Goal: Task Accomplishment & Management: Manage account settings

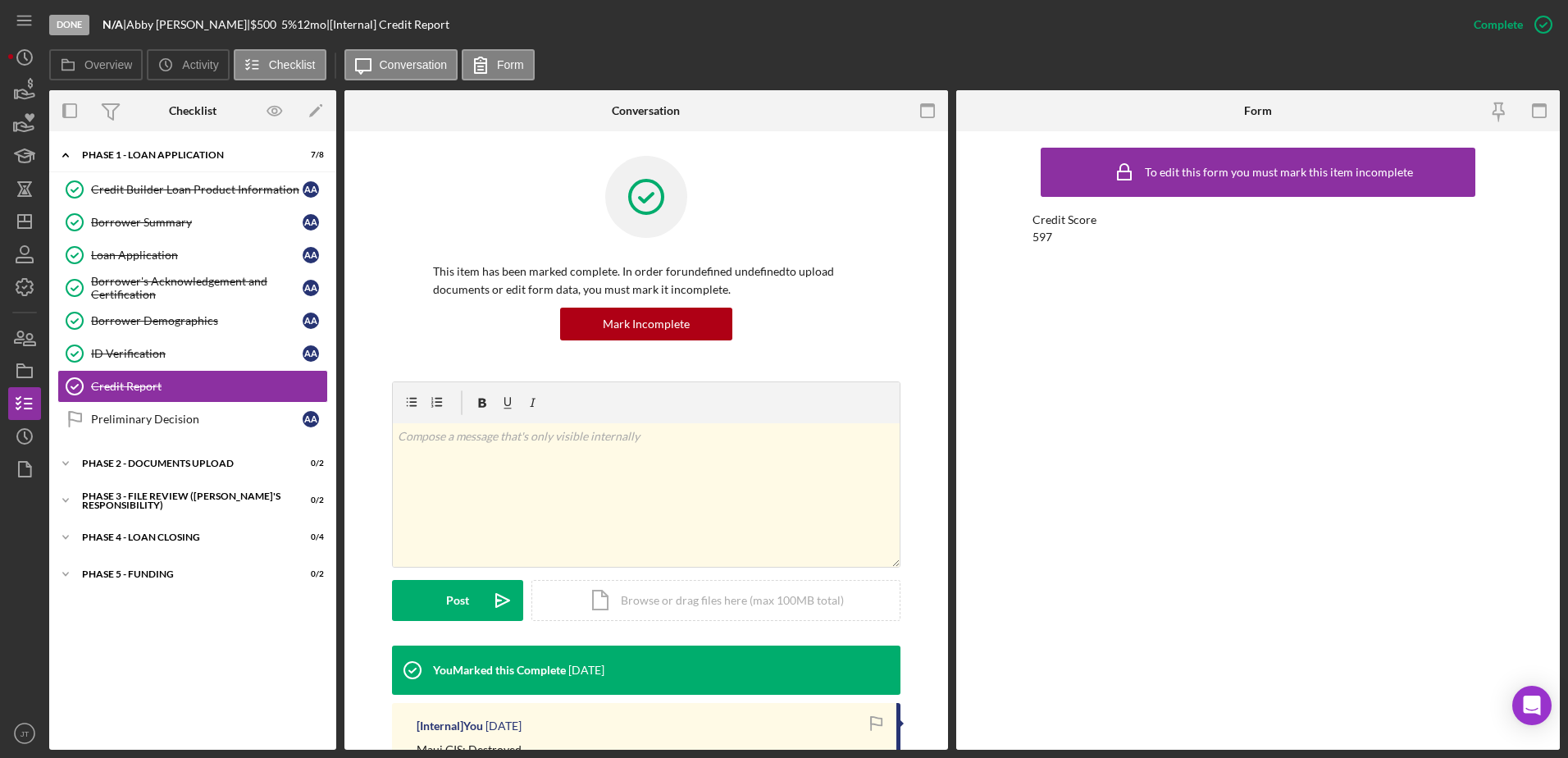
click at [759, 49] on div "Overview Icon/History Activity Checklist Icon/Message Conversation Form" at bounding box center [804, 65] width 1511 height 33
click at [189, 430] on link "Preliminary Decision Preliminary Decision A A" at bounding box center [193, 419] width 271 height 33
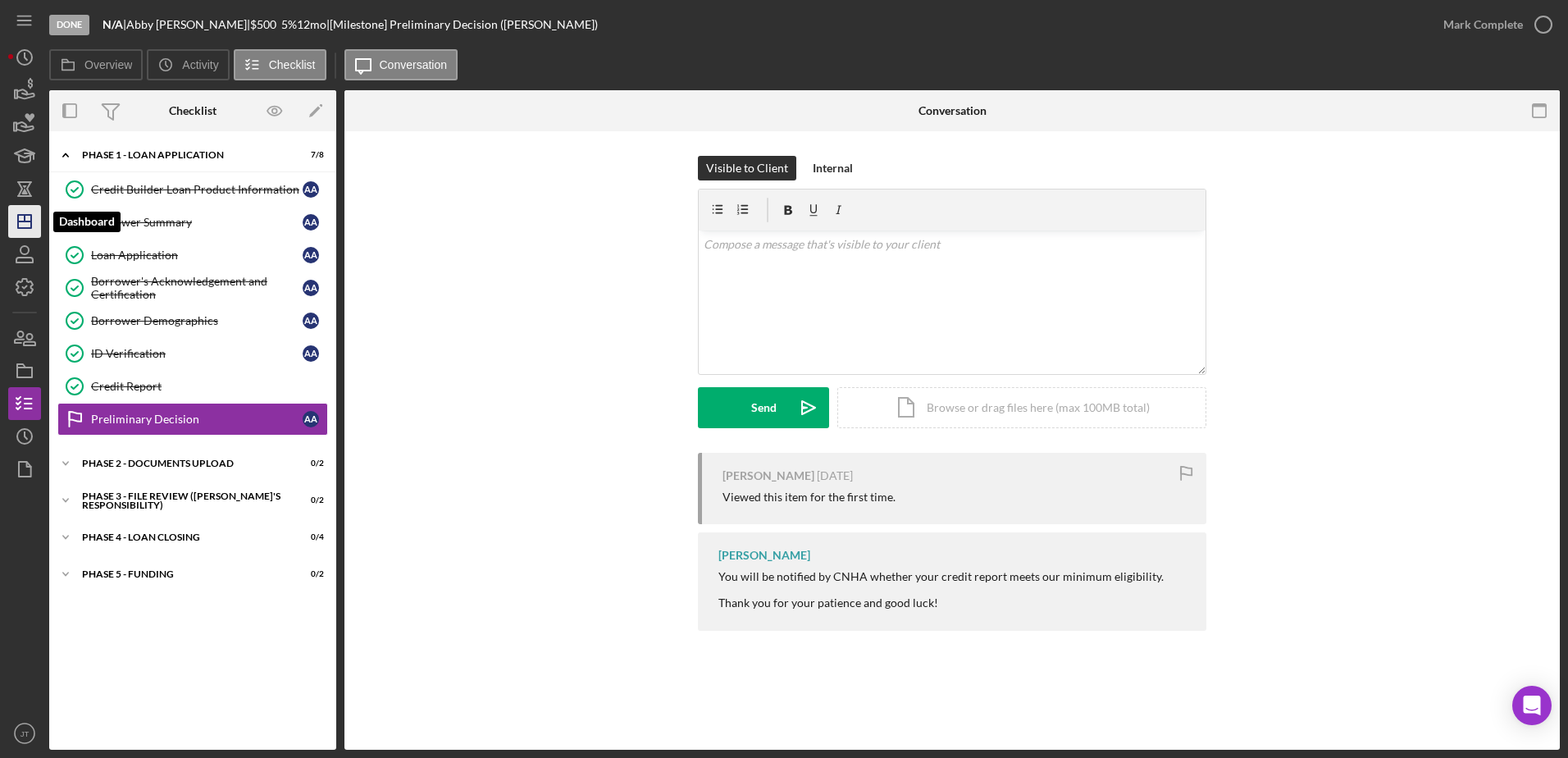
click at [24, 227] on icon "Icon/Dashboard" at bounding box center [24, 221] width 41 height 41
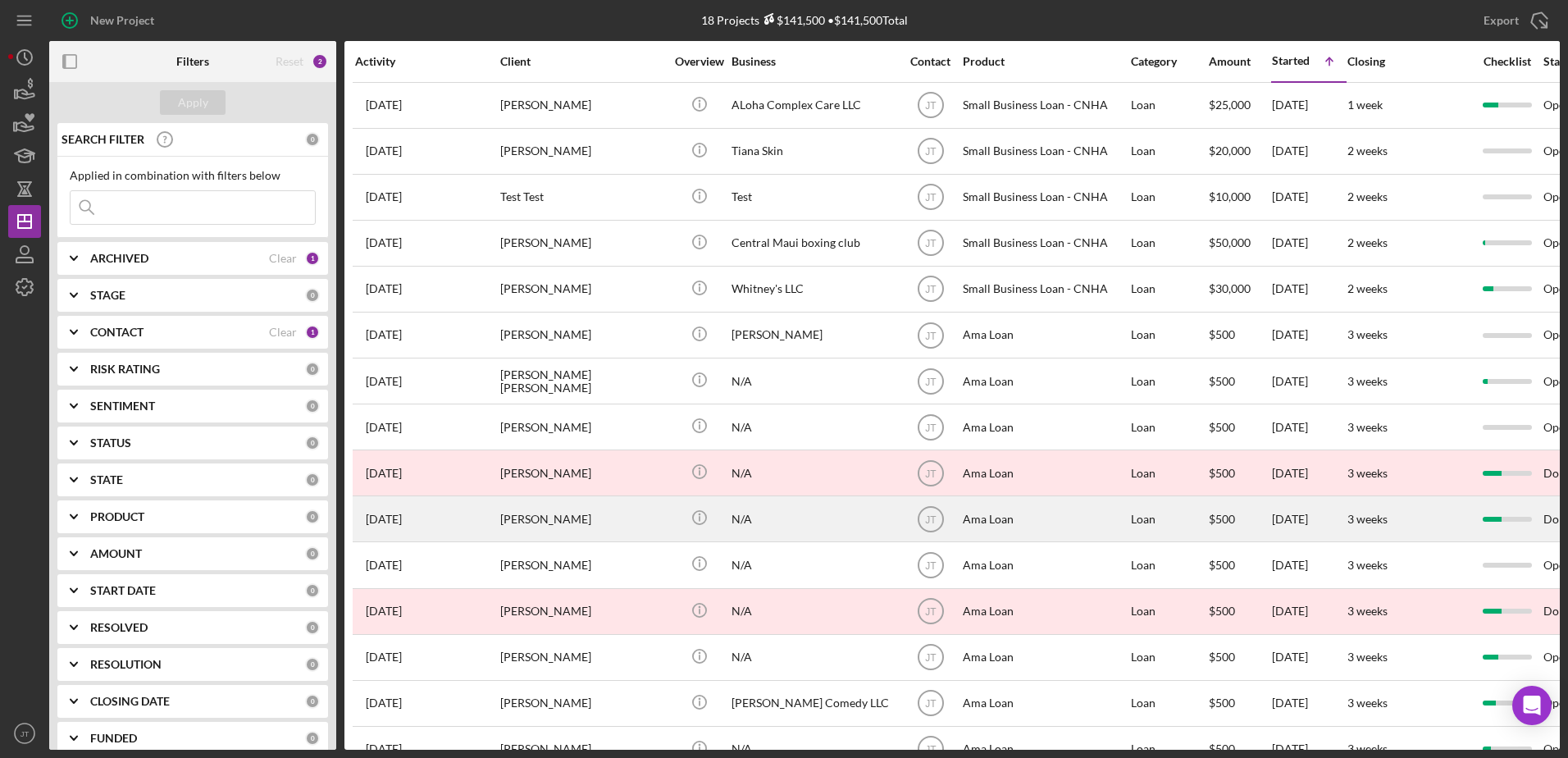
scroll to position [82, 0]
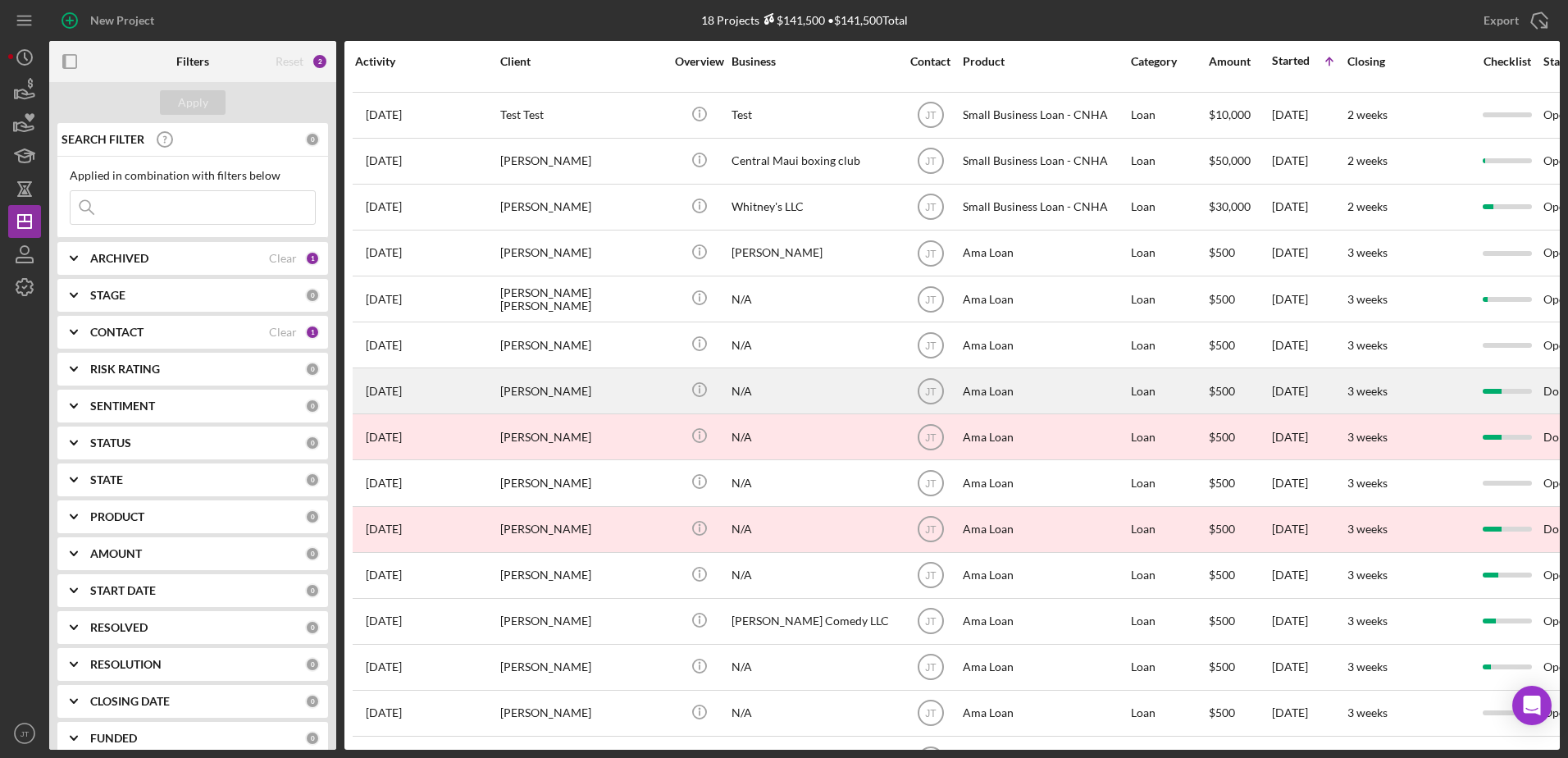
click at [532, 394] on div "[PERSON_NAME]" at bounding box center [581, 390] width 164 height 43
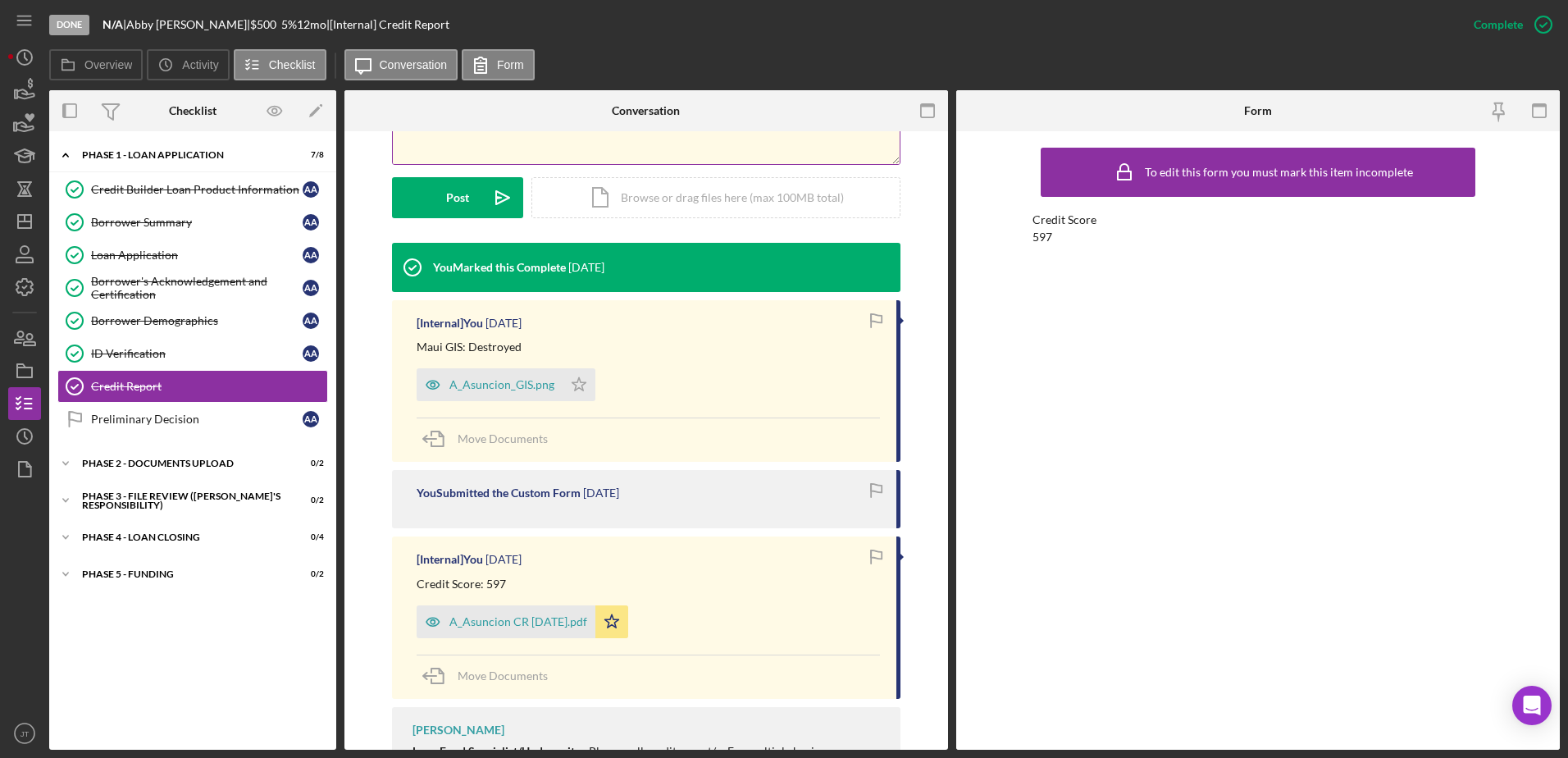
scroll to position [410, 0]
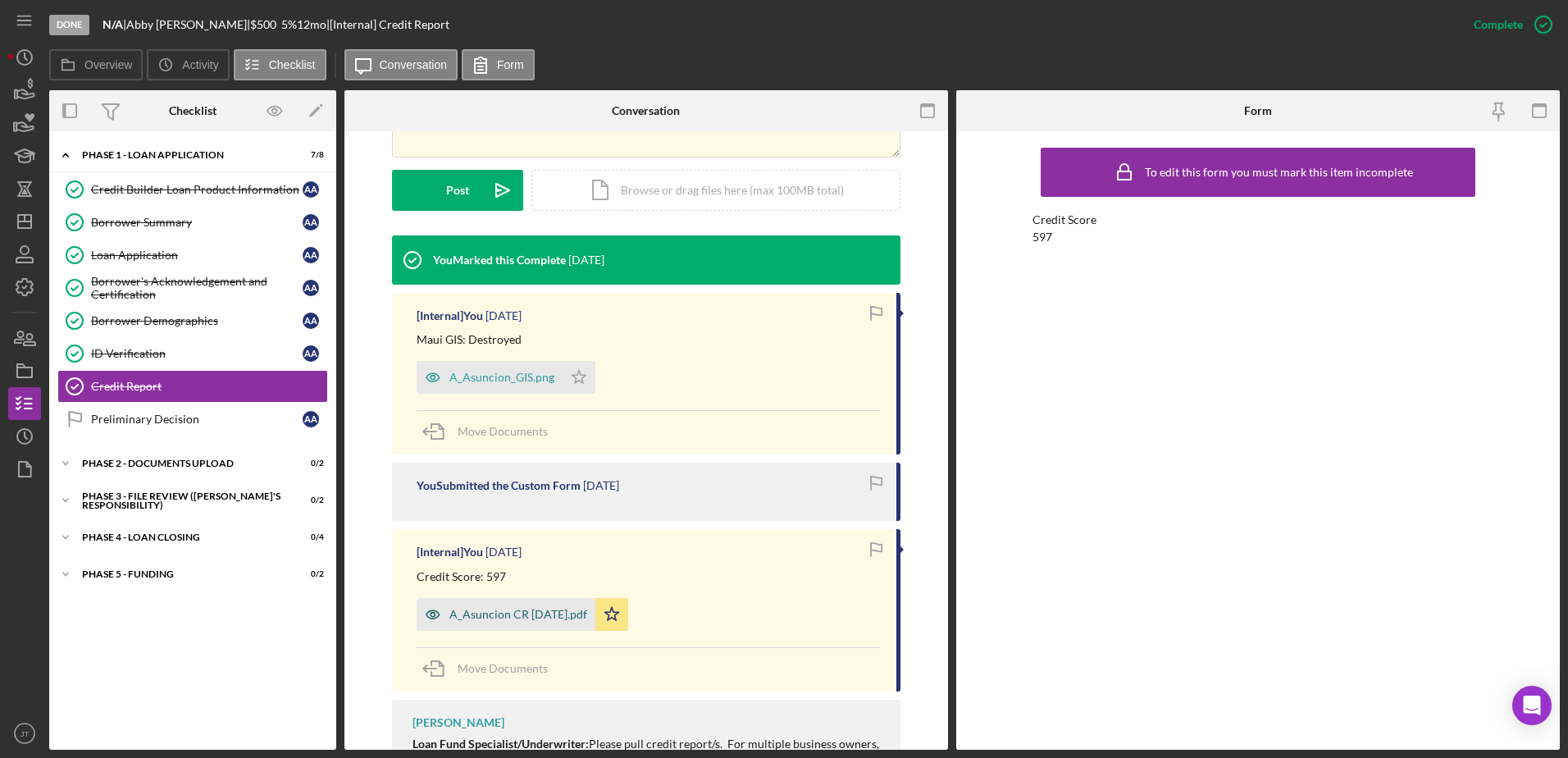
click at [584, 616] on div "A_Asuncion CR [DATE].pdf" at bounding box center [506, 614] width 179 height 33
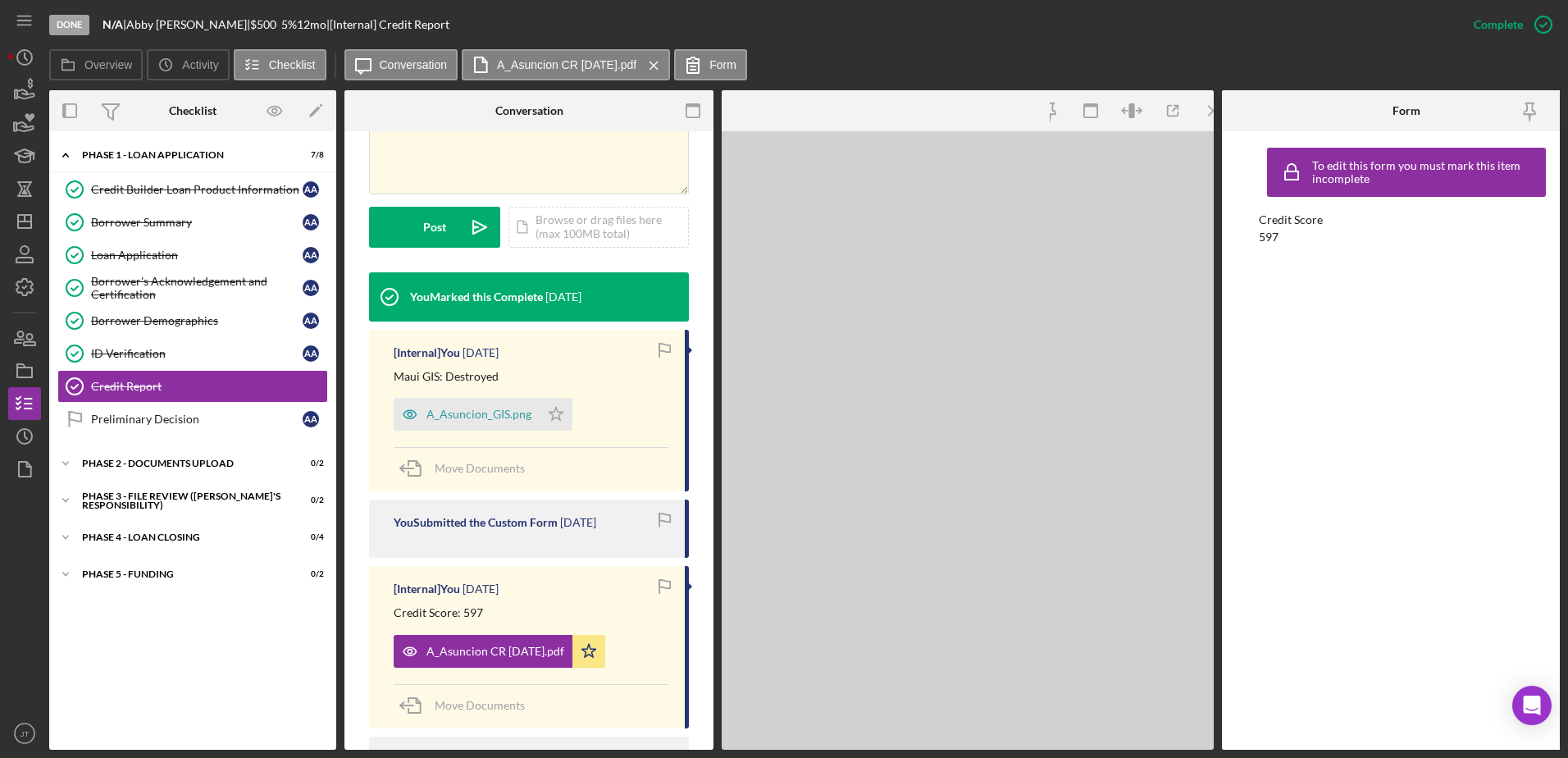
scroll to position [428, 0]
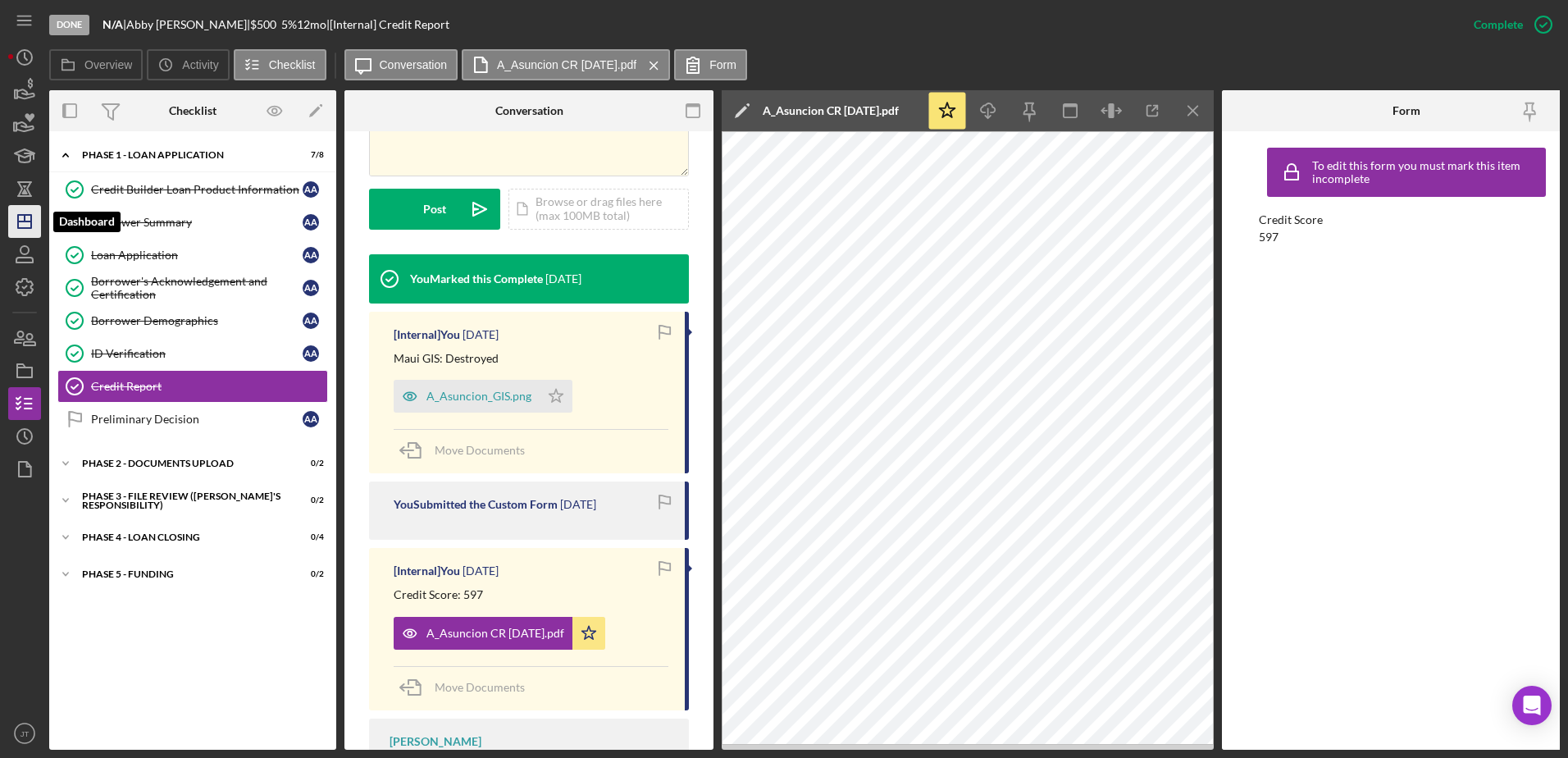
click at [34, 224] on icon "Icon/Dashboard" at bounding box center [24, 221] width 41 height 41
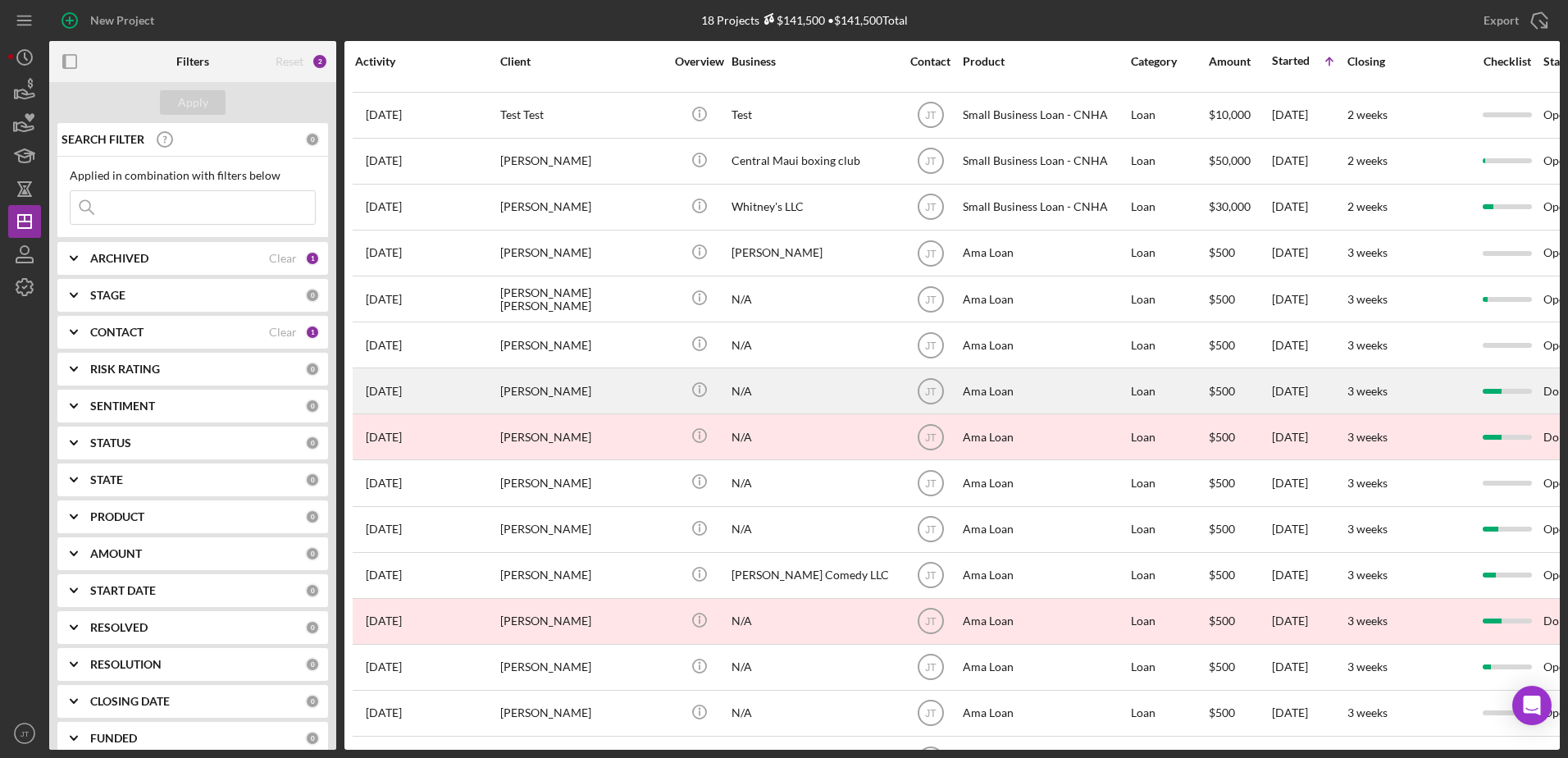
scroll to position [164, 0]
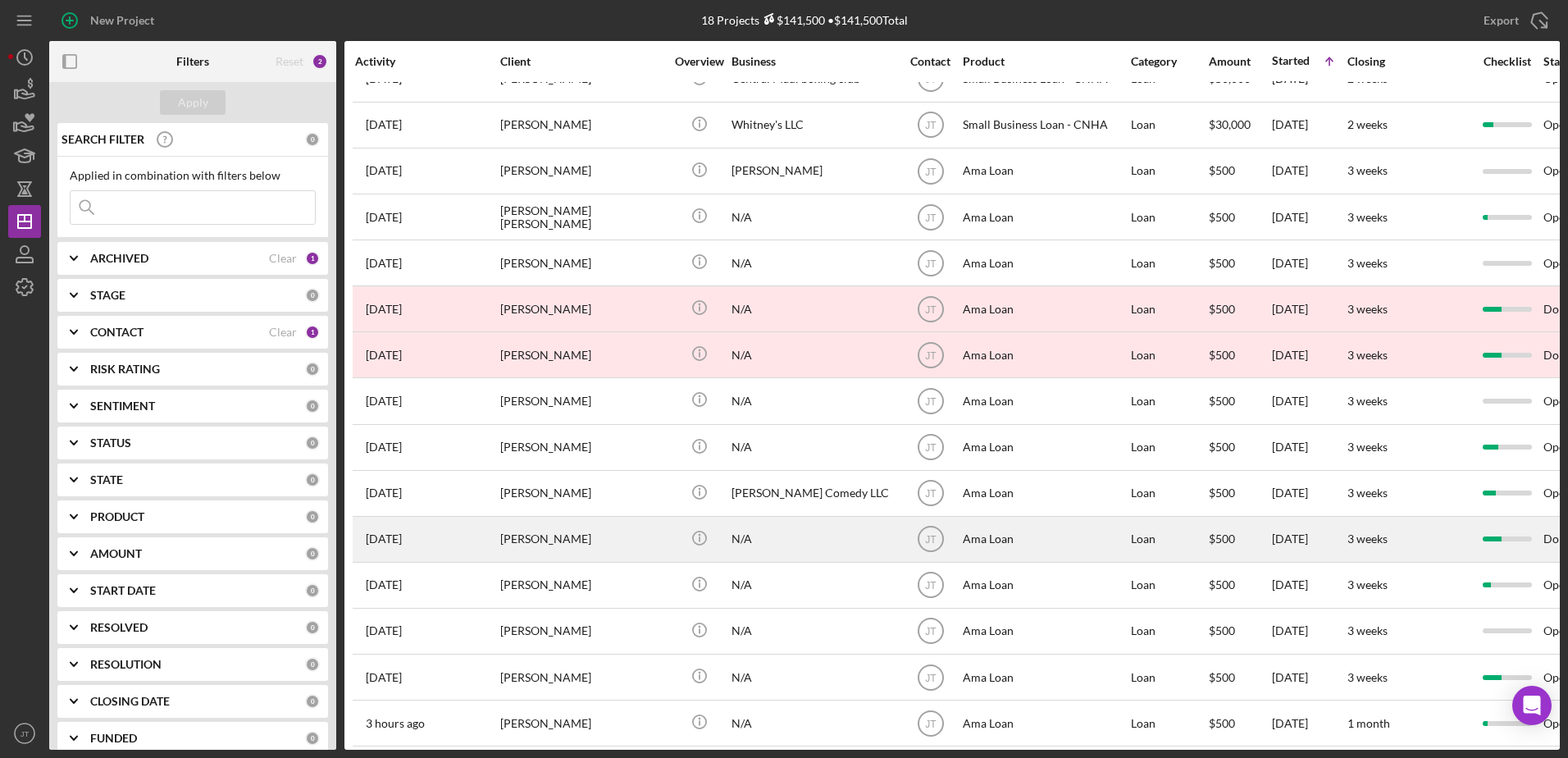
click at [569, 545] on div "[PERSON_NAME]" at bounding box center [581, 539] width 164 height 43
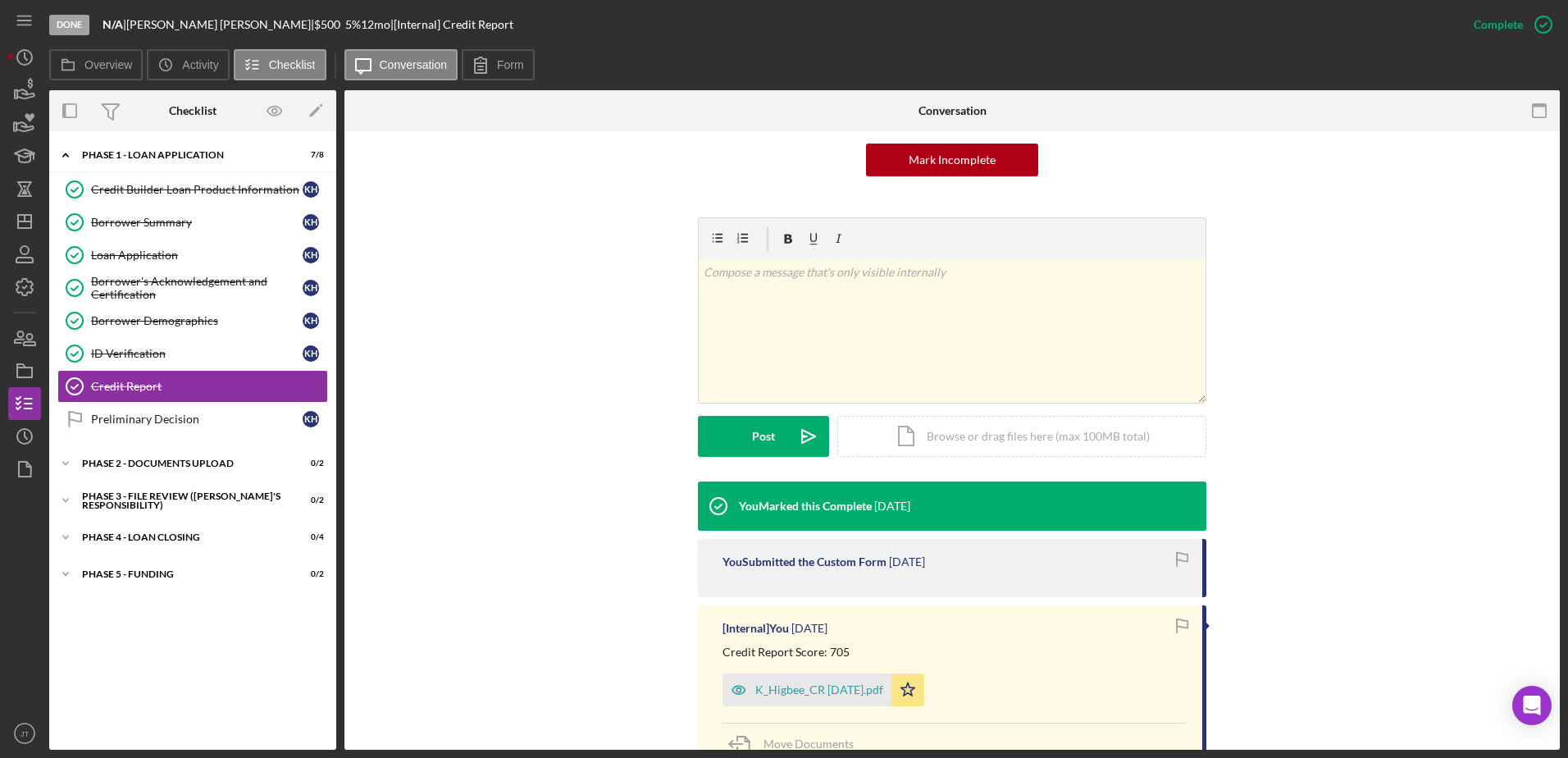
scroll to position [246, 0]
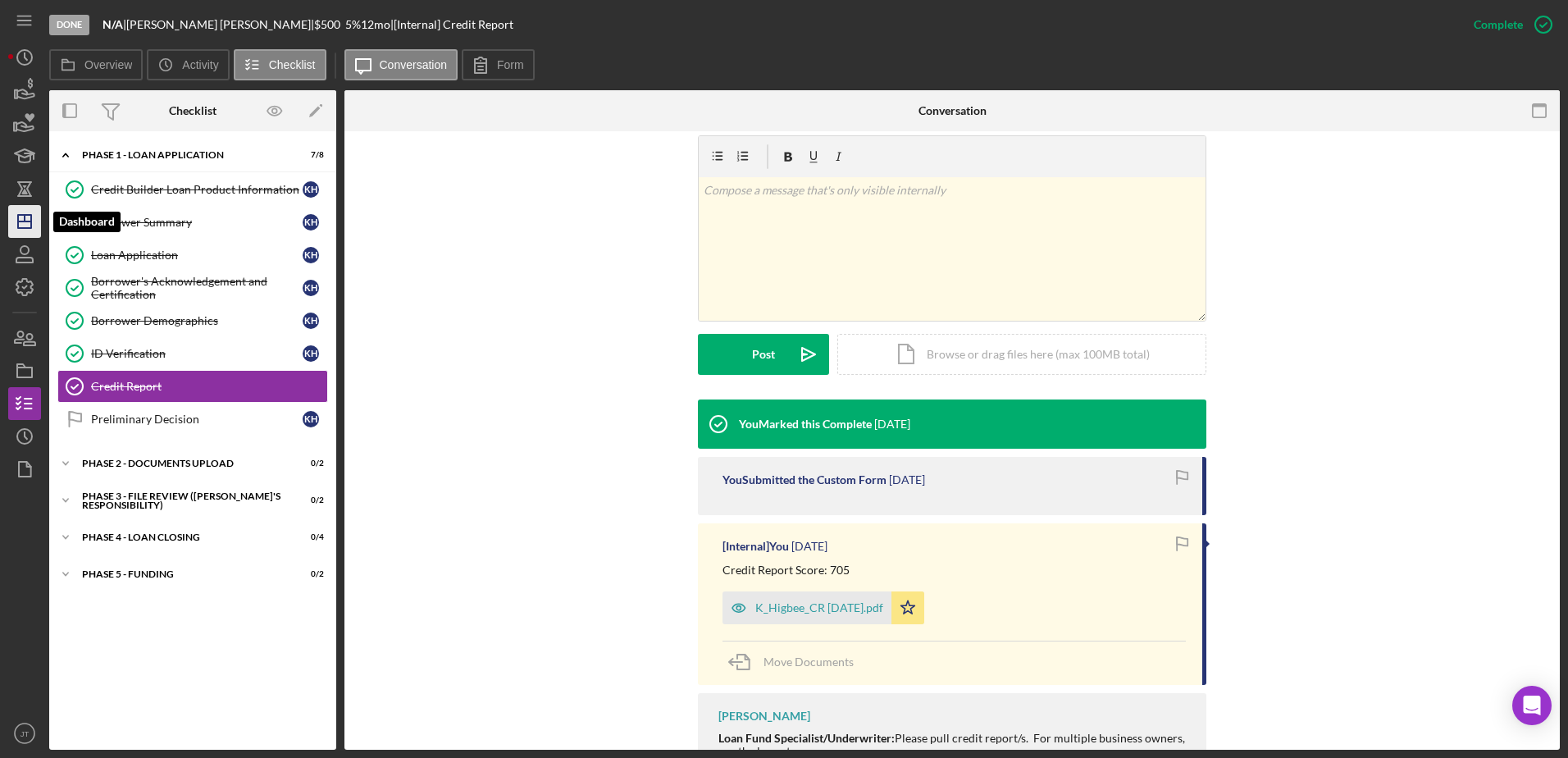
click at [22, 219] on icon "Icon/Dashboard" at bounding box center [24, 221] width 41 height 41
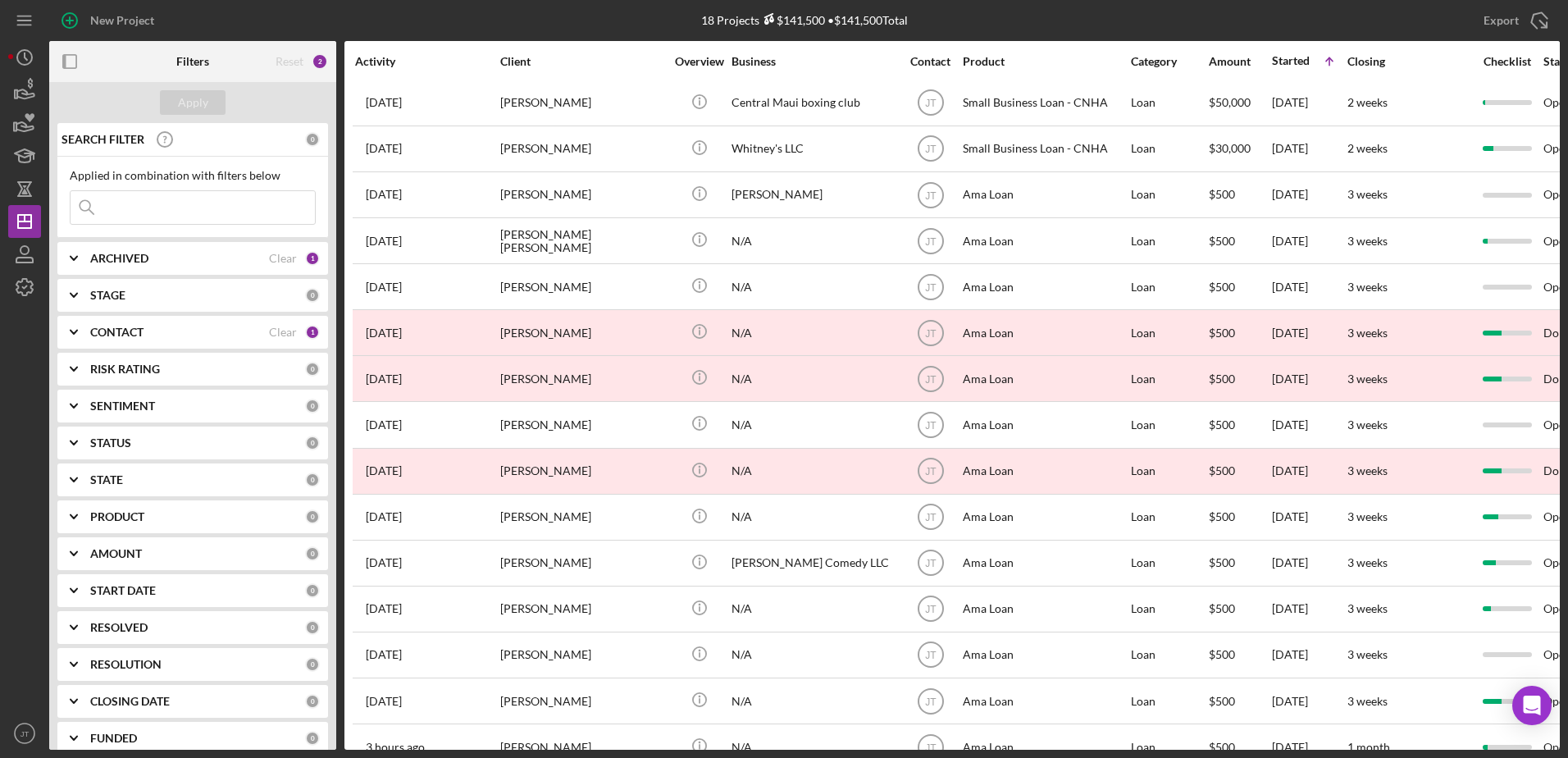
scroll to position [181, 0]
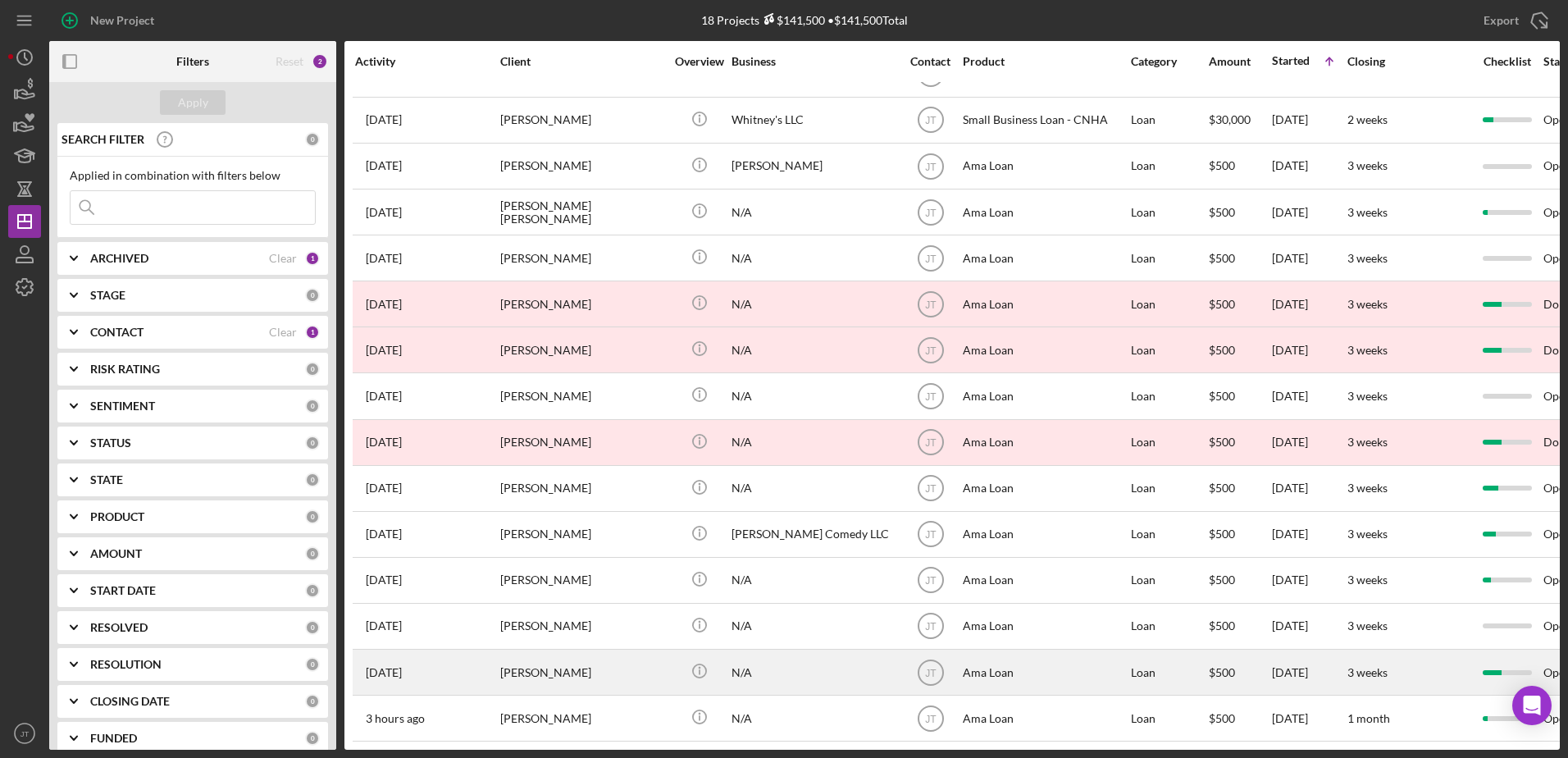
click at [577, 657] on div "[PERSON_NAME]" at bounding box center [581, 672] width 164 height 43
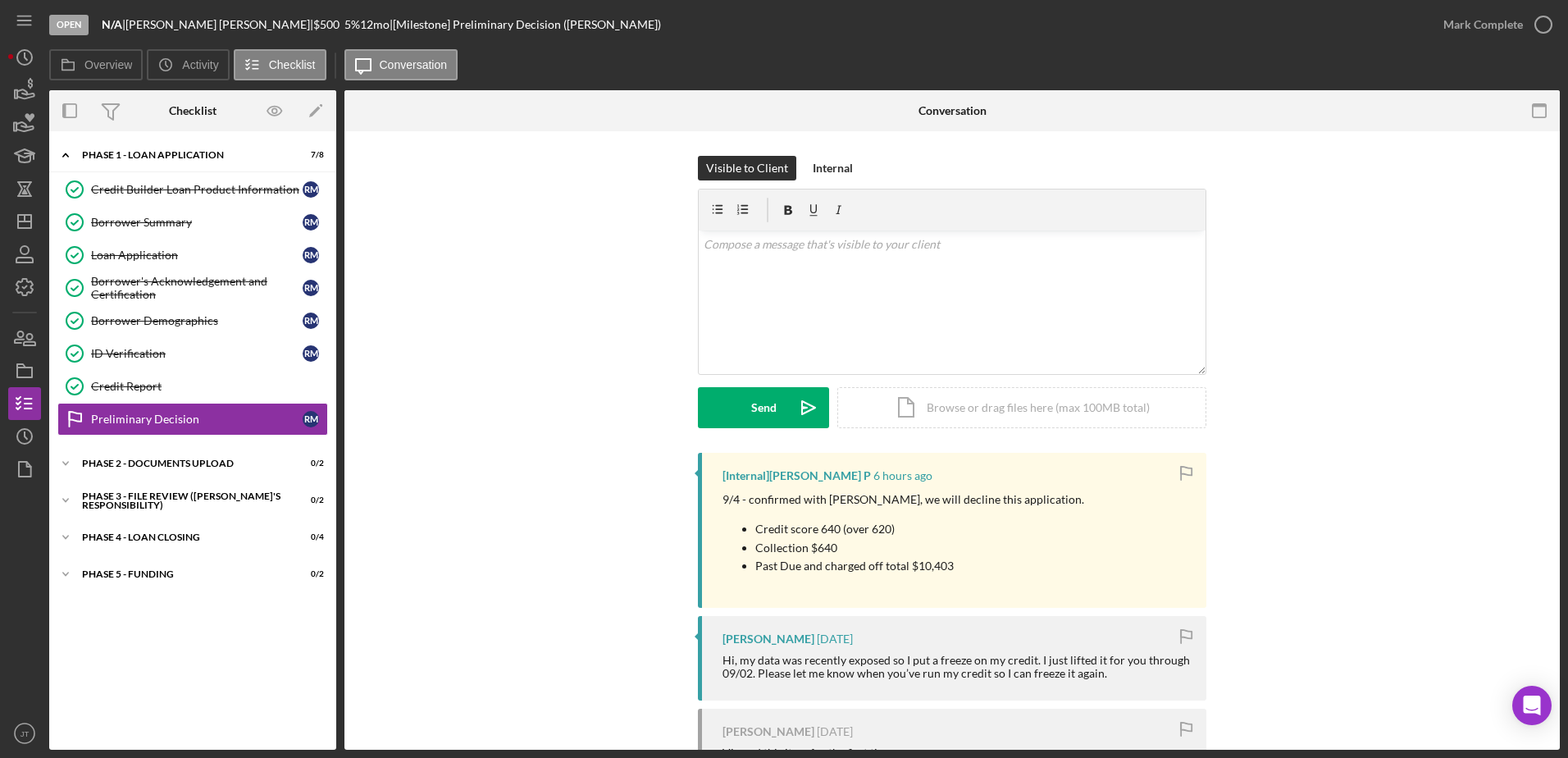
click at [461, 426] on div "Visible to Client Internal v Color teal Color pink Remove color Add row above A…" at bounding box center [951, 305] width 1166 height 297
click at [803, 260] on div "v Color teal Color pink Remove color Add row above Add row below Add column bef…" at bounding box center [951, 303] width 507 height 144
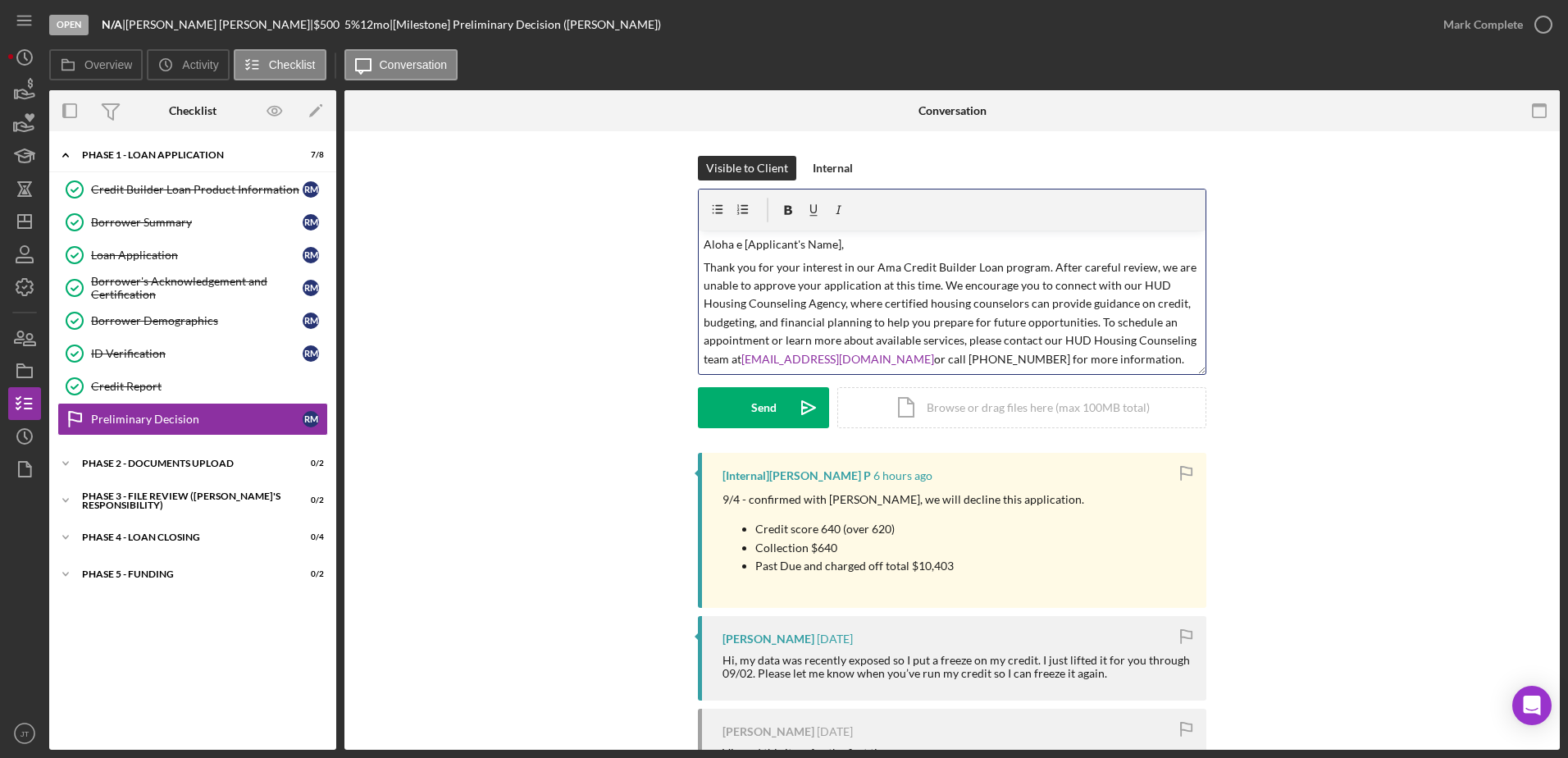
click at [938, 288] on p "Thank you for your interest in our Ama Credit Builder Loan program. After caref…" at bounding box center [953, 313] width 498 height 110
click at [1011, 288] on p "Thank you for your interest in our Ama Credit Builder Loan program. After caref…" at bounding box center [953, 277] width 498 height 37
click at [704, 310] on p "We encourage you to connect with our HUD Housing Counseling Agency, where certi…" at bounding box center [953, 346] width 498 height 92
click at [1089, 321] on p "Thank you for your interest in our Ama Credit Builder Loan program. After caref…" at bounding box center [953, 313] width 498 height 110
click at [1183, 326] on p "Thank you for your interest in our Ama Credit Builder Loan program. After caref…" at bounding box center [953, 323] width 498 height 128
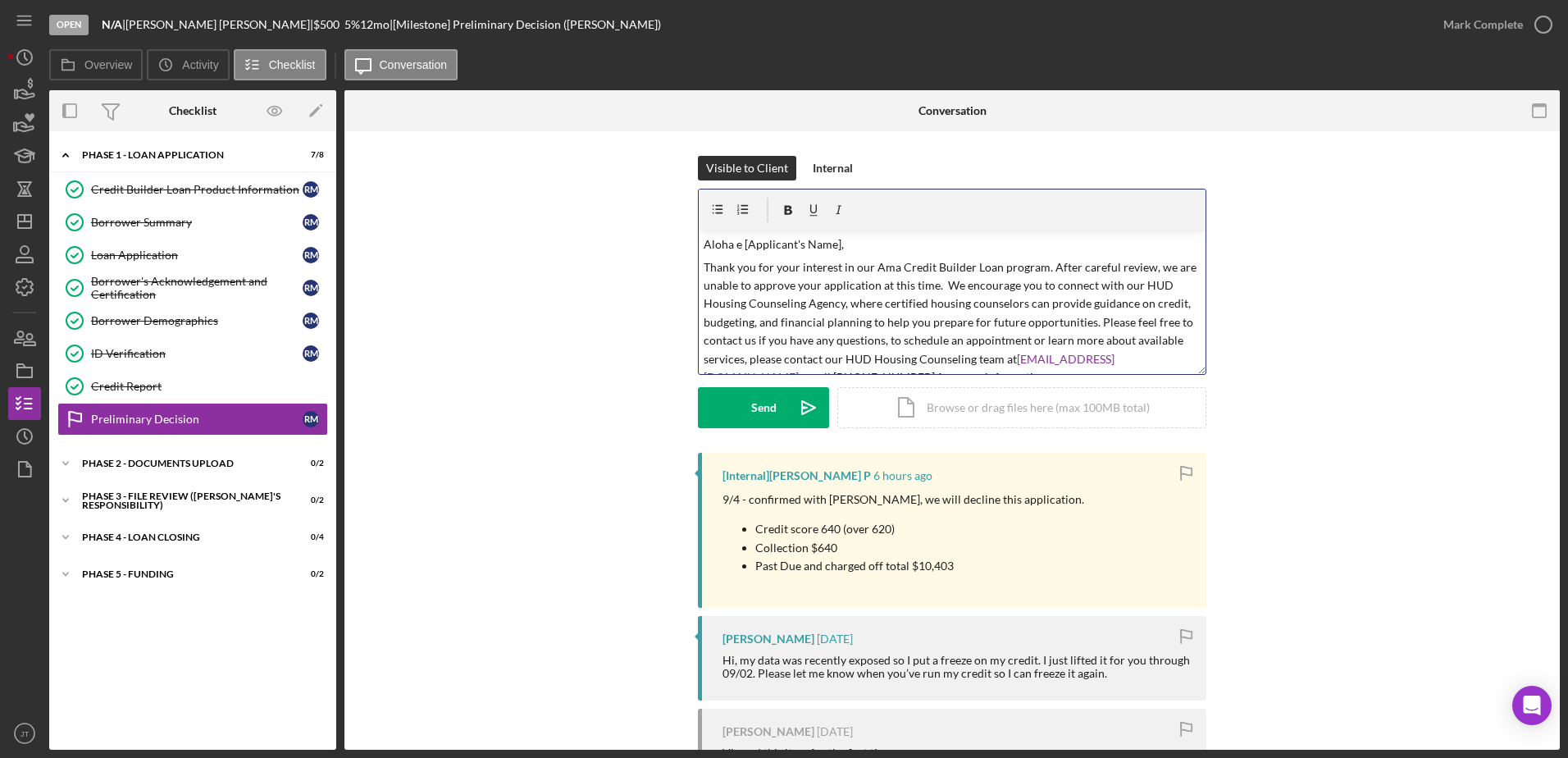
click at [1172, 340] on p "Thank you for your interest in our Ama Credit Builder Loan program. After caref…" at bounding box center [953, 323] width 498 height 128
click at [1171, 340] on p "Thank you for your interest in our Ama Credit Builder Loan program. After caref…" at bounding box center [953, 323] width 498 height 128
click at [878, 345] on p "Thank you for your interest in our Ama Credit Builder Loan program. After caref…" at bounding box center [953, 323] width 498 height 128
click at [1182, 340] on p "Thank you for your interest in our Ama Credit Builder Loan program. After caref…" at bounding box center [953, 323] width 498 height 128
click at [1187, 339] on p "Thank you for your interest in our Ama Credit Builder Loan program. After caref…" at bounding box center [953, 323] width 498 height 128
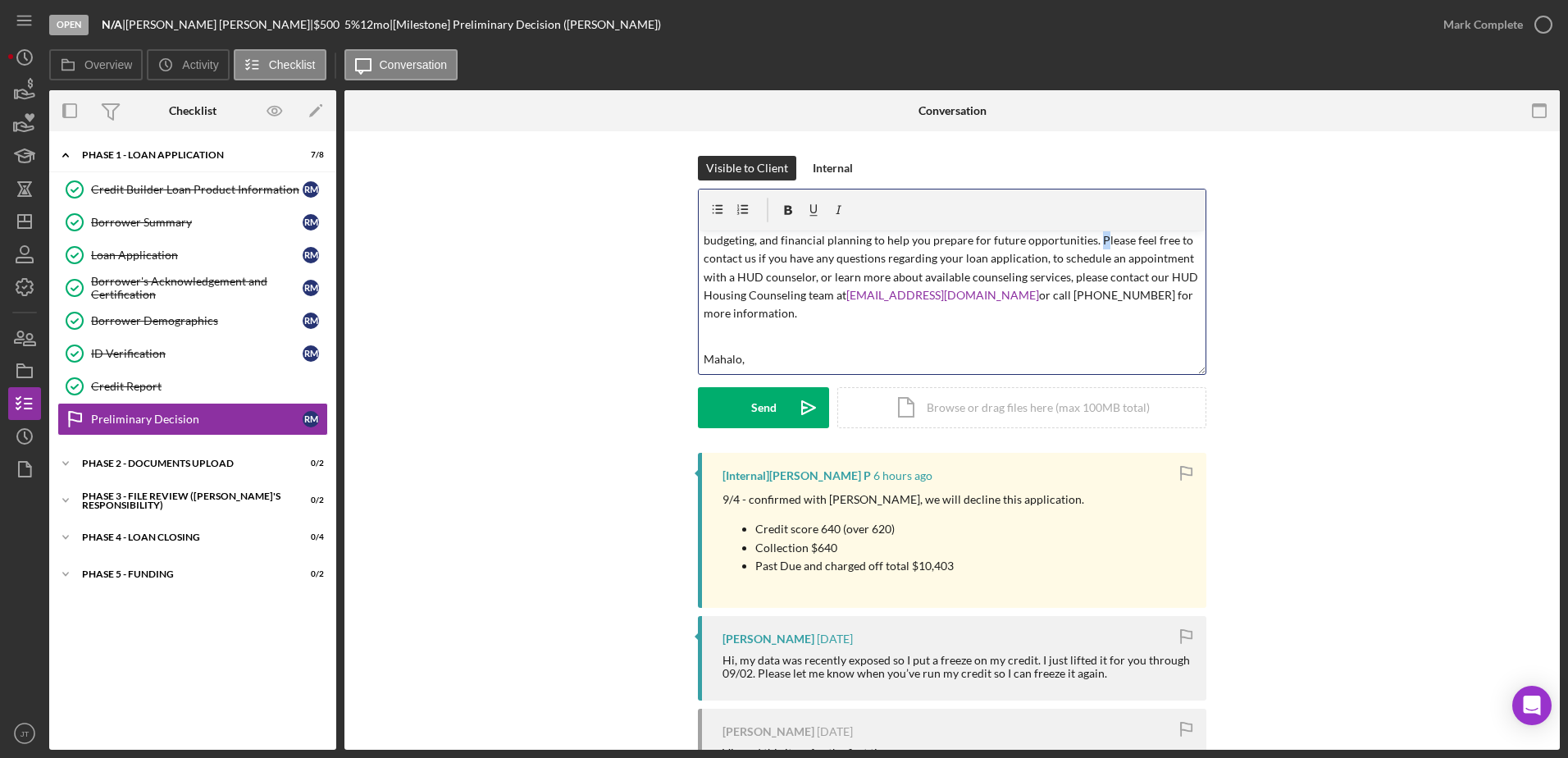
scroll to position [65, 0]
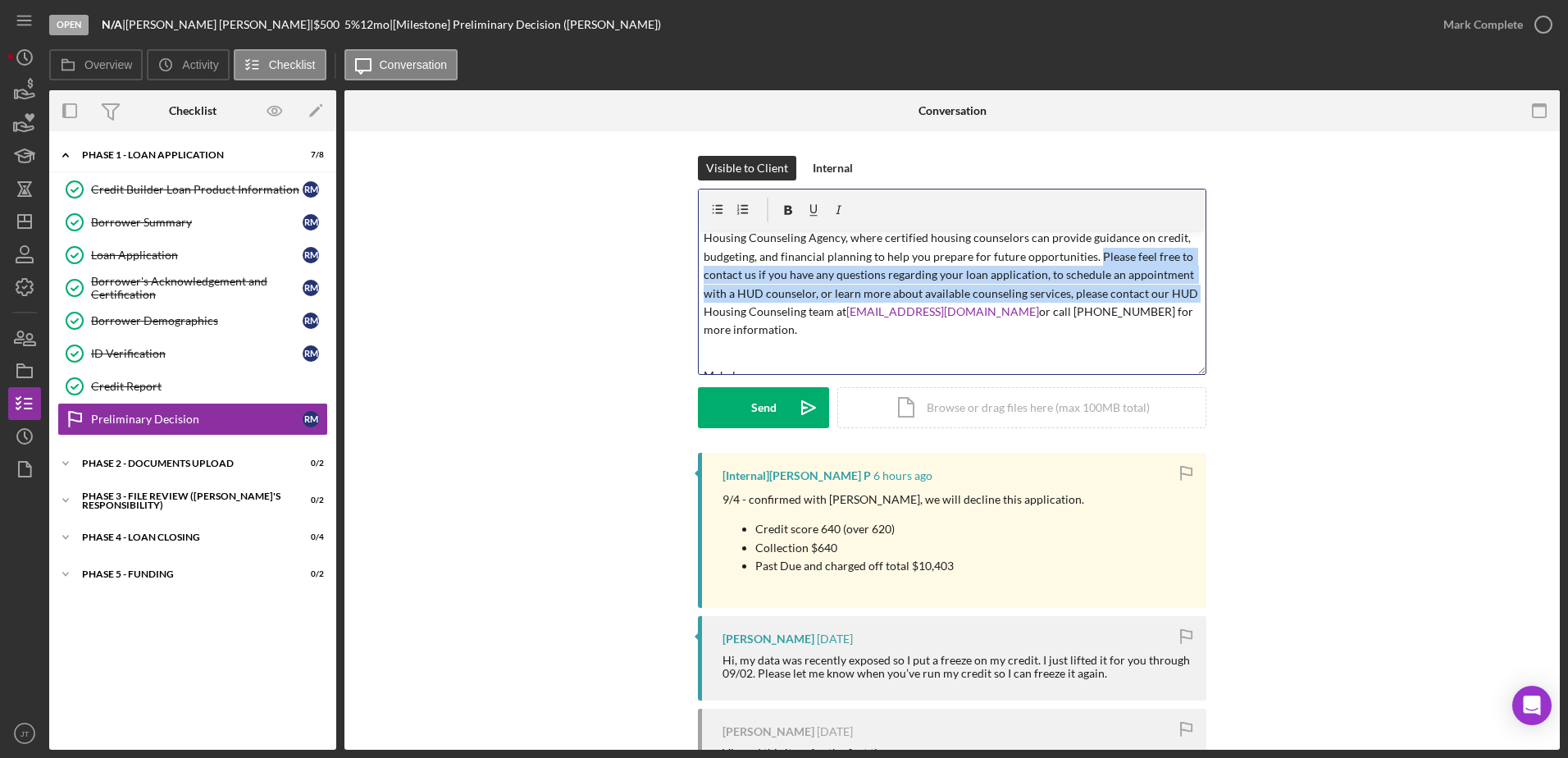
drag, startPoint x: 1091, startPoint y: 237, endPoint x: 1193, endPoint y: 297, distance: 118.3
click at [1193, 297] on p "Thank you for your interest in our Ama Credit Builder Loan program. After caref…" at bounding box center [953, 265] width 498 height 147
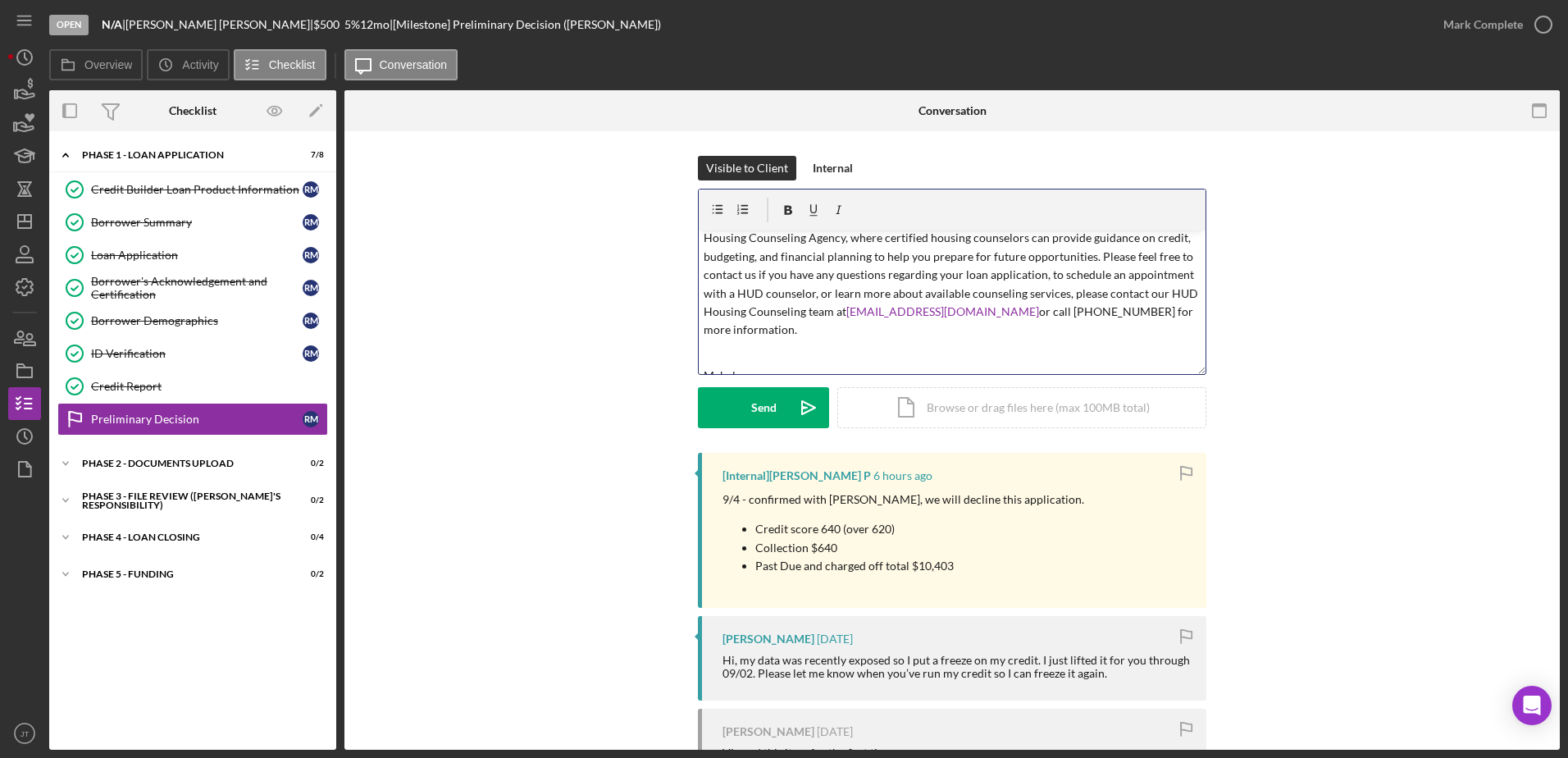
click at [1047, 339] on p "Thank you for your interest in our Ama Credit Builder Loan program. After caref…" at bounding box center [953, 265] width 498 height 147
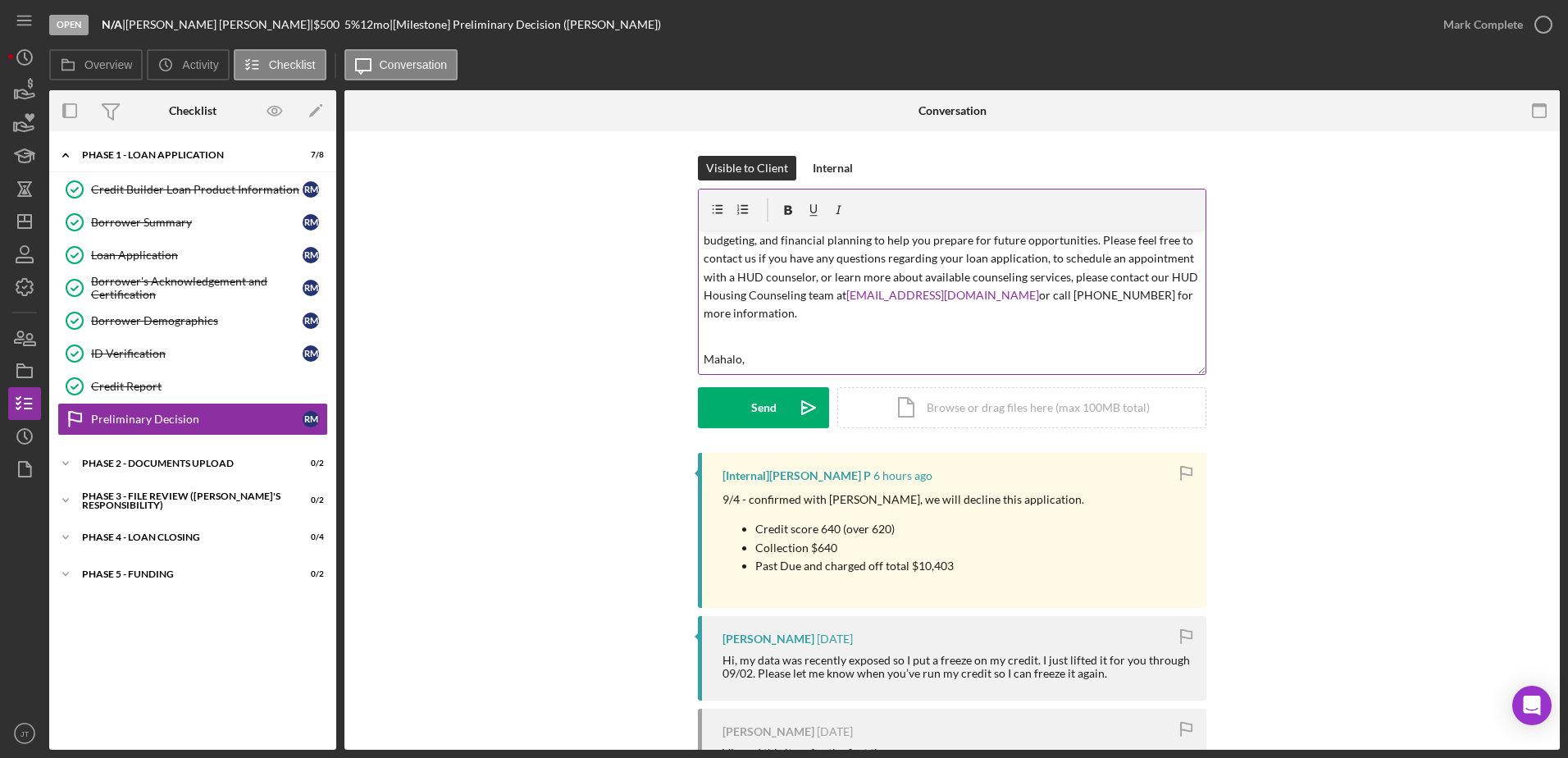
scroll to position [0, 0]
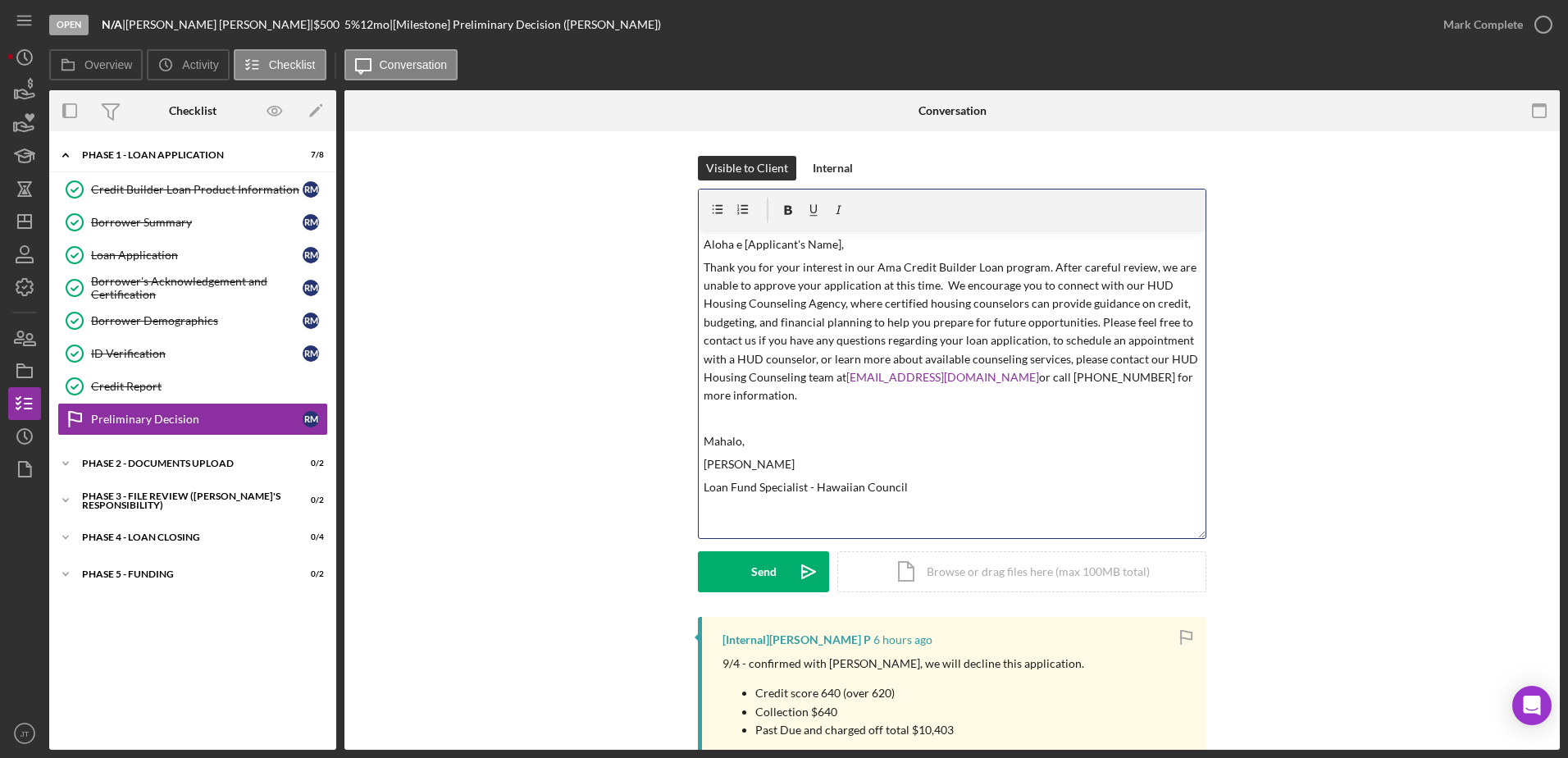
drag, startPoint x: 1200, startPoint y: 372, endPoint x: 1229, endPoint y: 536, distance: 166.5
click at [1229, 536] on div "Visible to Client Internal v Color teal Color pink Remove color Add row above A…" at bounding box center [951, 386] width 1166 height 461
click at [943, 288] on p "Thank you for your interest in our Ama Credit Builder Loan program. After caref…" at bounding box center [953, 332] width 498 height 147
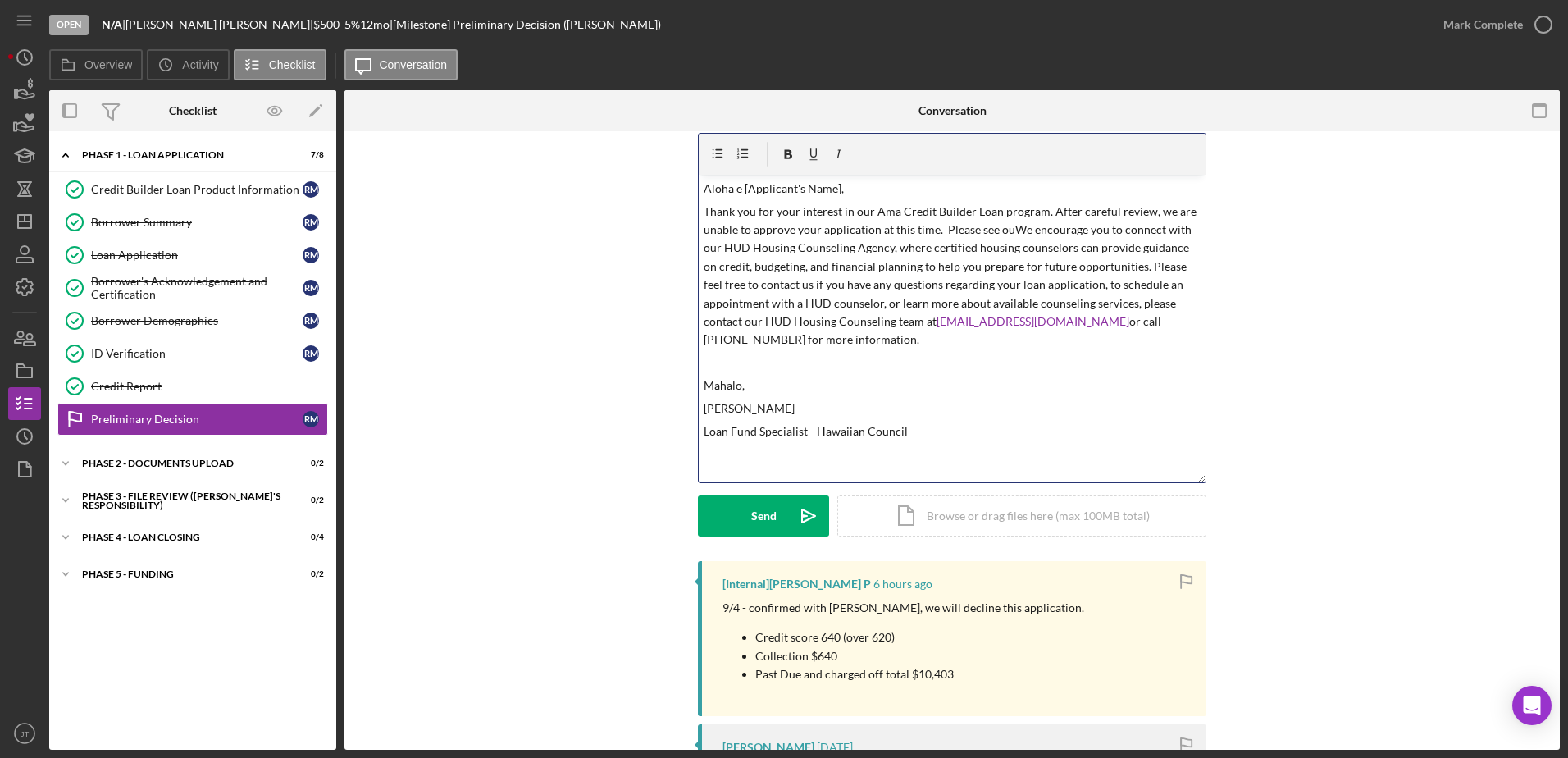
scroll to position [82, 0]
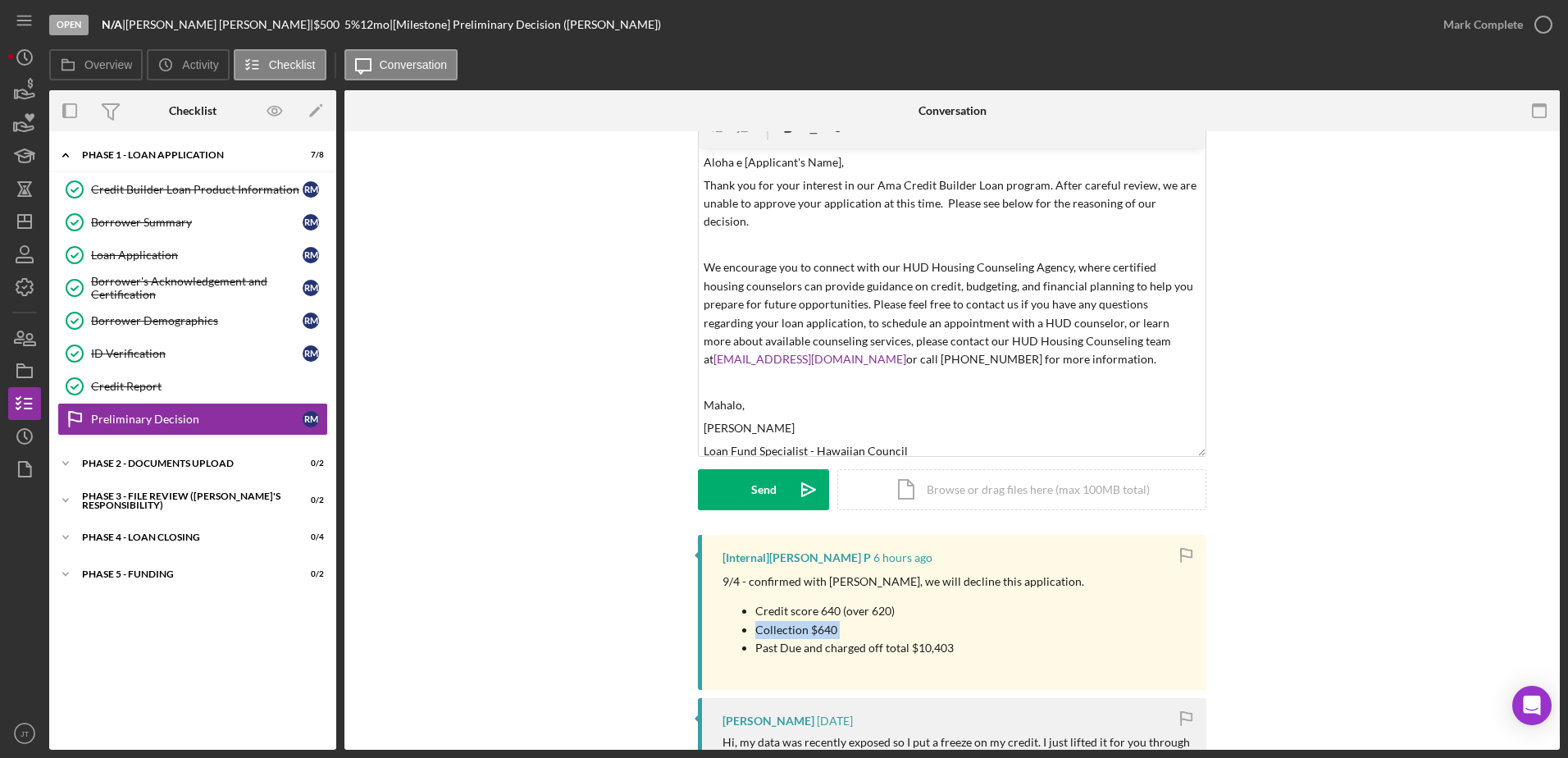
drag, startPoint x: 893, startPoint y: 609, endPoint x: 750, endPoint y: 642, distance: 146.8
click at [750, 642] on ul "Credit score 640 (over 620) Collection $640 Past Due and charged off total $10,…" at bounding box center [903, 629] width 362 height 55
drag, startPoint x: 750, startPoint y: 642, endPoint x: 947, endPoint y: 607, distance: 200.1
click at [956, 604] on p "Credit score 640 (over 620)" at bounding box center [920, 610] width 329 height 18
drag, startPoint x: 751, startPoint y: 608, endPoint x: 963, endPoint y: 672, distance: 221.4
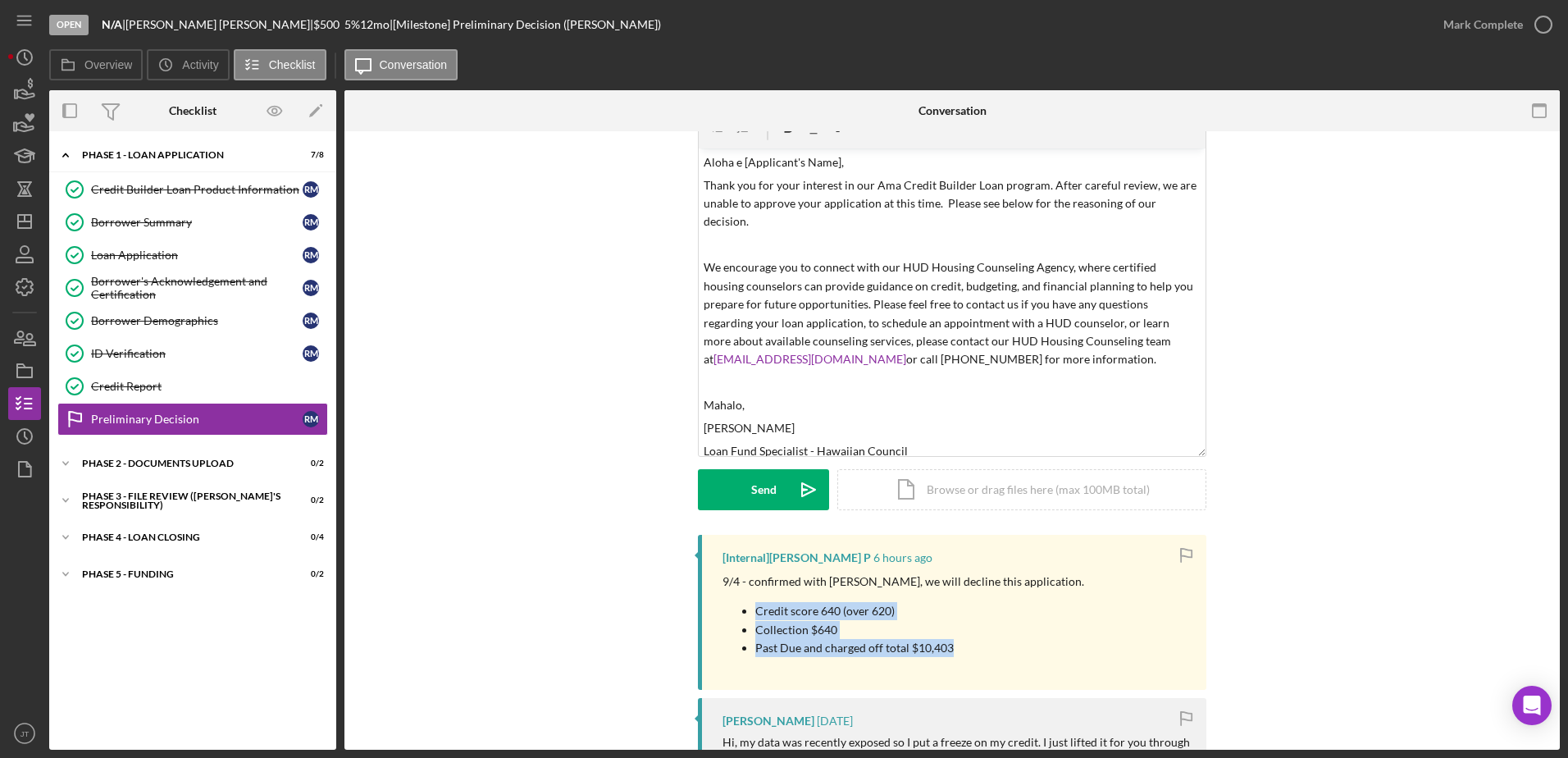
click at [963, 672] on div "[Internal] [PERSON_NAME] P 6 hours ago 9/4 - confirmed with [PERSON_NAME], we w…" at bounding box center [952, 612] width 509 height 155
drag, startPoint x: 963, startPoint y: 672, endPoint x: 842, endPoint y: 637, distance: 126.0
drag, startPoint x: 842, startPoint y: 637, endPoint x: 1018, endPoint y: 657, distance: 177.1
click at [1018, 657] on div "9/4 - confirmed with [PERSON_NAME], we will decline this application. Credit sc…" at bounding box center [956, 621] width 467 height 97
click at [704, 237] on div "v Color teal Color pink Remove color Add row above Add row below Add column bef…" at bounding box center [951, 302] width 507 height 308
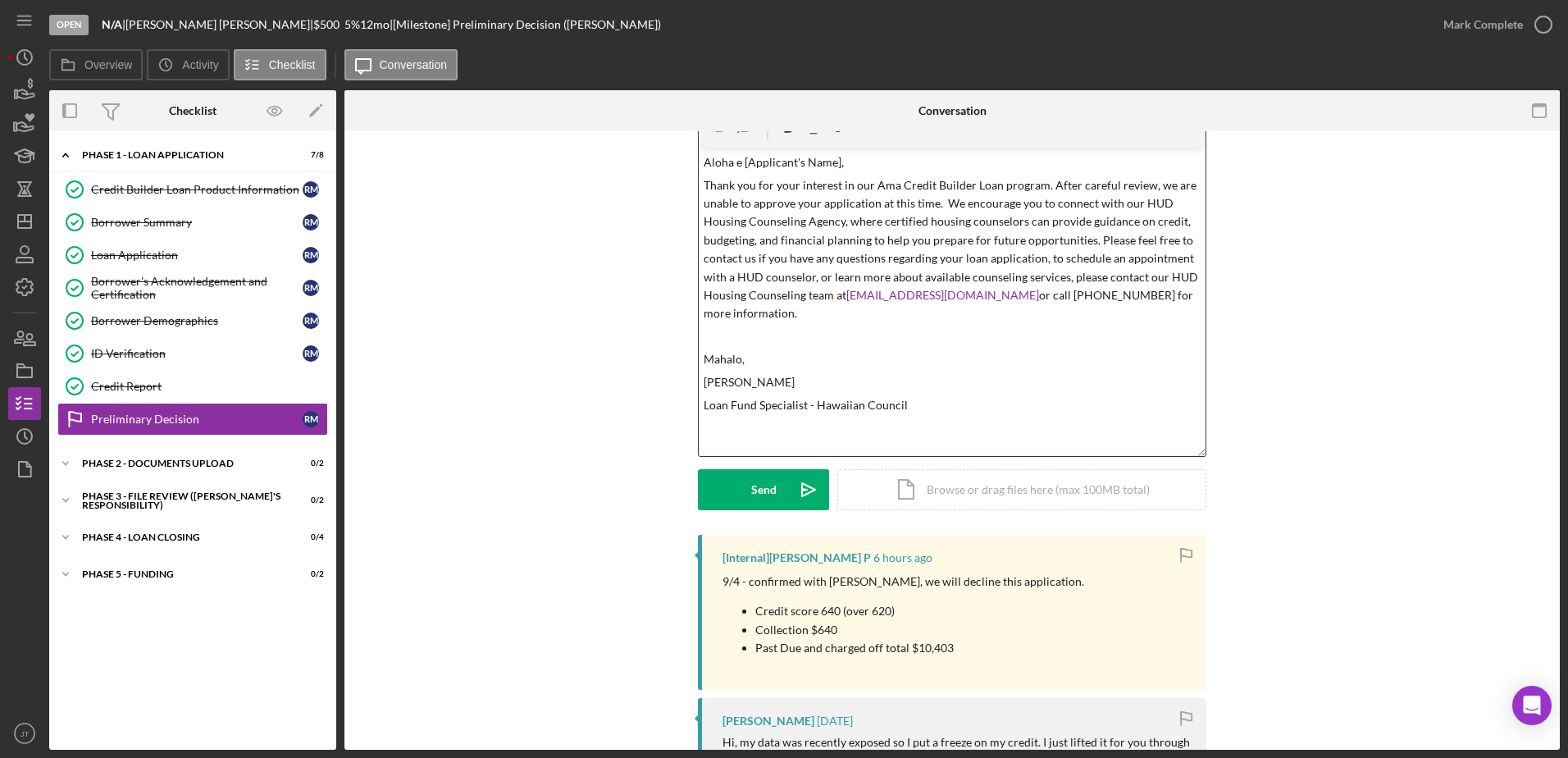
click at [1041, 255] on p "Thank you for your interest in our Ama Credit Builder Loan program. After caref…" at bounding box center [953, 249] width 498 height 147
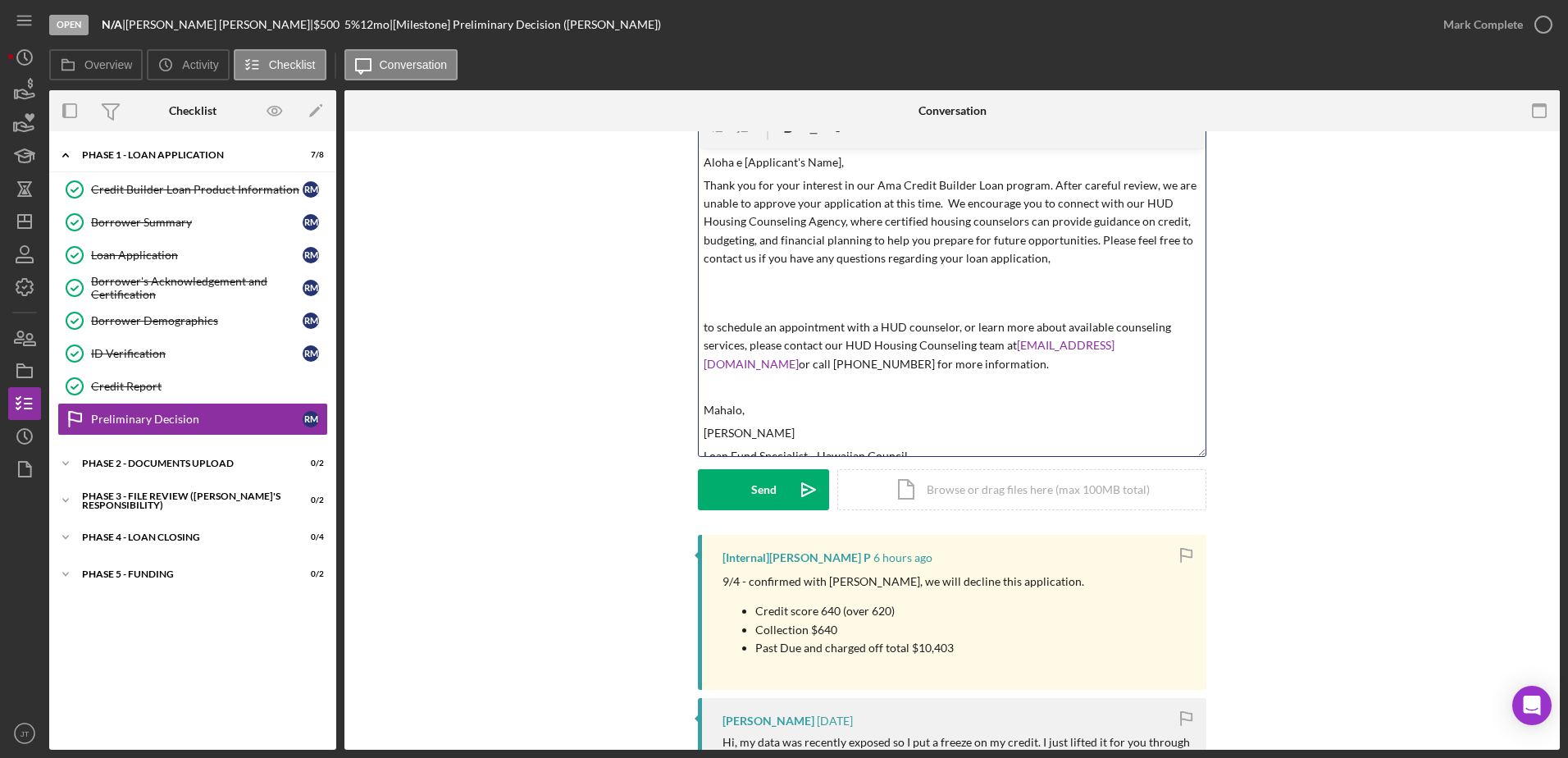
click at [1052, 263] on p "Thank you for your interest in our Ama Credit Builder Loan program. After caref…" at bounding box center [953, 222] width 498 height 92
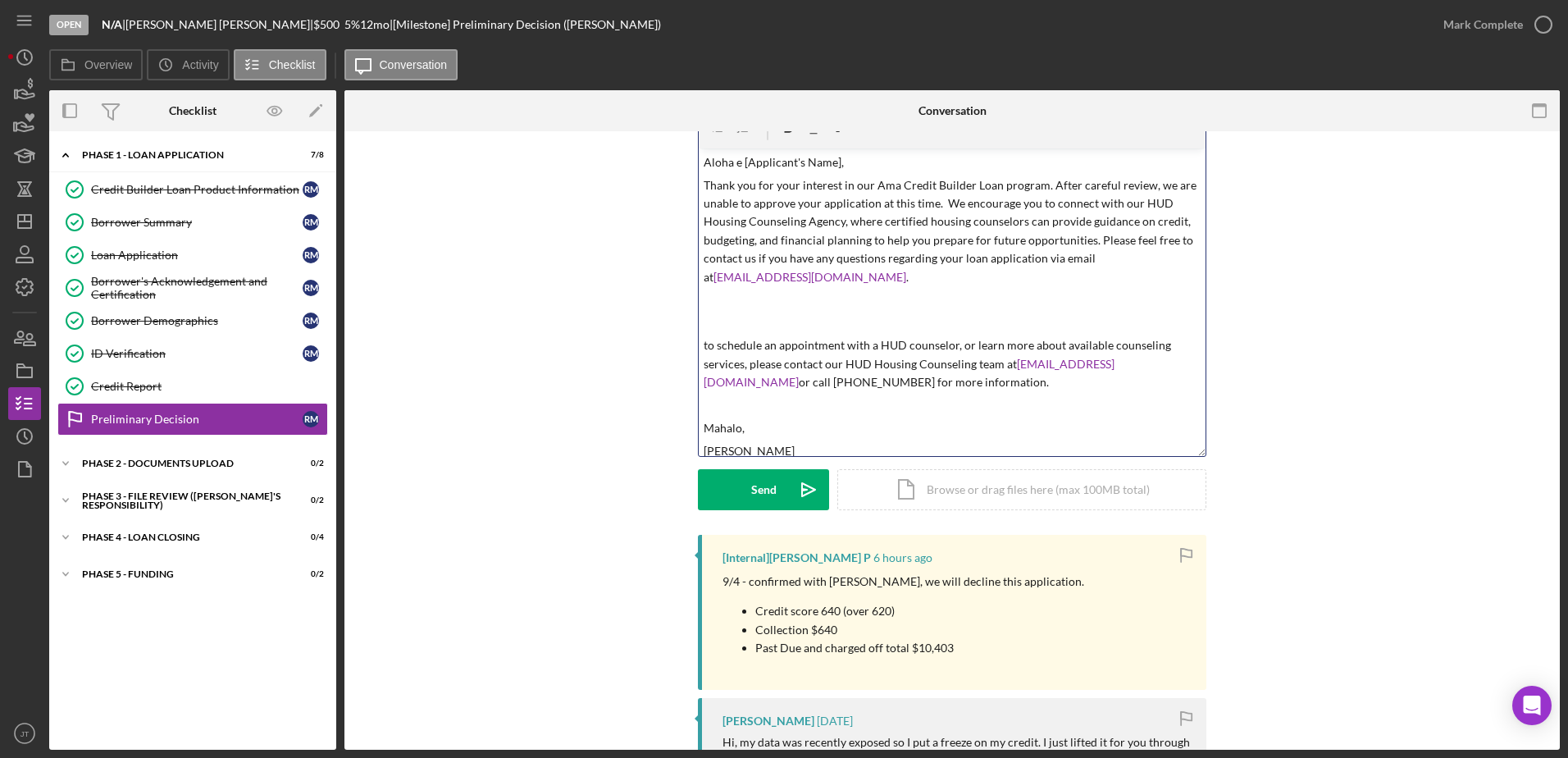
click at [709, 345] on p "to schedule an appointment with a HUD counselor, or learn more about available …" at bounding box center [953, 363] width 498 height 55
click at [704, 339] on p "to schedule an appointment with a HUD counselor, or learn more about available …" at bounding box center [953, 363] width 498 height 55
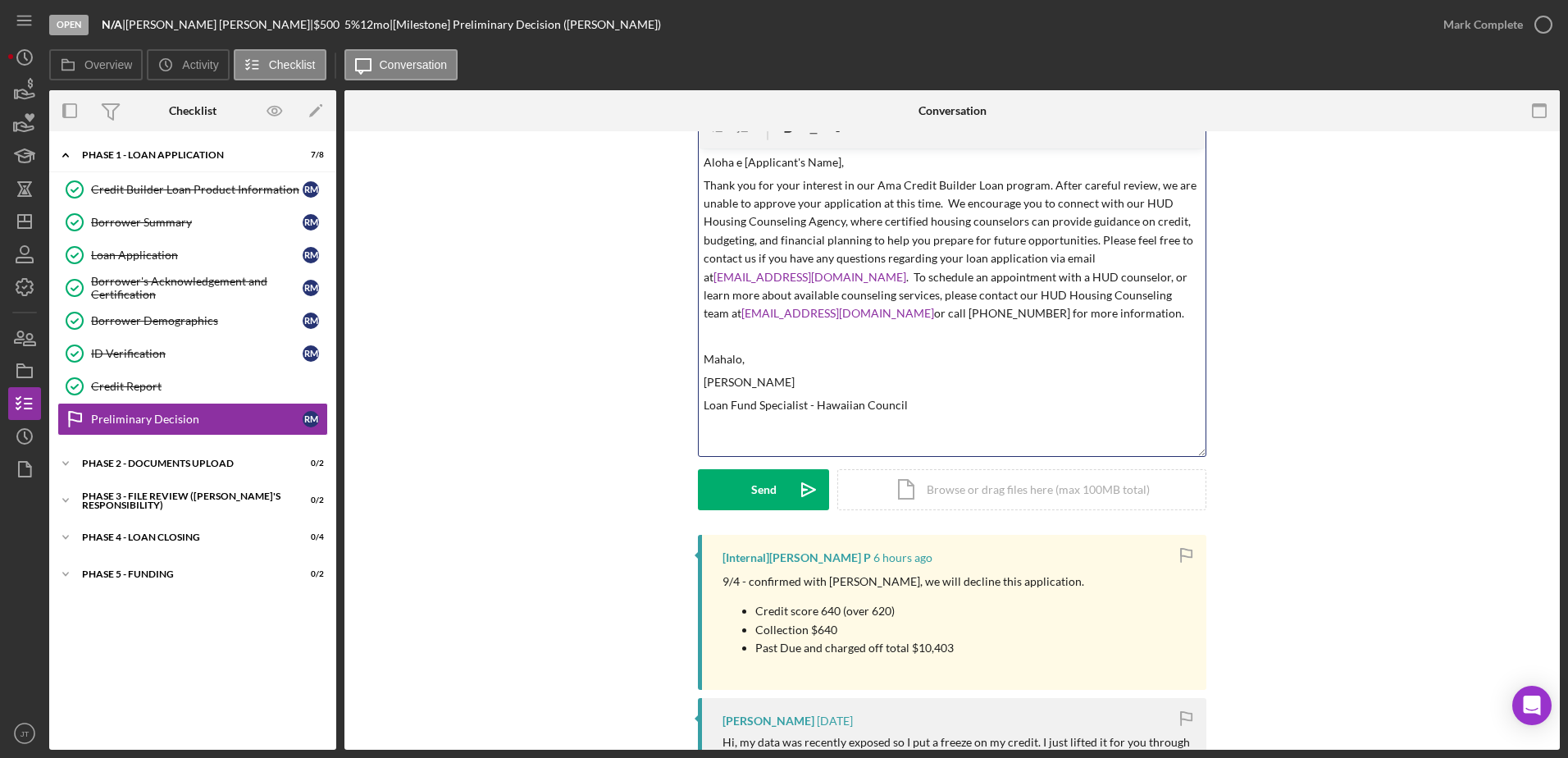
click at [1007, 394] on div "v Color teal Color pink Remove color Add row above Add row below Add column bef…" at bounding box center [951, 302] width 507 height 308
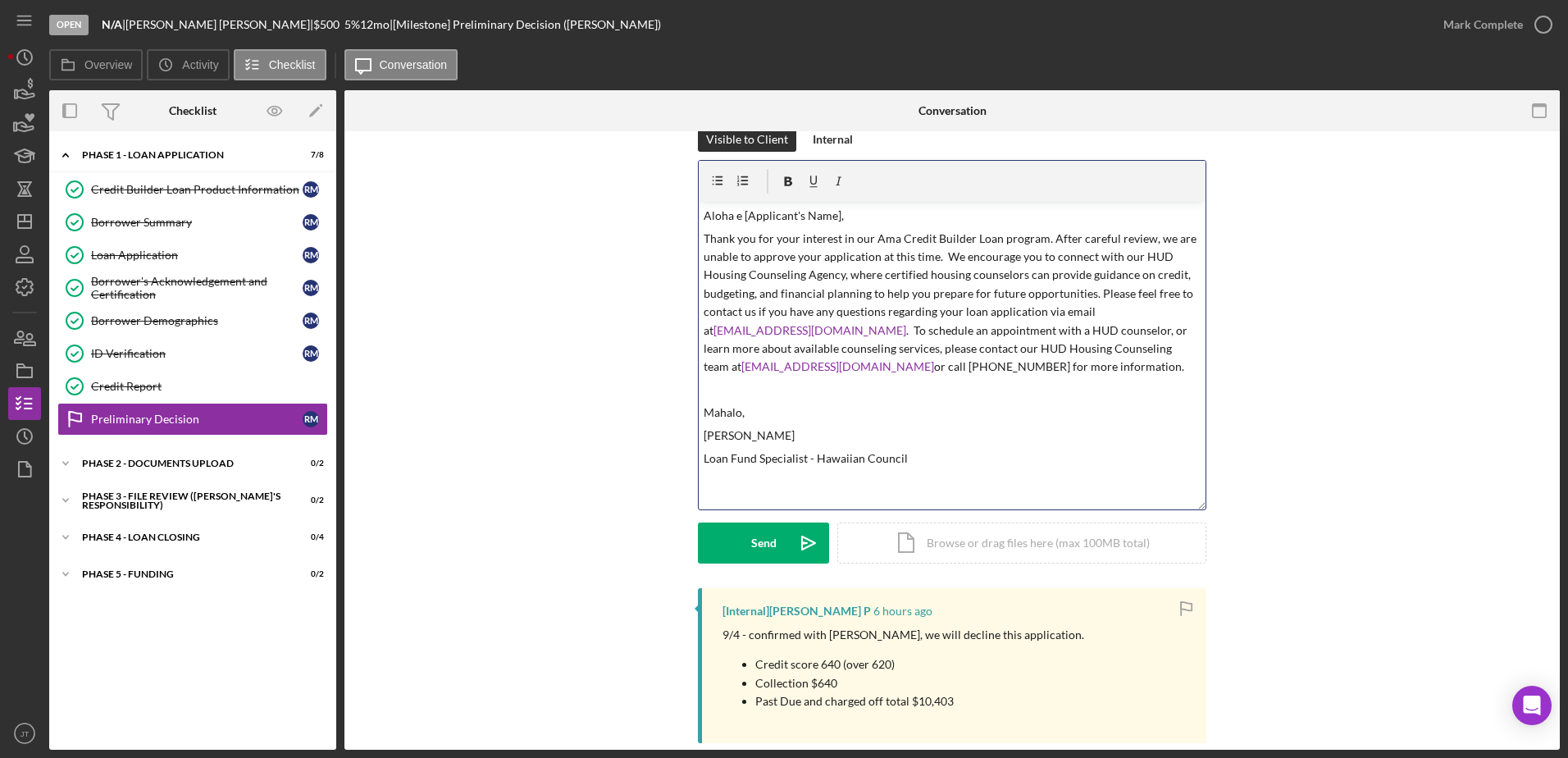
scroll to position [0, 0]
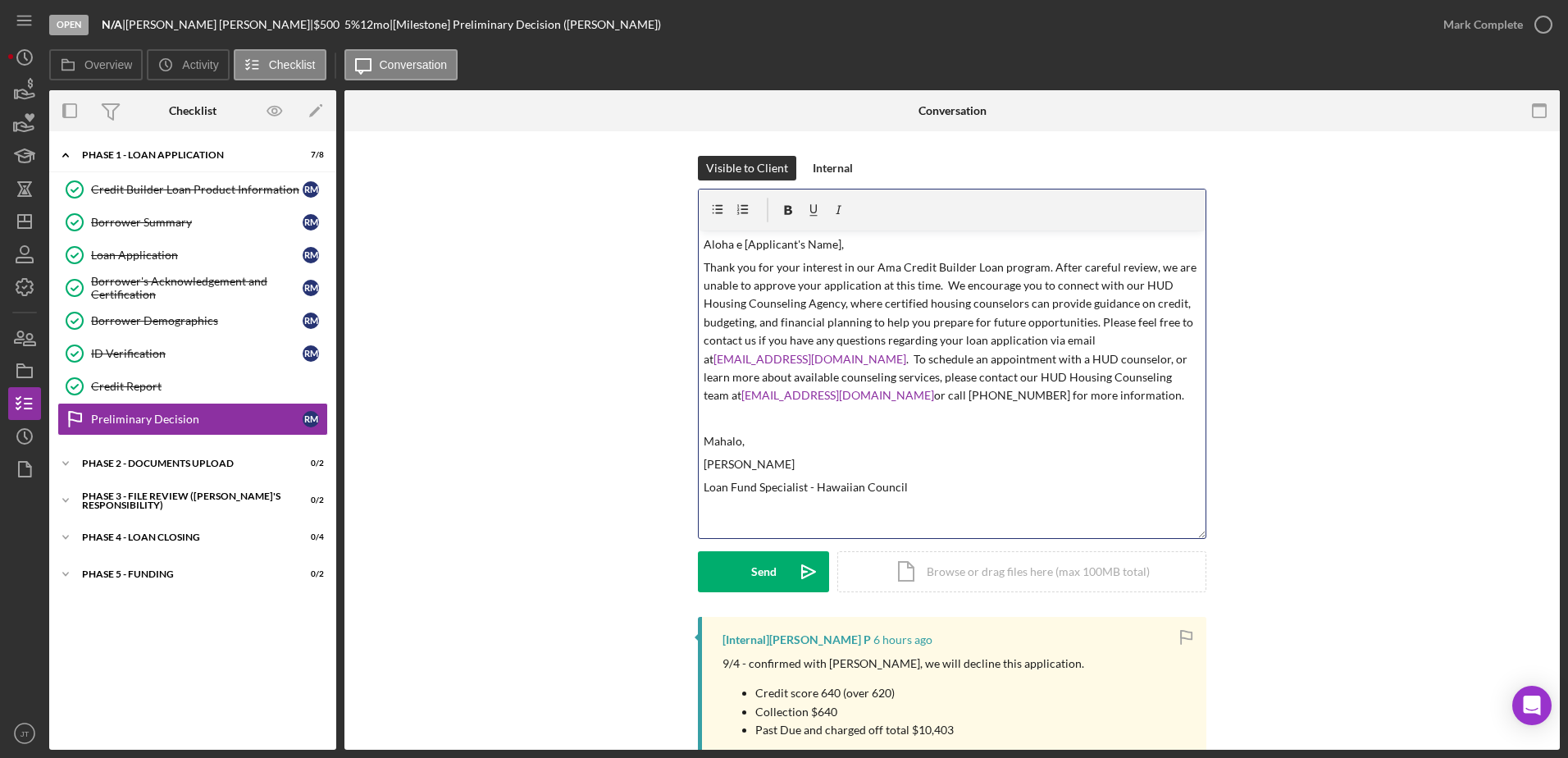
click at [835, 249] on p "Aloha e [Applicant's Name]," at bounding box center [953, 244] width 498 height 18
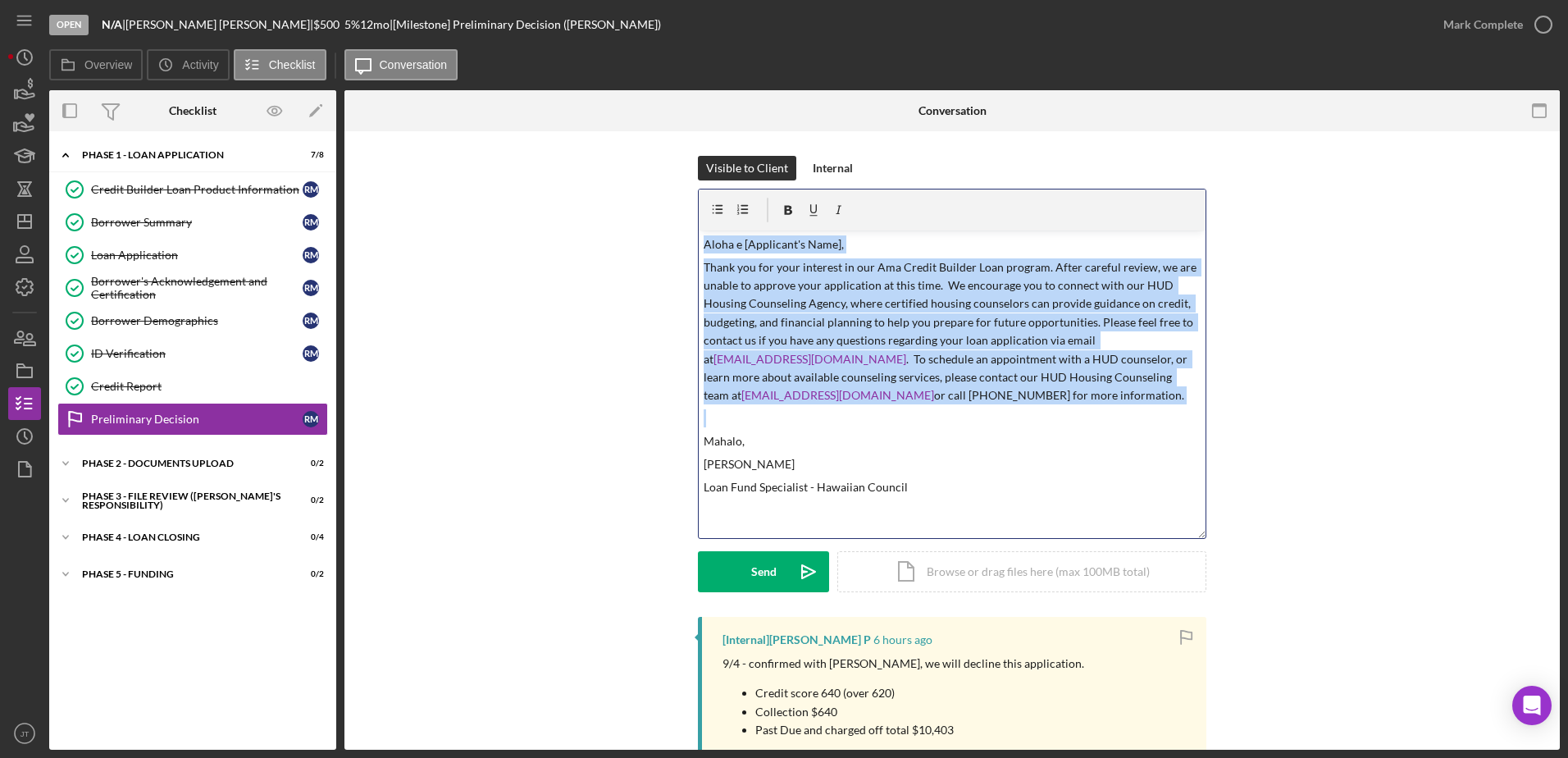
drag, startPoint x: 702, startPoint y: 248, endPoint x: 1081, endPoint y: 414, distance: 413.8
click at [1081, 414] on div "v Color teal Color pink Remove color Add row above Add row below Add column bef…" at bounding box center [951, 384] width 507 height 308
copy div "Aloha e [Applicant's Name], Thank you for your interest in our Ama Credit Build…"
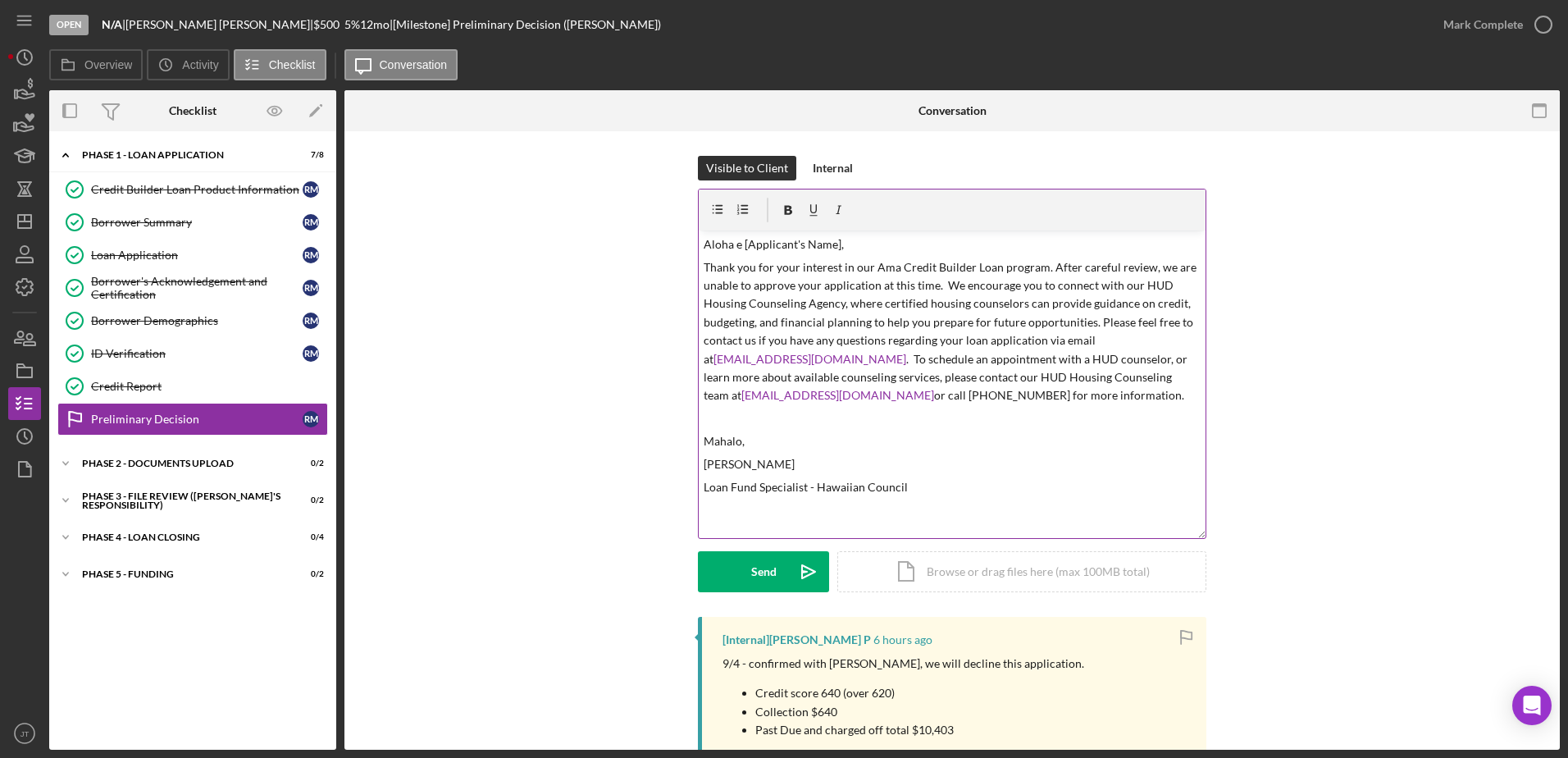
click at [834, 428] on div "v Color teal Color pink Remove color Add row above Add row below Add column bef…" at bounding box center [951, 384] width 507 height 308
click at [835, 239] on p "Aloha e [Applicant's Name]," at bounding box center [953, 244] width 498 height 18
click at [1035, 457] on p "[PERSON_NAME]" at bounding box center [953, 464] width 498 height 18
click at [1334, 356] on div "Visible to Client Internal v Color teal Color pink Remove color Add row above A…" at bounding box center [951, 386] width 1166 height 461
click at [170, 246] on link "Loan Application Loan Application R M" at bounding box center [193, 255] width 271 height 33
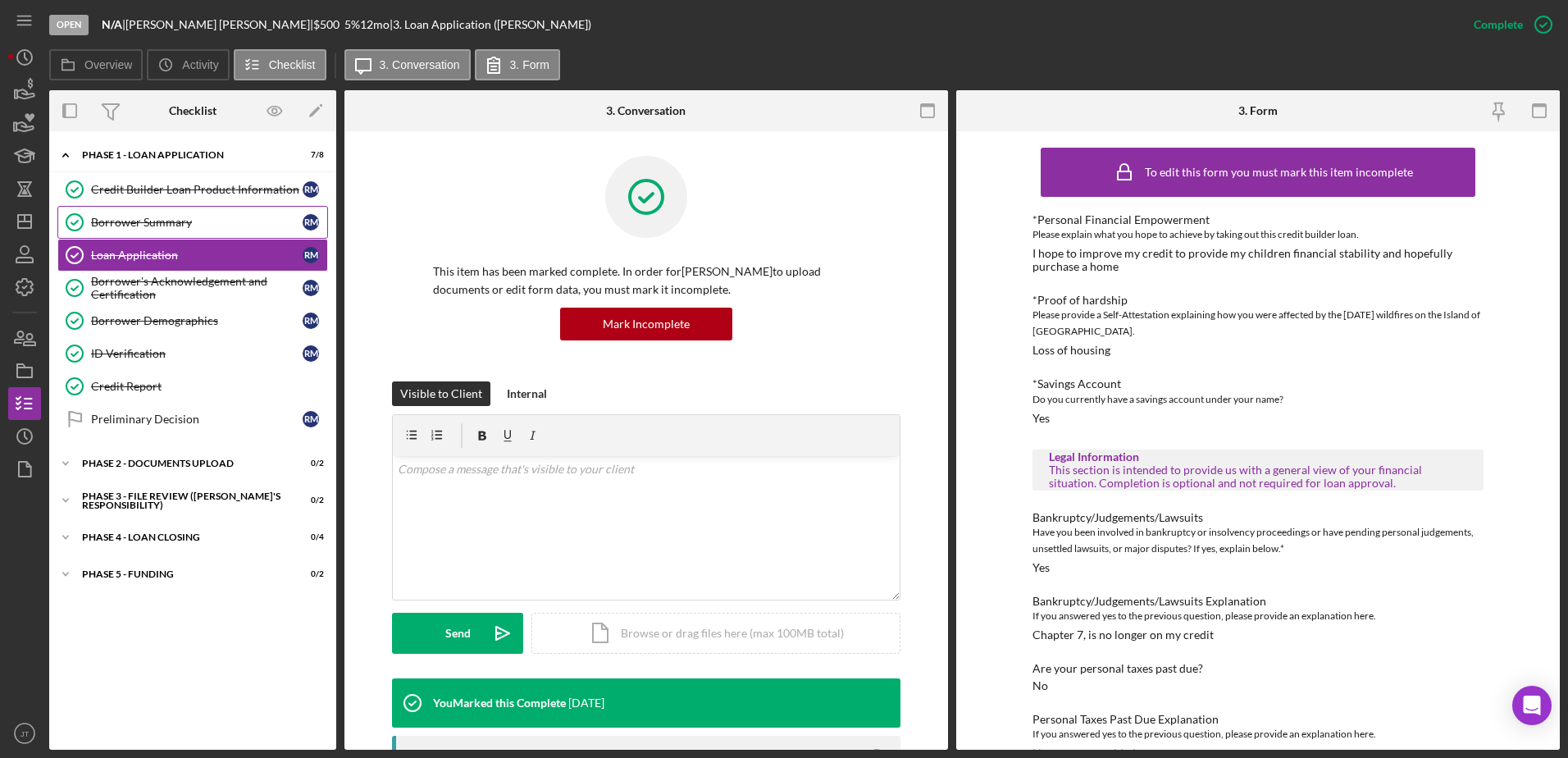
click at [182, 223] on div "Borrower Summary" at bounding box center [196, 222] width 212 height 13
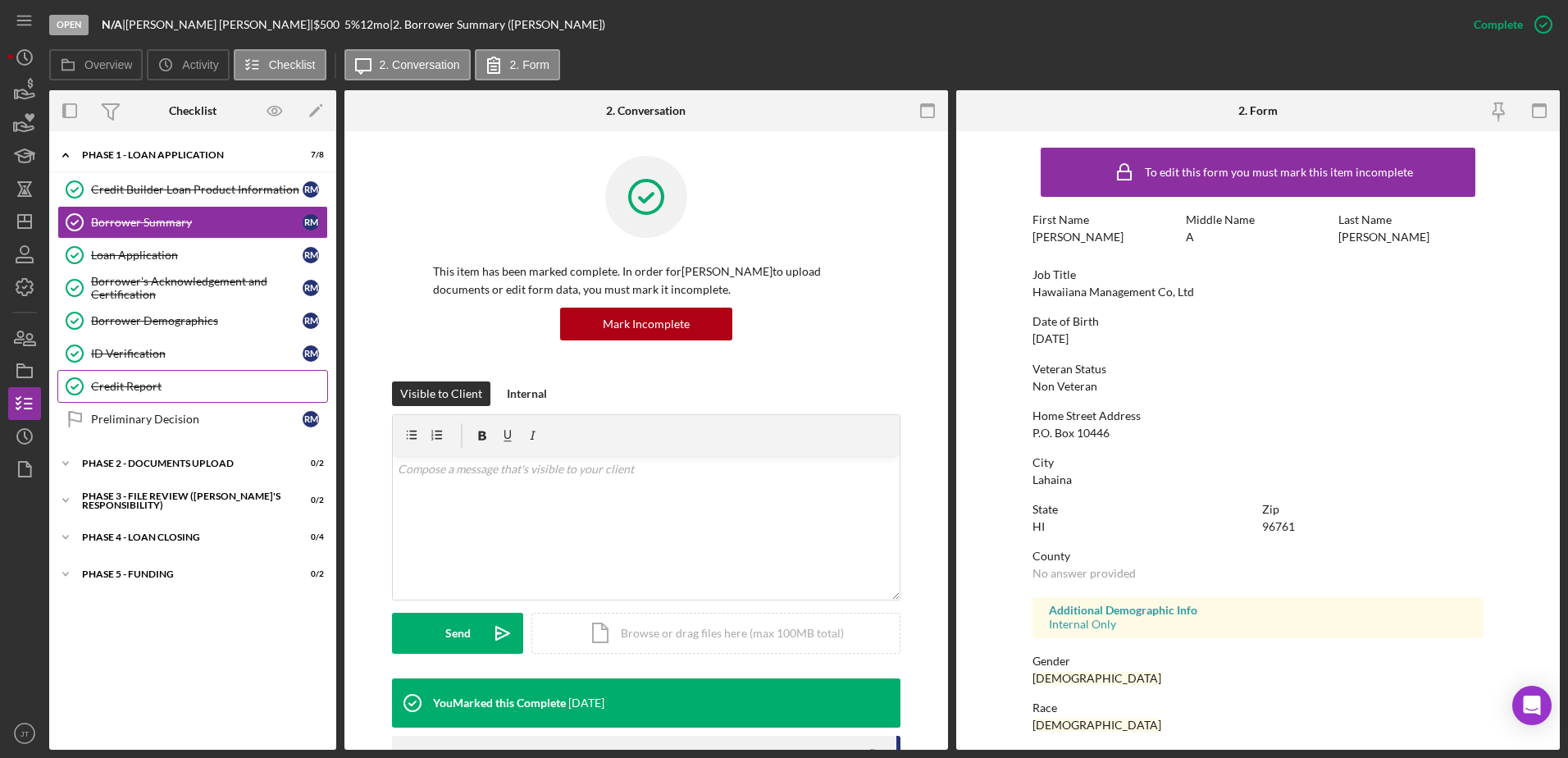
drag, startPoint x: 242, startPoint y: 388, endPoint x: 306, endPoint y: 388, distance: 64.0
click at [242, 388] on div "Credit Report" at bounding box center [209, 386] width 237 height 13
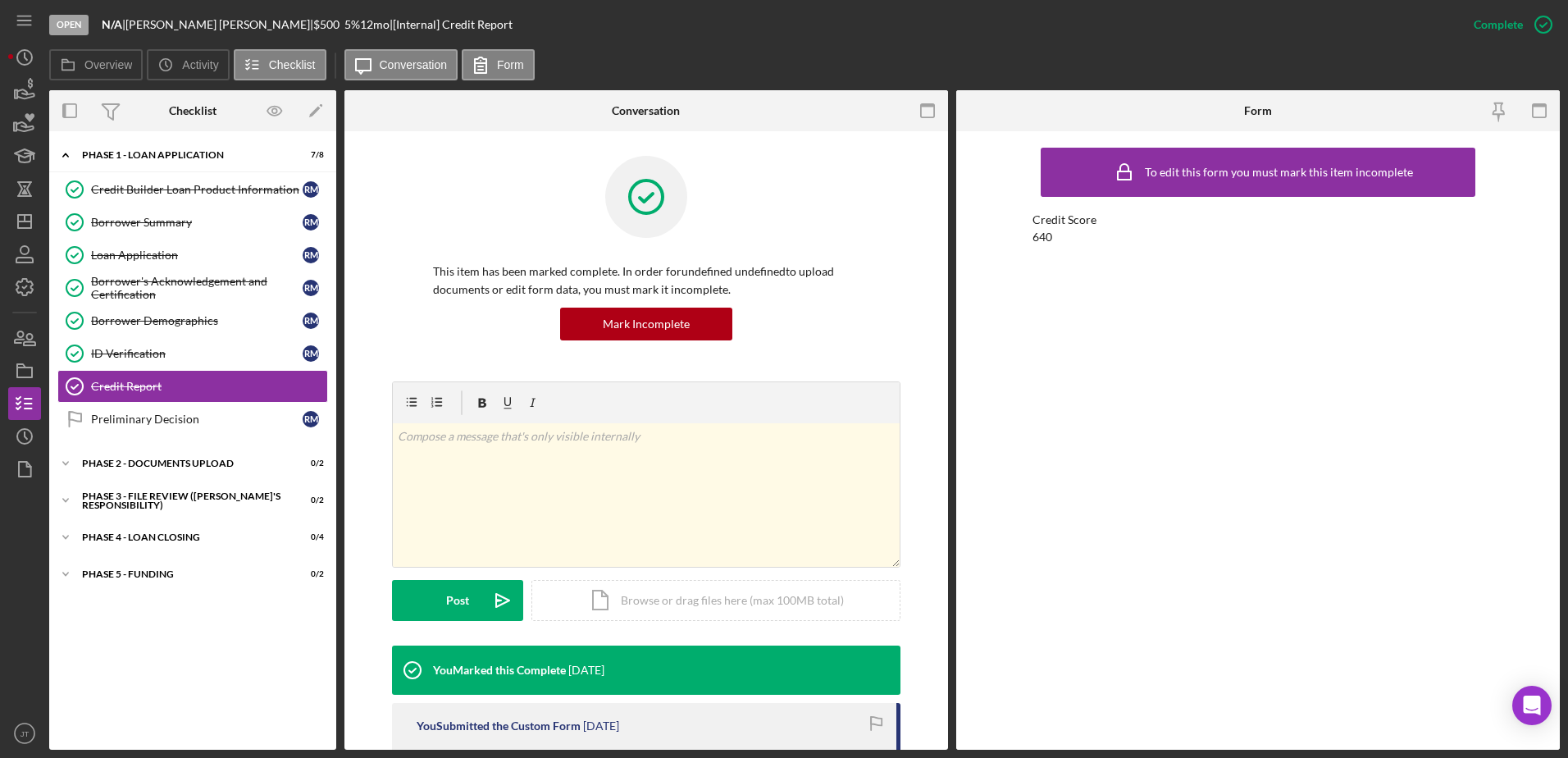
scroll to position [246, 0]
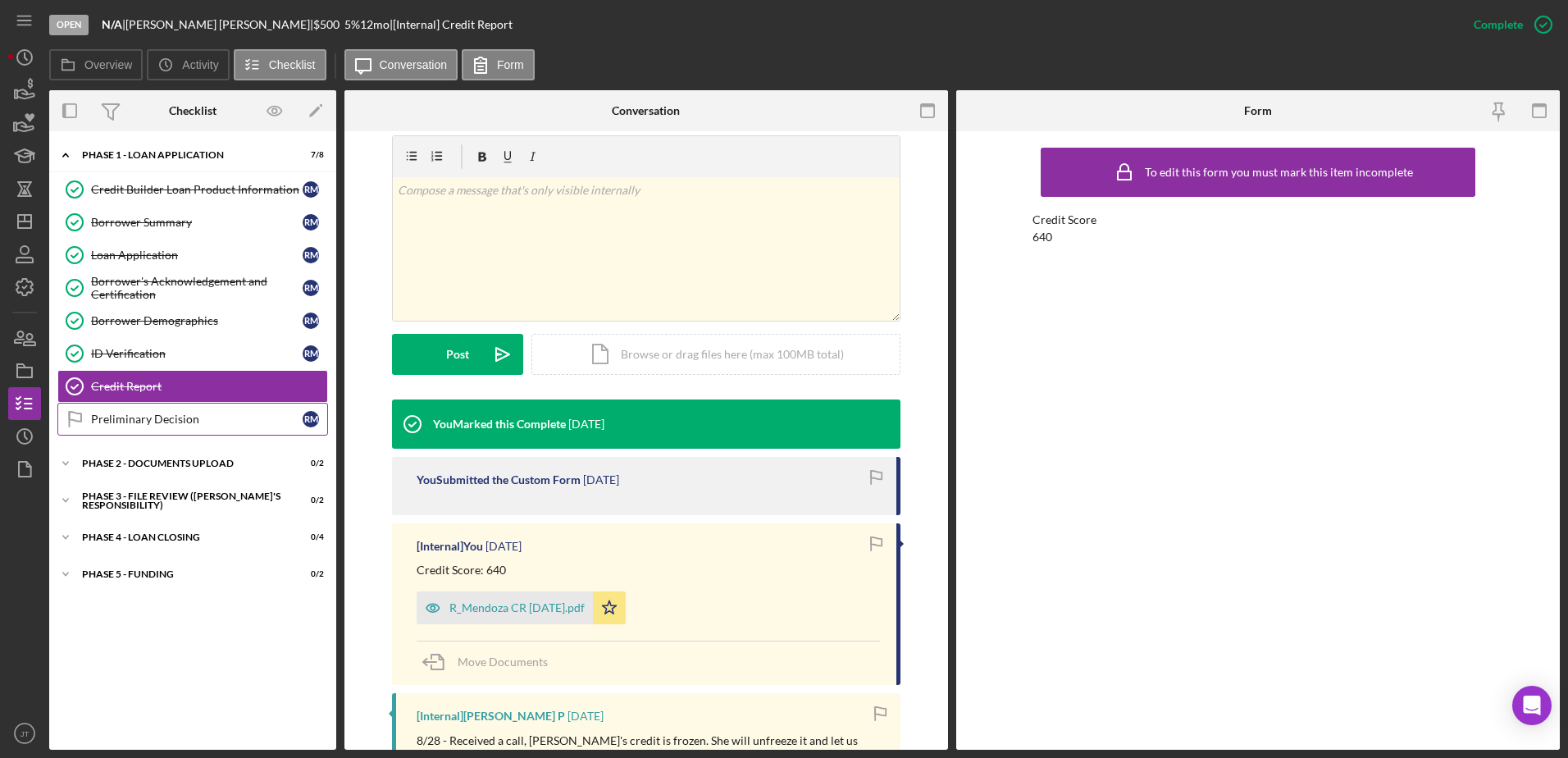
click at [248, 427] on link "Preliminary Decision Preliminary Decision R M" at bounding box center [193, 419] width 271 height 33
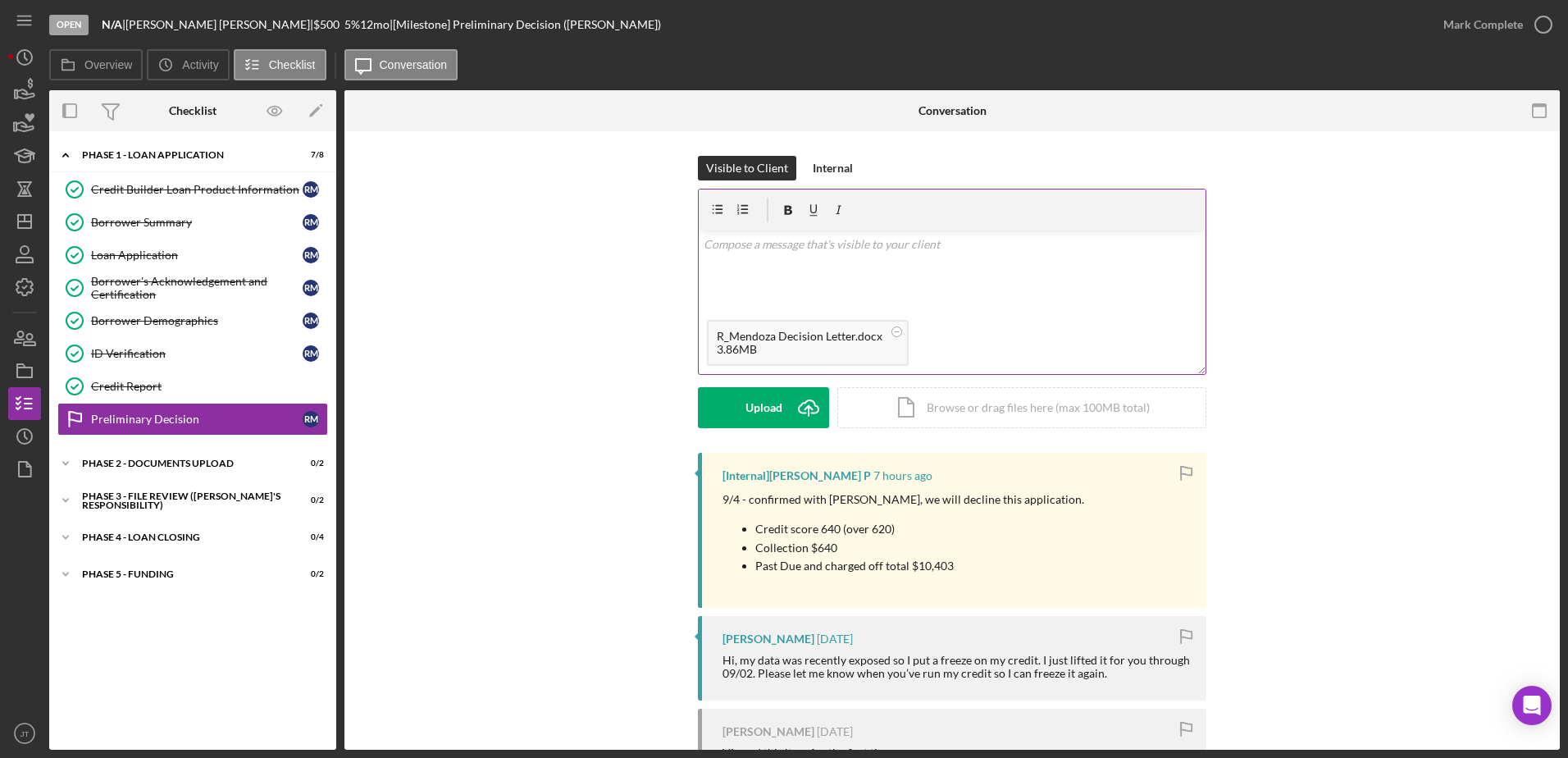
click at [728, 254] on div "v Color teal Color pink Remove color Add row above Add row below Add column bef…" at bounding box center [951, 271] width 507 height 81
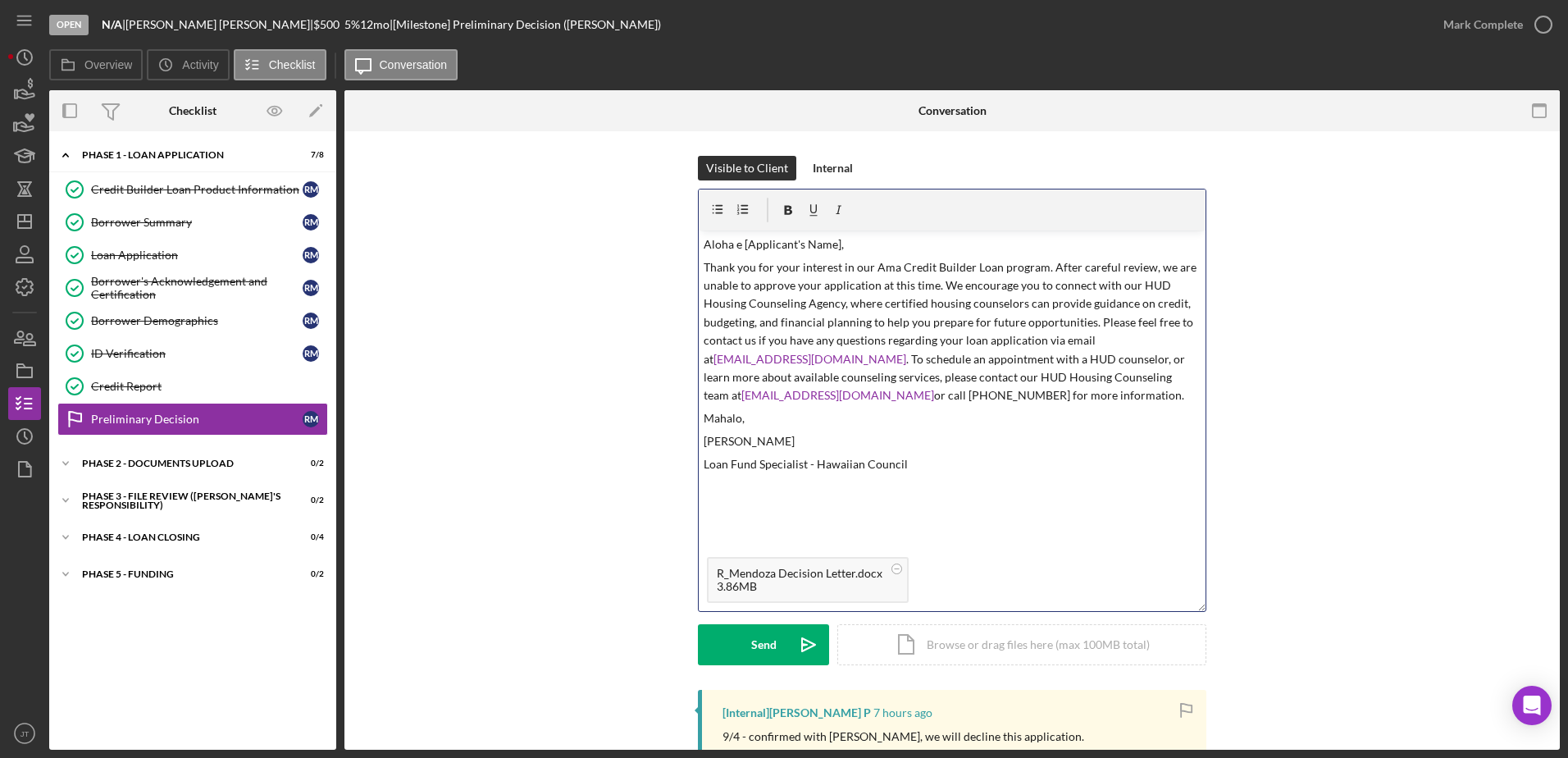
drag, startPoint x: 1198, startPoint y: 370, endPoint x: 913, endPoint y: 431, distance: 291.5
click at [1229, 602] on div "Visible to Client Internal v Color teal Color pink Remove color Add row above A…" at bounding box center [951, 423] width 1166 height 534
click at [834, 247] on p "Aloha e [Applicant's Name]," at bounding box center [953, 244] width 498 height 18
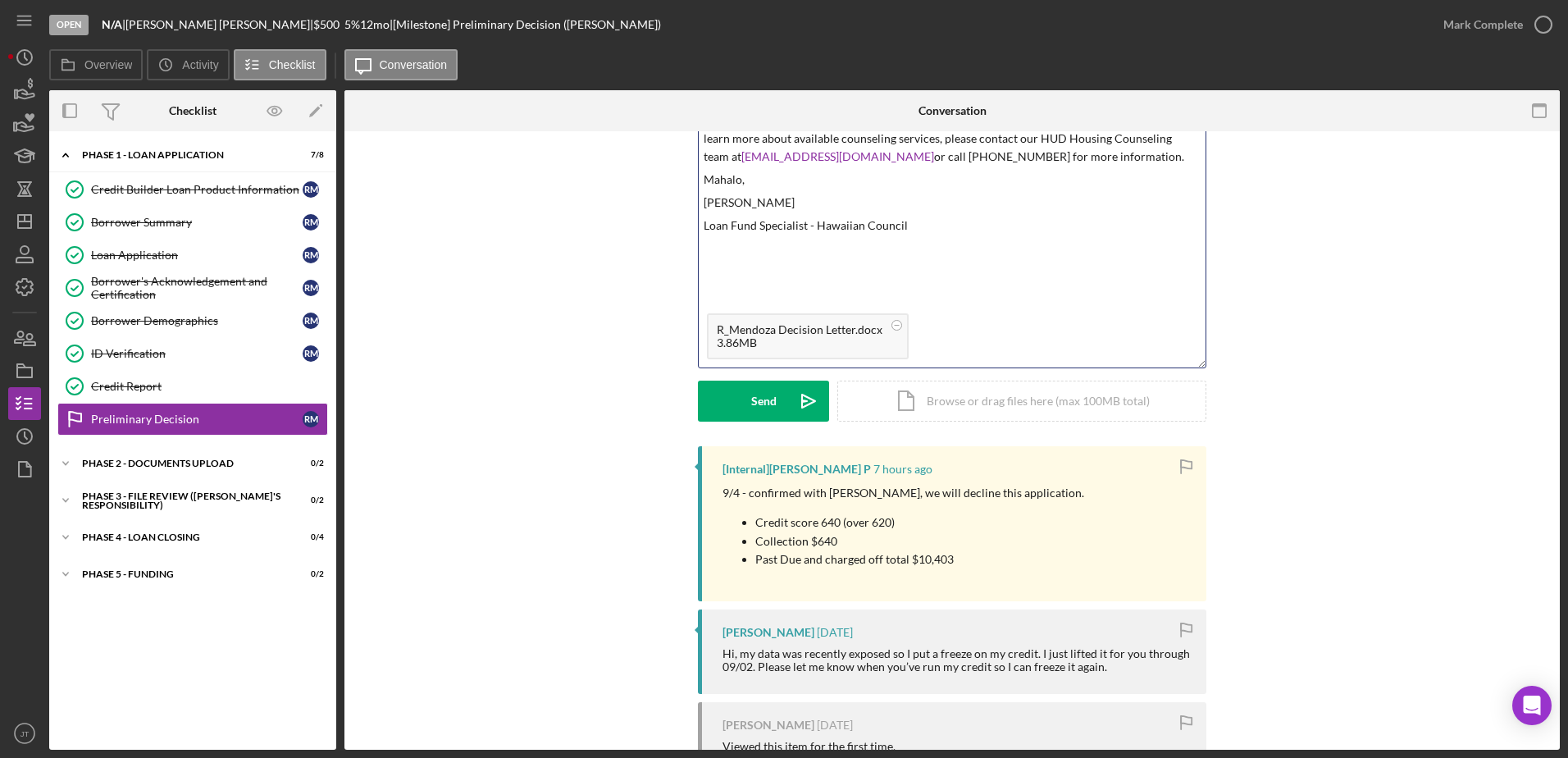
scroll to position [246, 0]
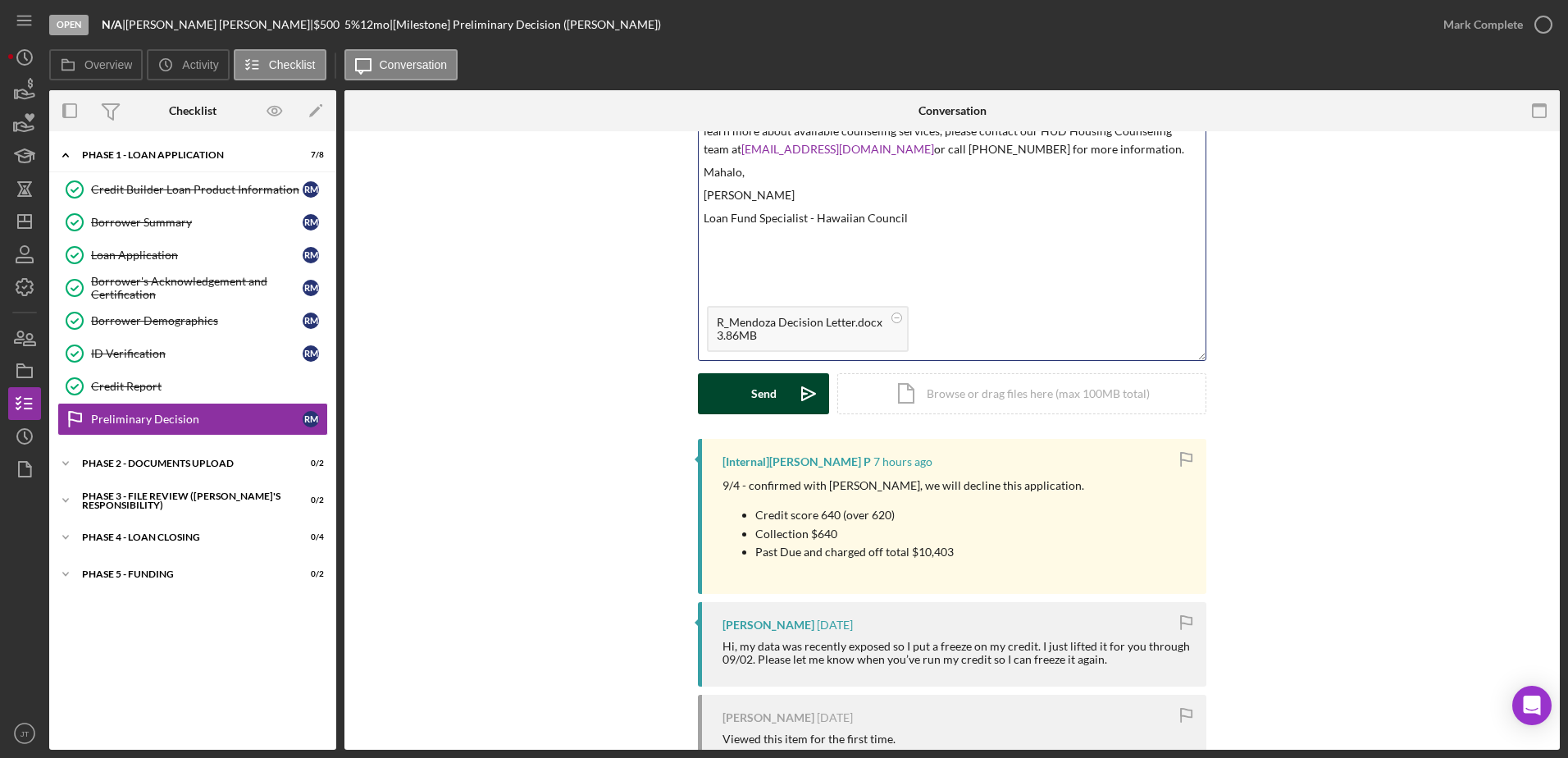
click at [803, 384] on icon "Icon/icon-invite-send" at bounding box center [808, 394] width 41 height 41
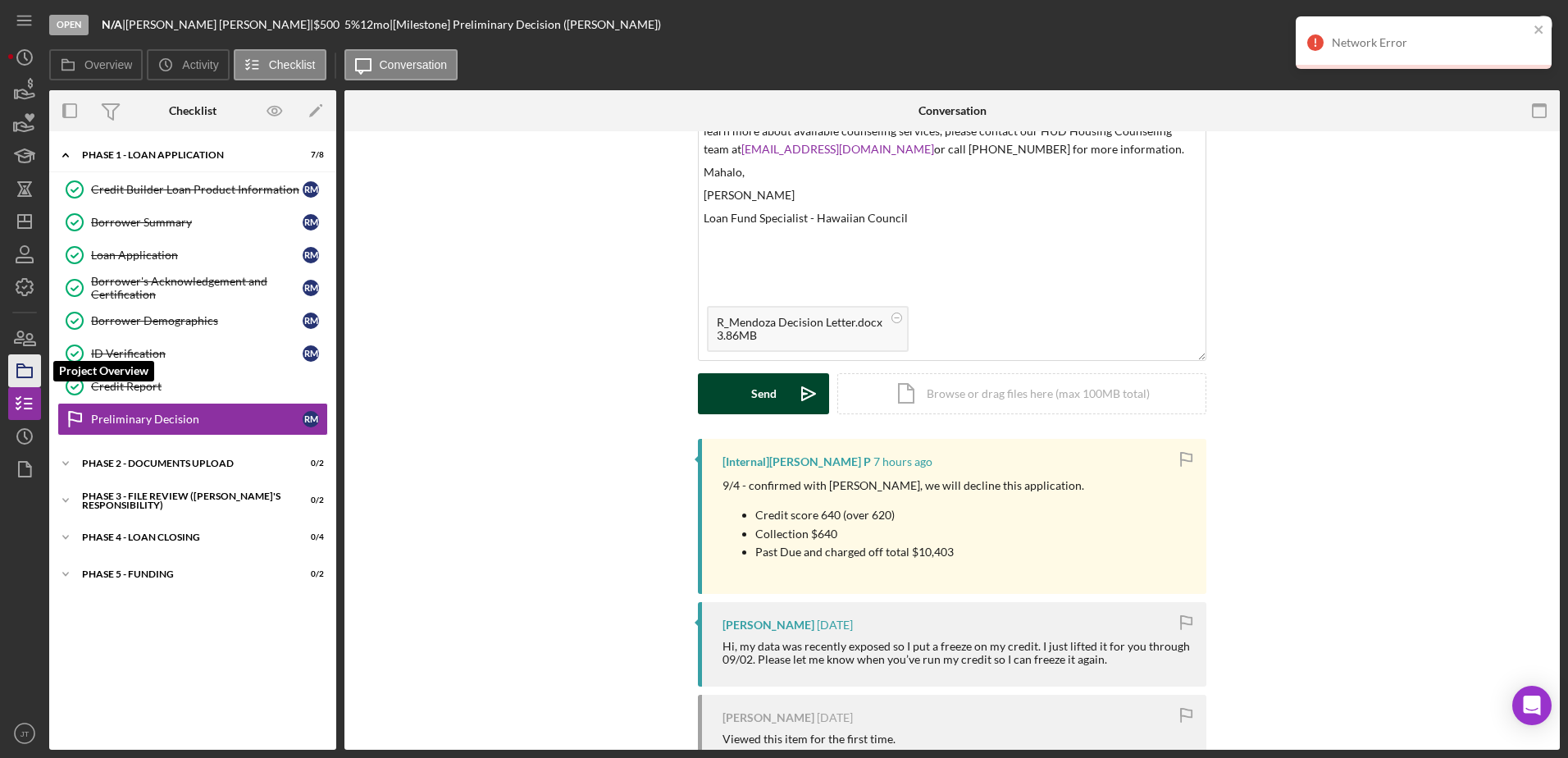
click at [37, 377] on icon "button" at bounding box center [24, 371] width 41 height 41
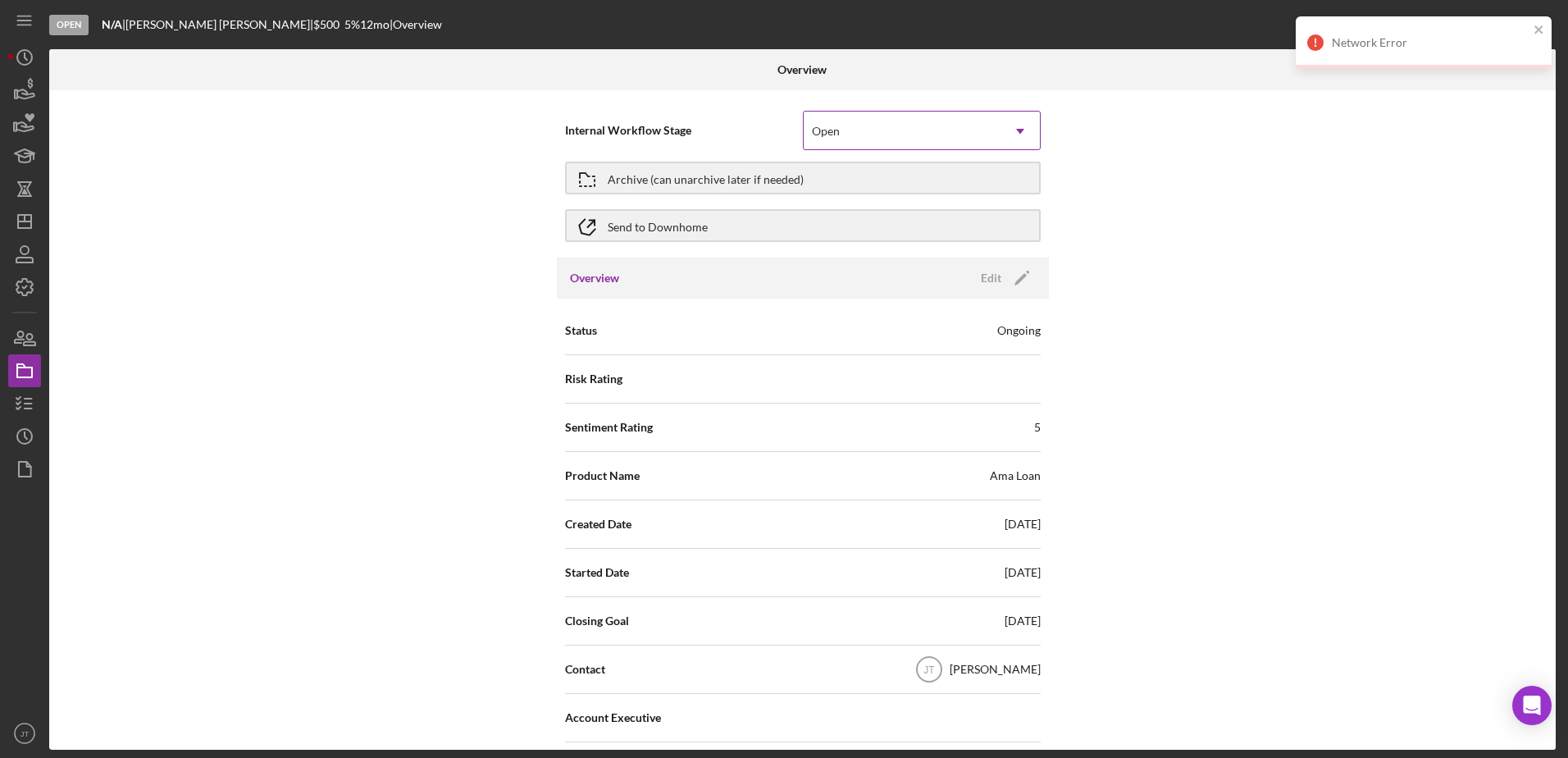
click at [915, 146] on div "Open" at bounding box center [901, 130] width 196 height 37
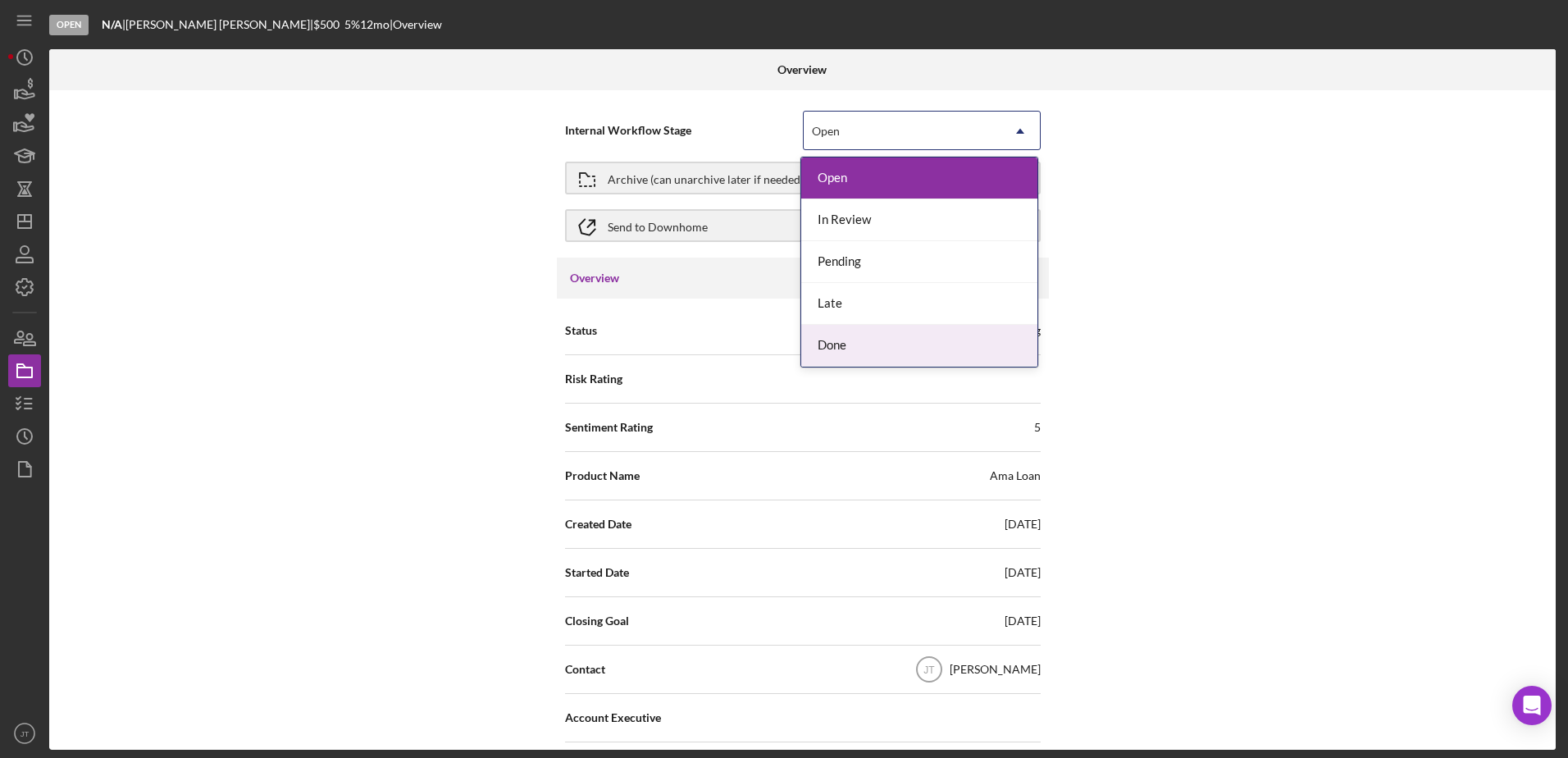
click at [911, 339] on div "Done" at bounding box center [919, 346] width 237 height 42
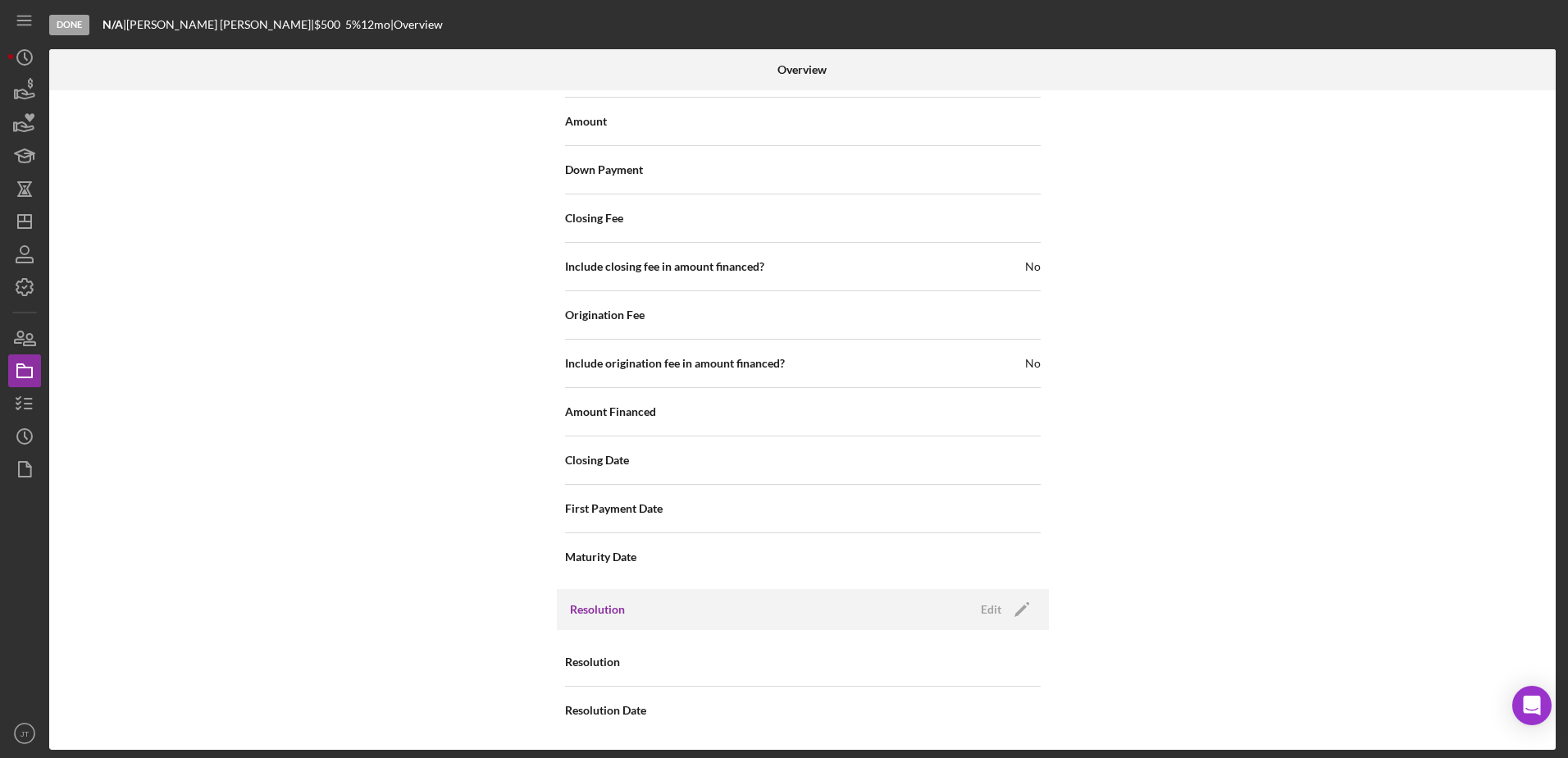
scroll to position [1811, 0]
click at [984, 616] on div "Edit" at bounding box center [990, 609] width 20 height 25
click at [974, 655] on div "Select..." at bounding box center [901, 661] width 196 height 37
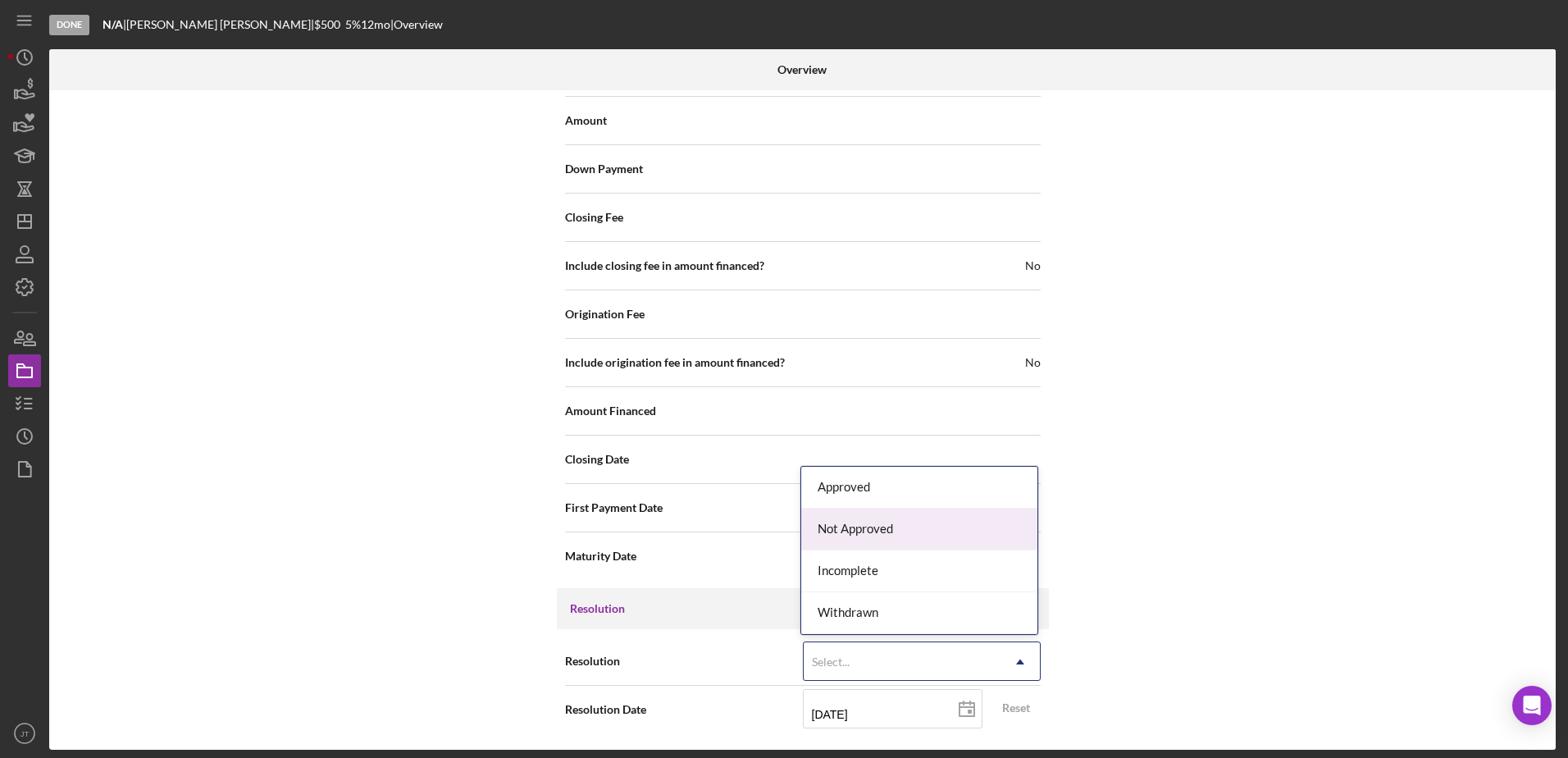
click at [945, 525] on div "Not Approved" at bounding box center [919, 530] width 237 height 42
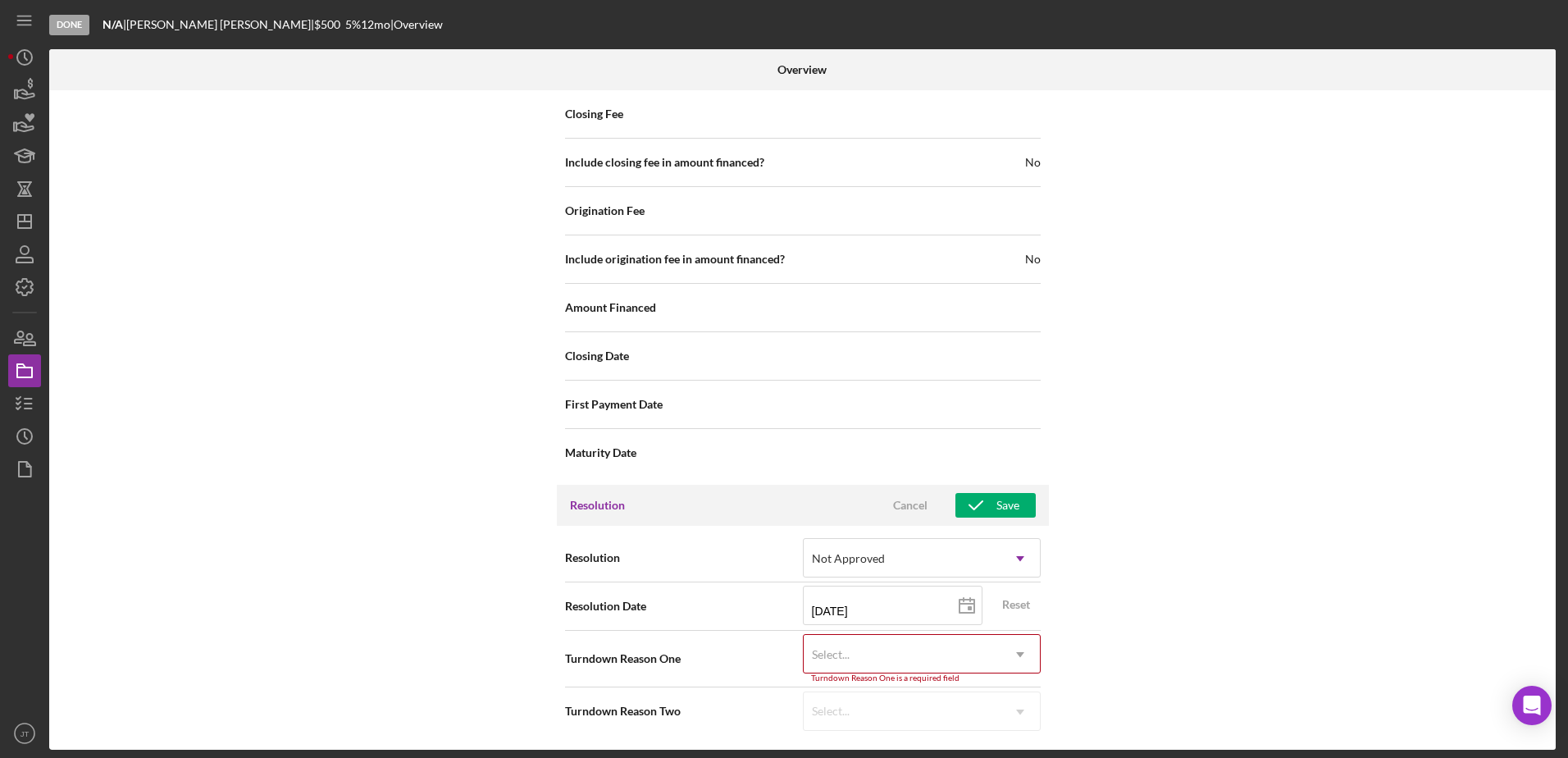
scroll to position [1916, 0]
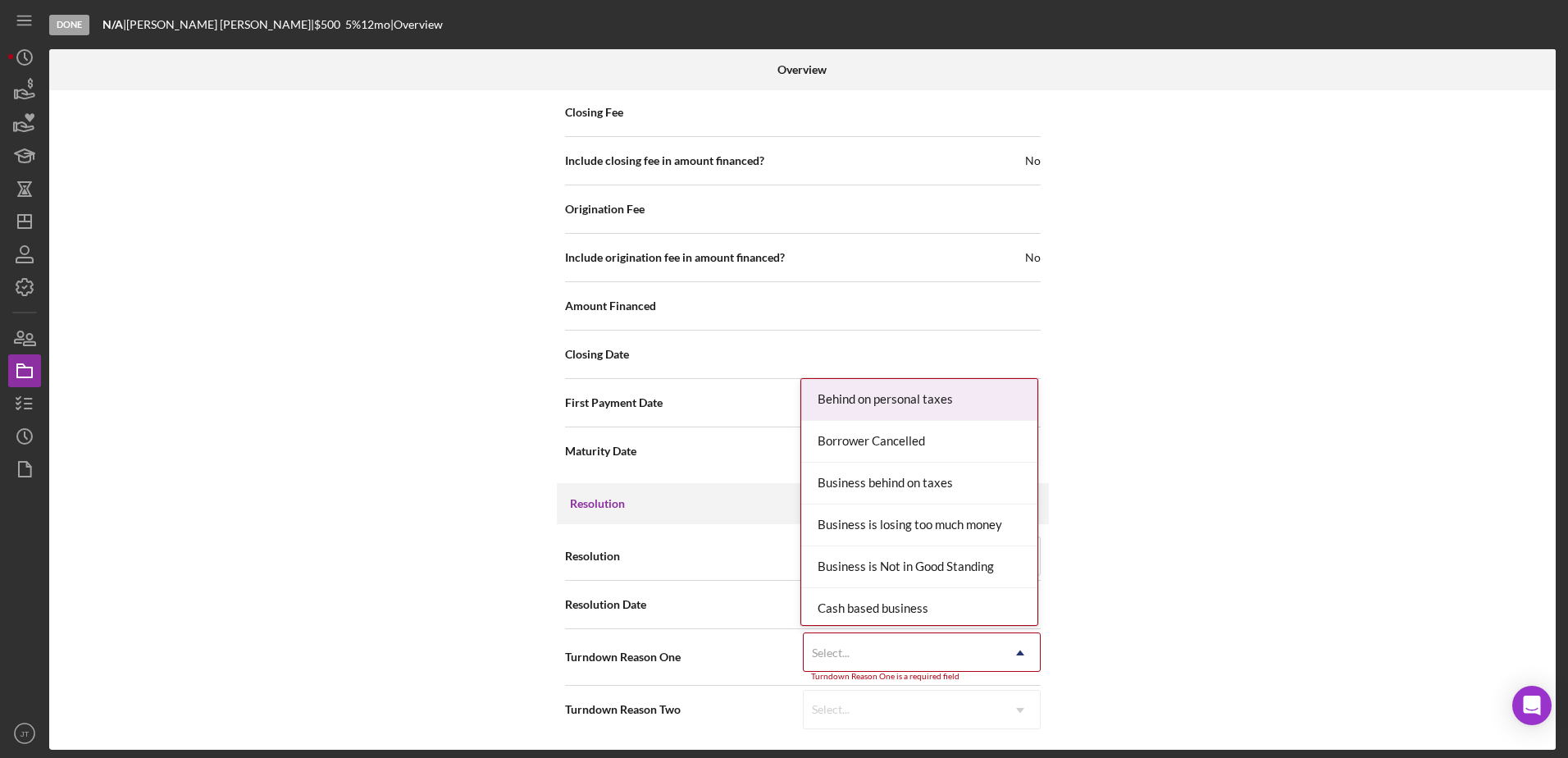
click at [1018, 654] on use at bounding box center [1020, 653] width 9 height 5
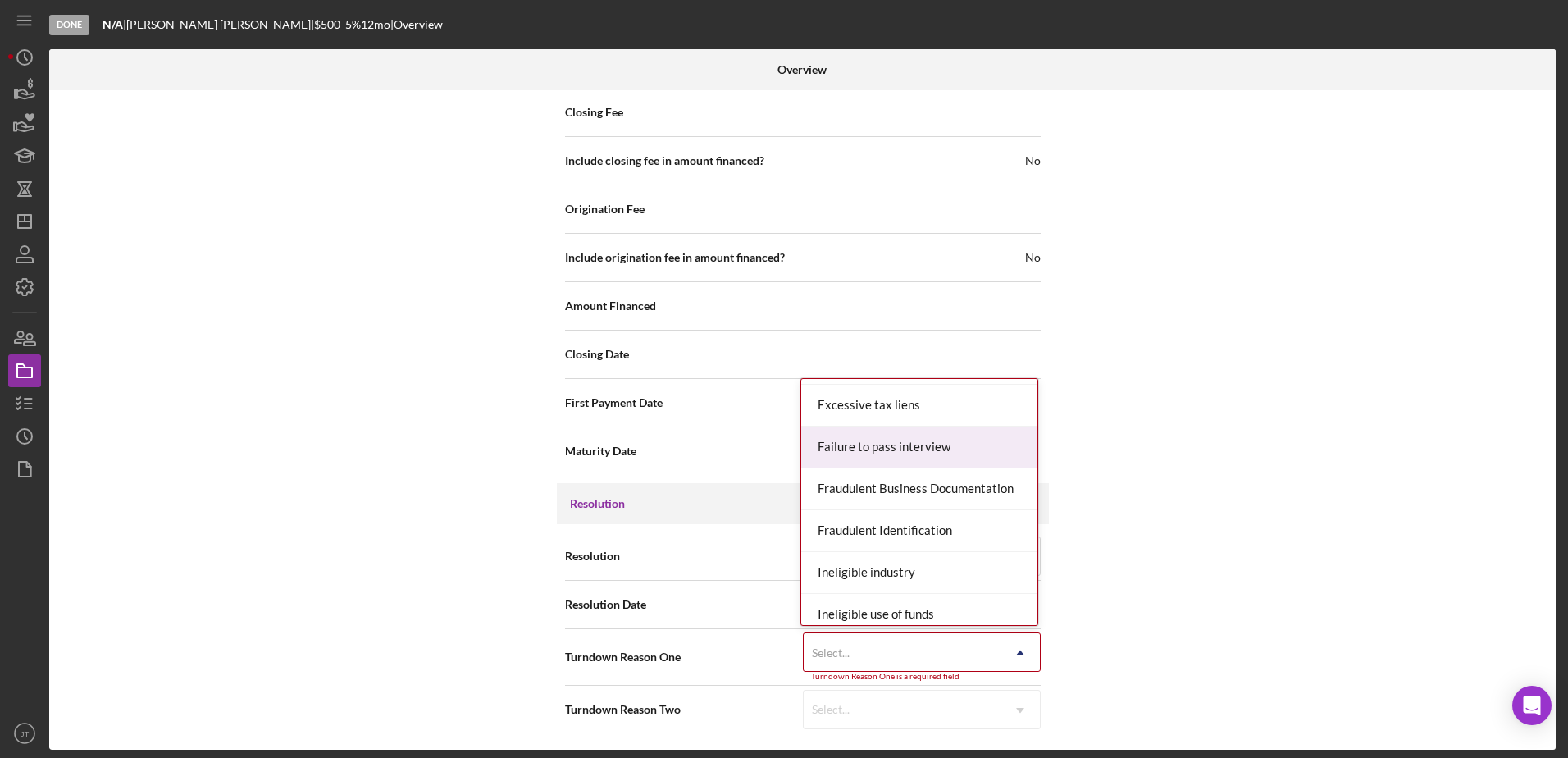
click at [920, 444] on div "Failure to pass interview" at bounding box center [919, 448] width 237 height 42
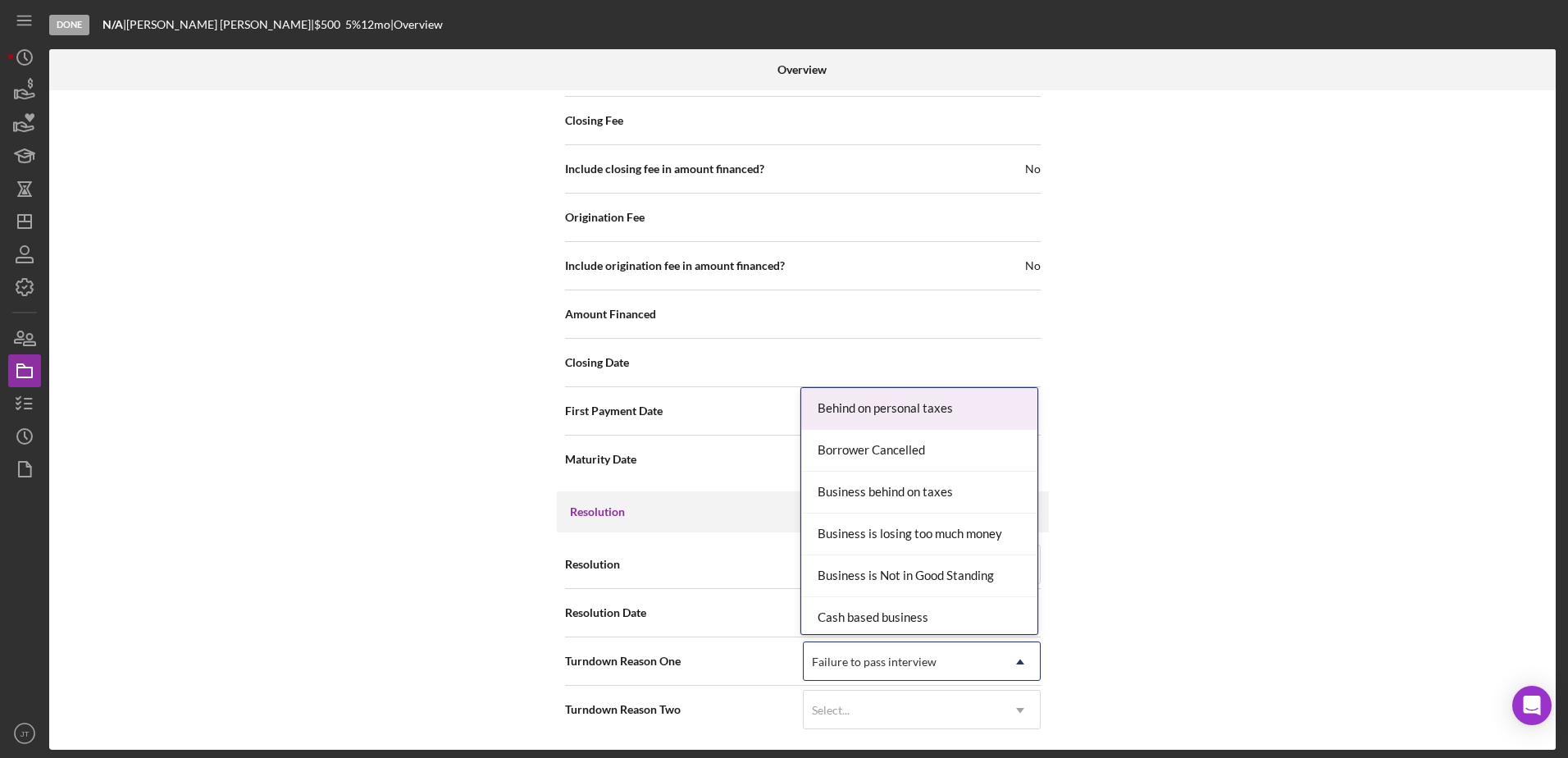
click at [1015, 662] on icon "Icon/Dropdown Arrow" at bounding box center [1020, 661] width 39 height 39
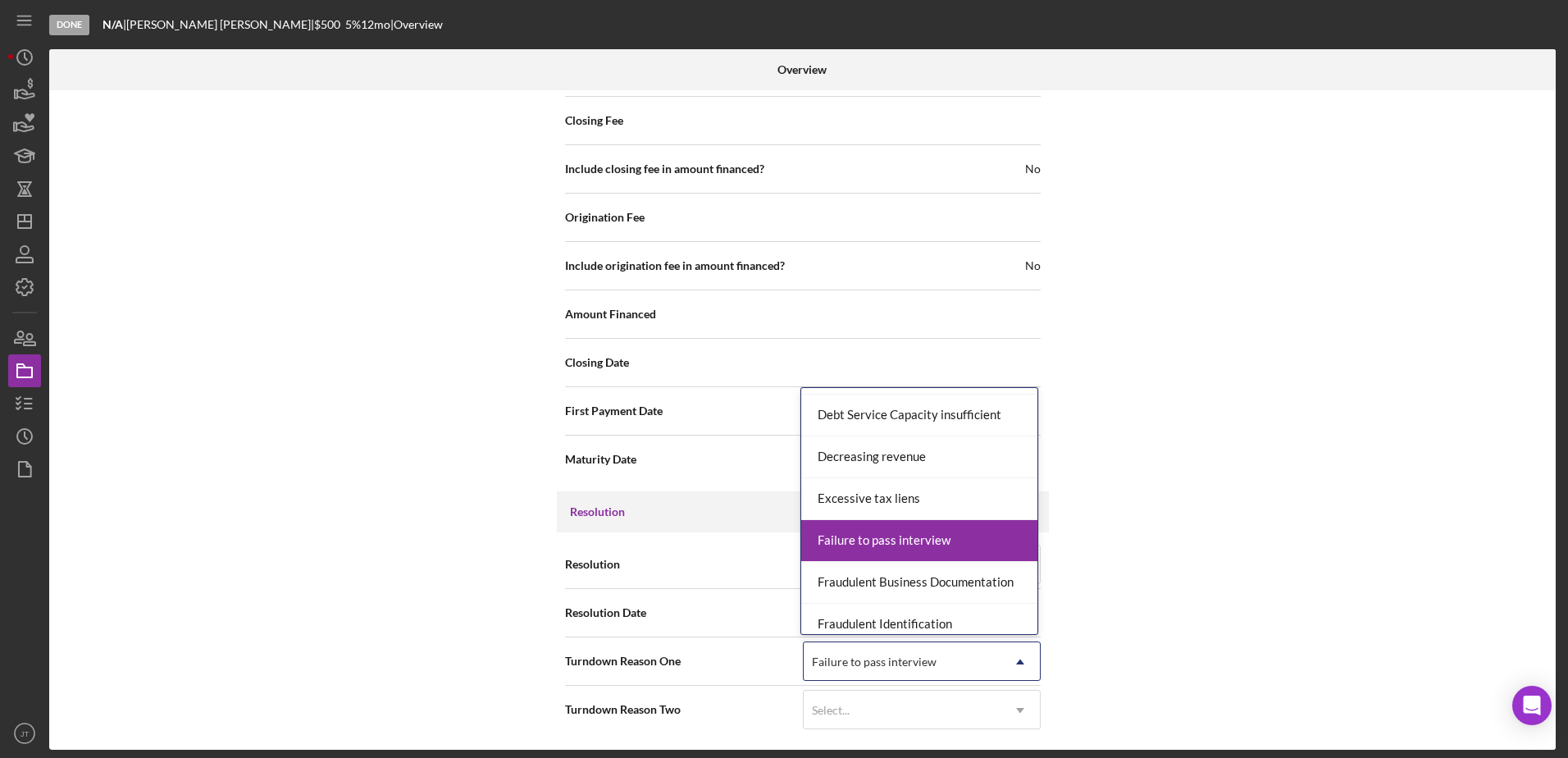
scroll to position [410, 0]
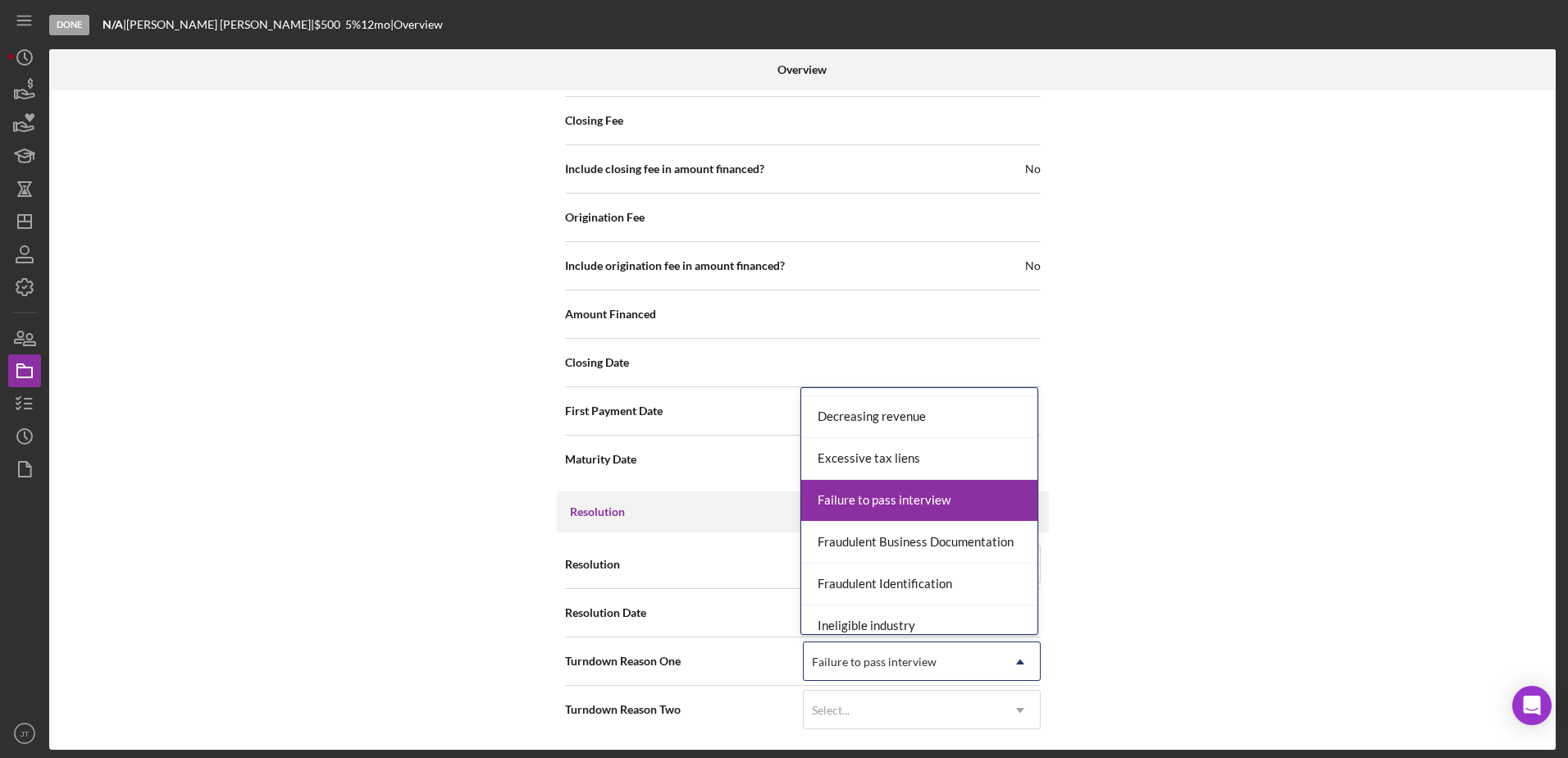
click at [955, 513] on div "Failure to pass interview" at bounding box center [919, 501] width 237 height 42
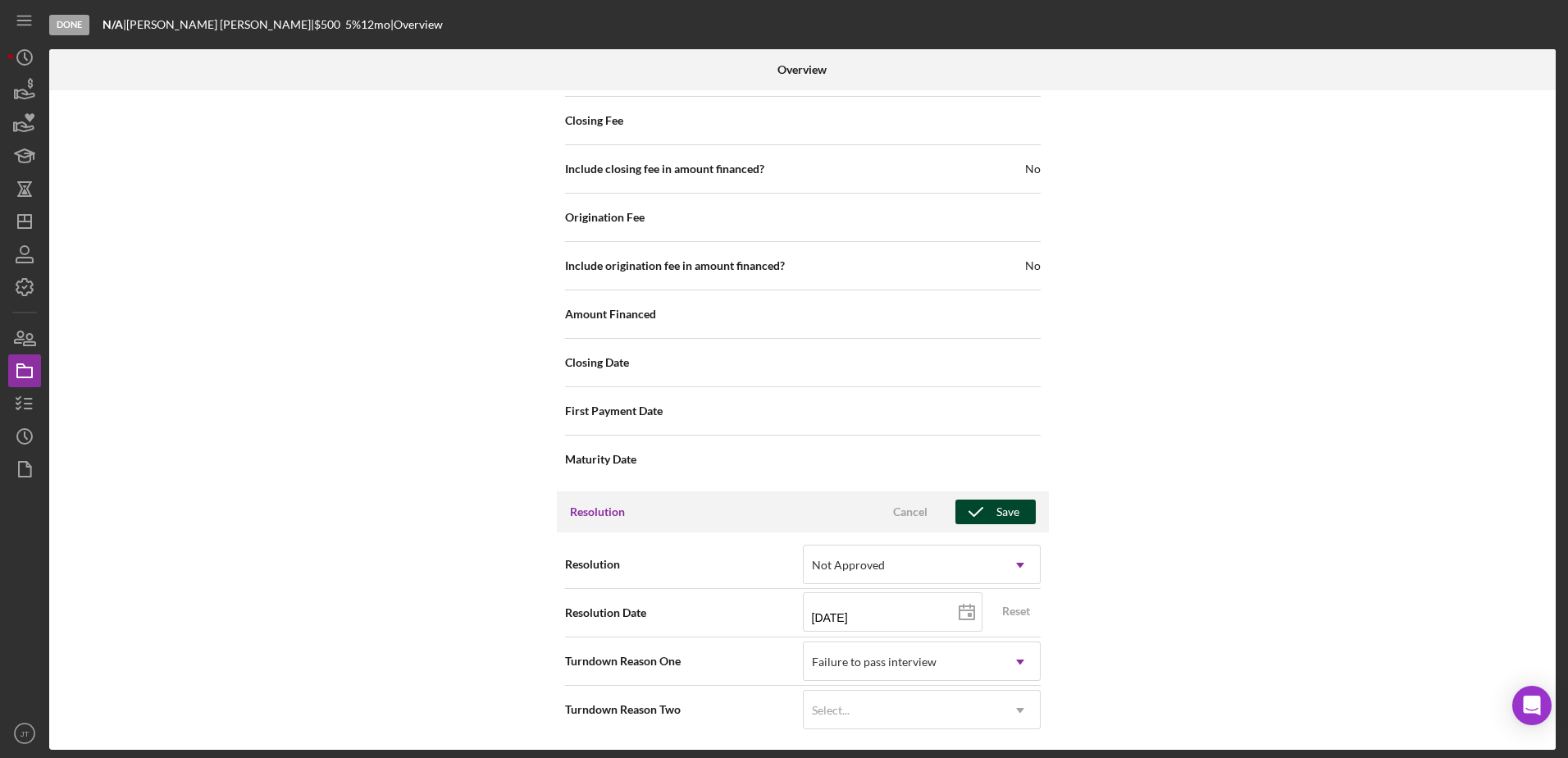
click at [1016, 520] on button "Save" at bounding box center [995, 512] width 80 height 25
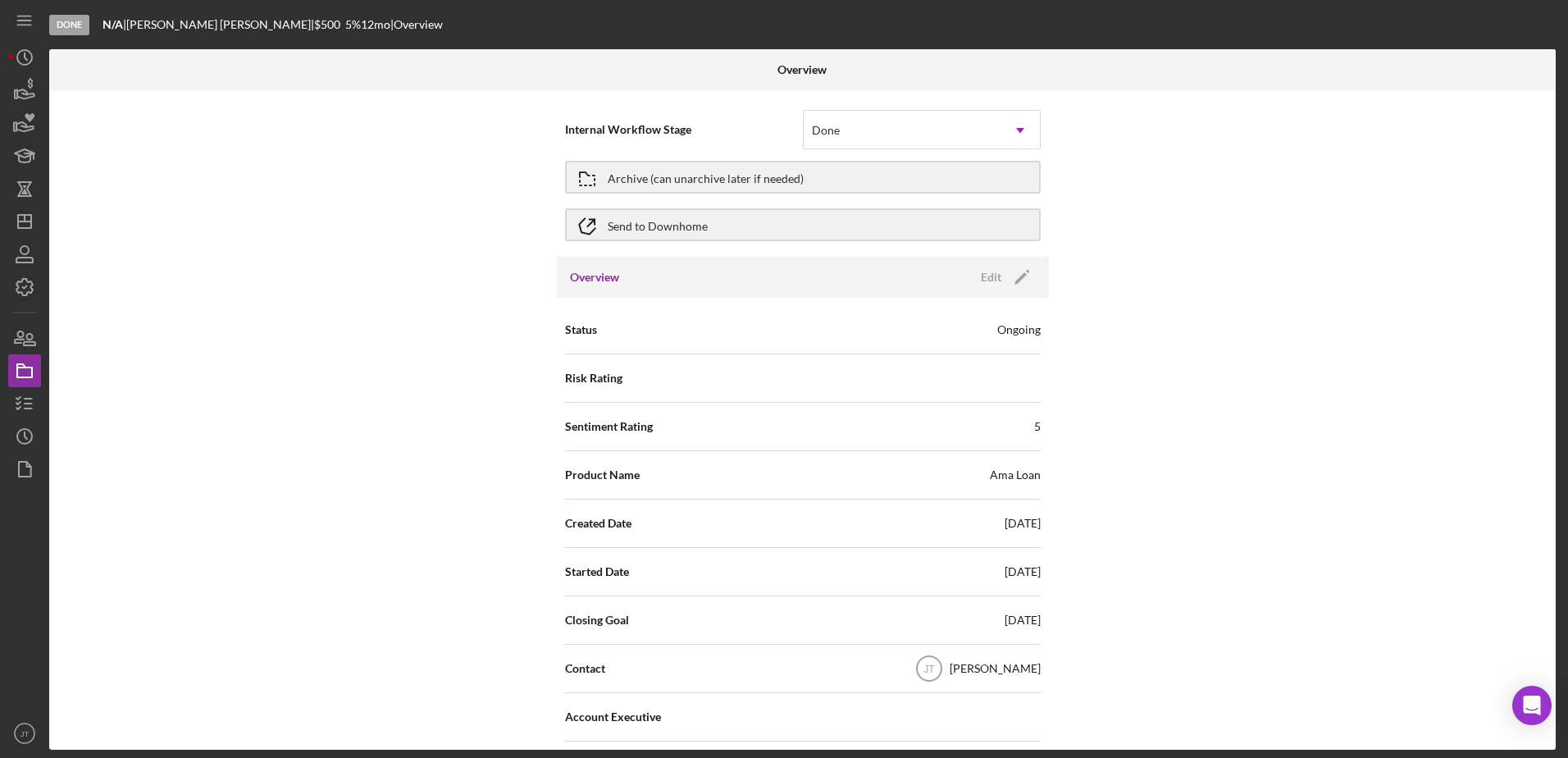
scroll to position [0, 0]
click at [784, 185] on div "Archive (can unarchive later if needed)" at bounding box center [705, 177] width 196 height 30
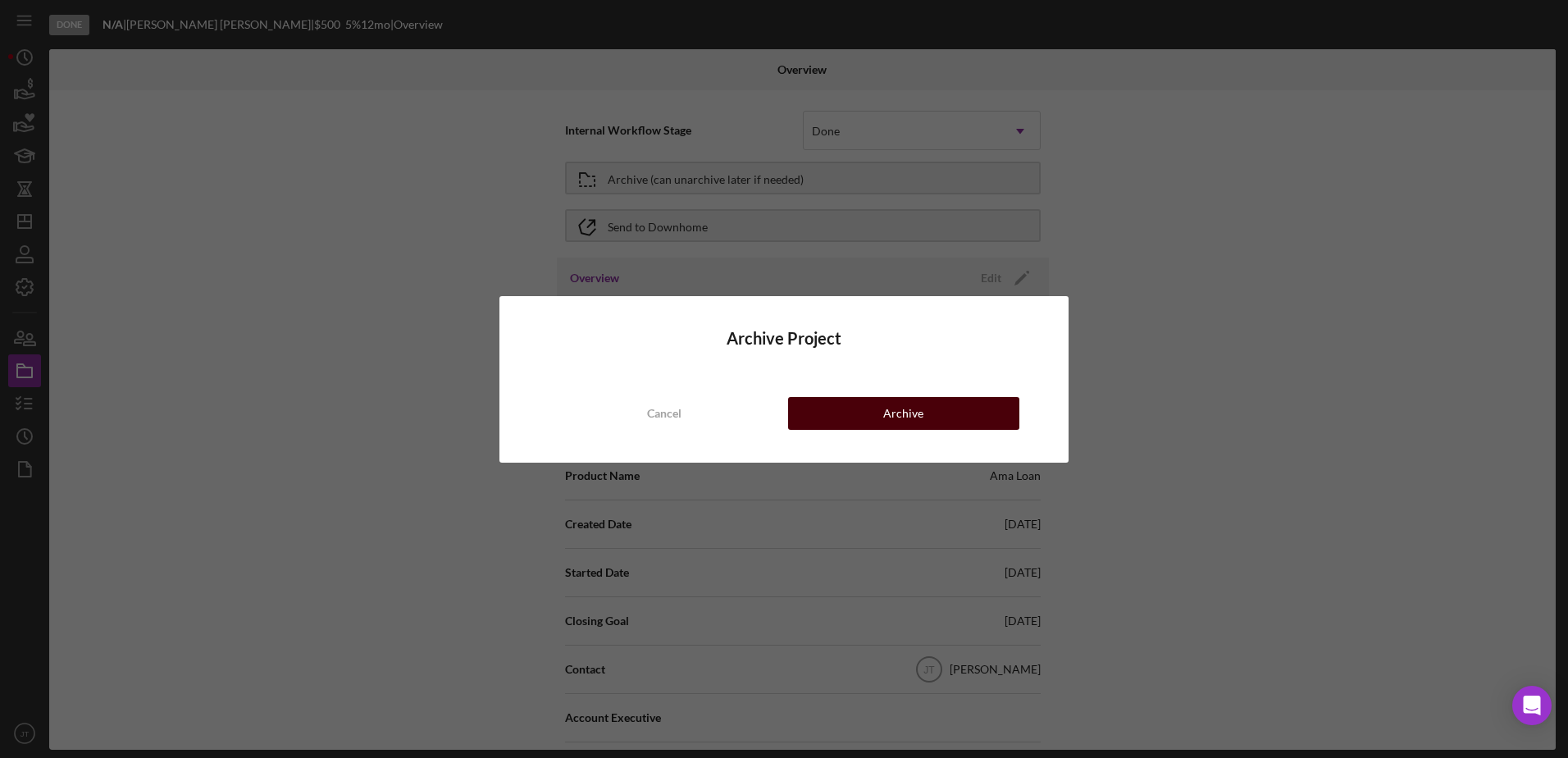
click at [926, 414] on button "Archive" at bounding box center [903, 413] width 231 height 33
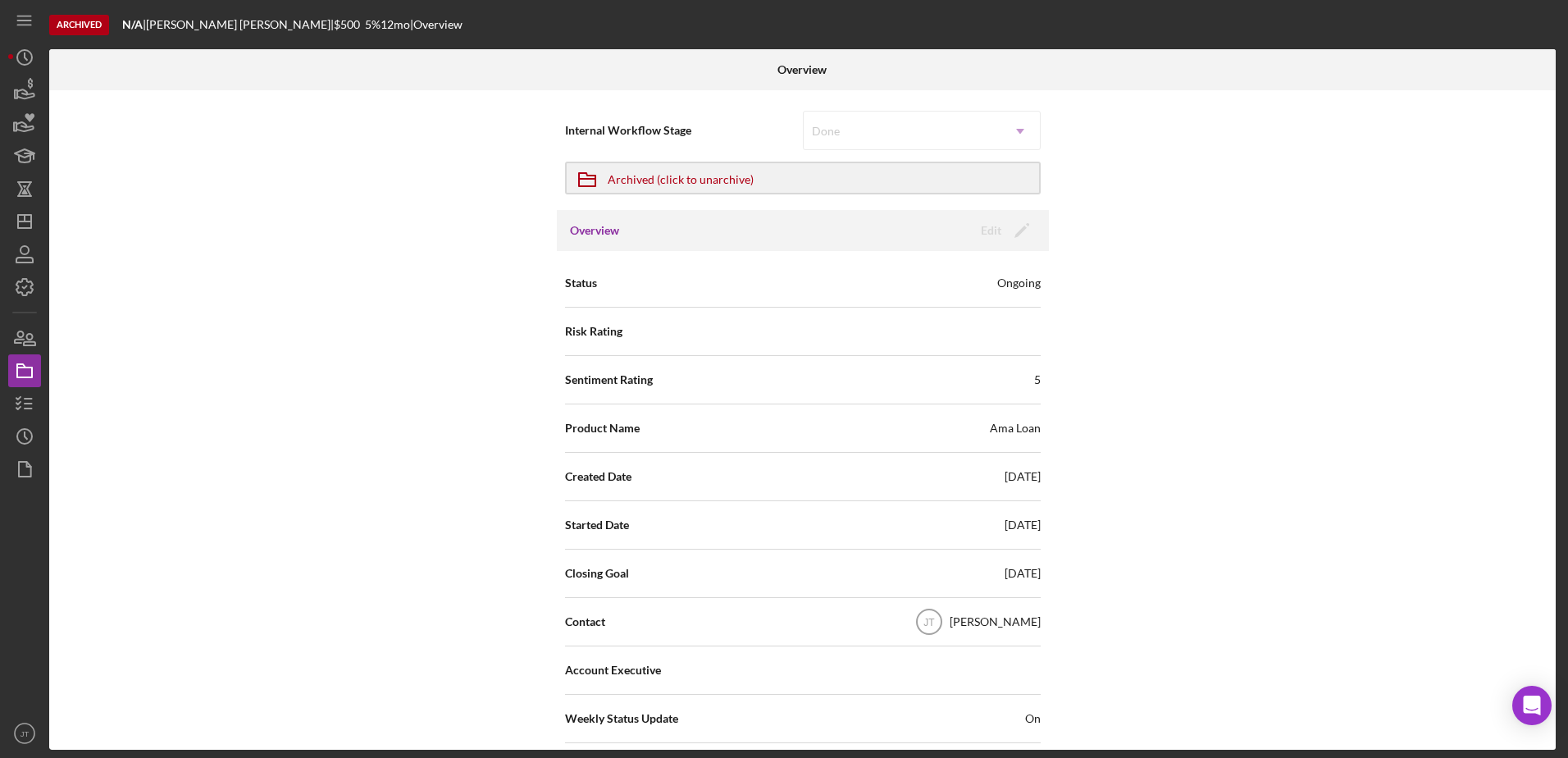
click at [420, 375] on div "Internal Workflow Stage Done Icon/Dropdown Arrow Icon/Archived Archived (click …" at bounding box center [802, 420] width 1507 height 659
click at [32, 225] on polygon "button" at bounding box center [25, 221] width 13 height 13
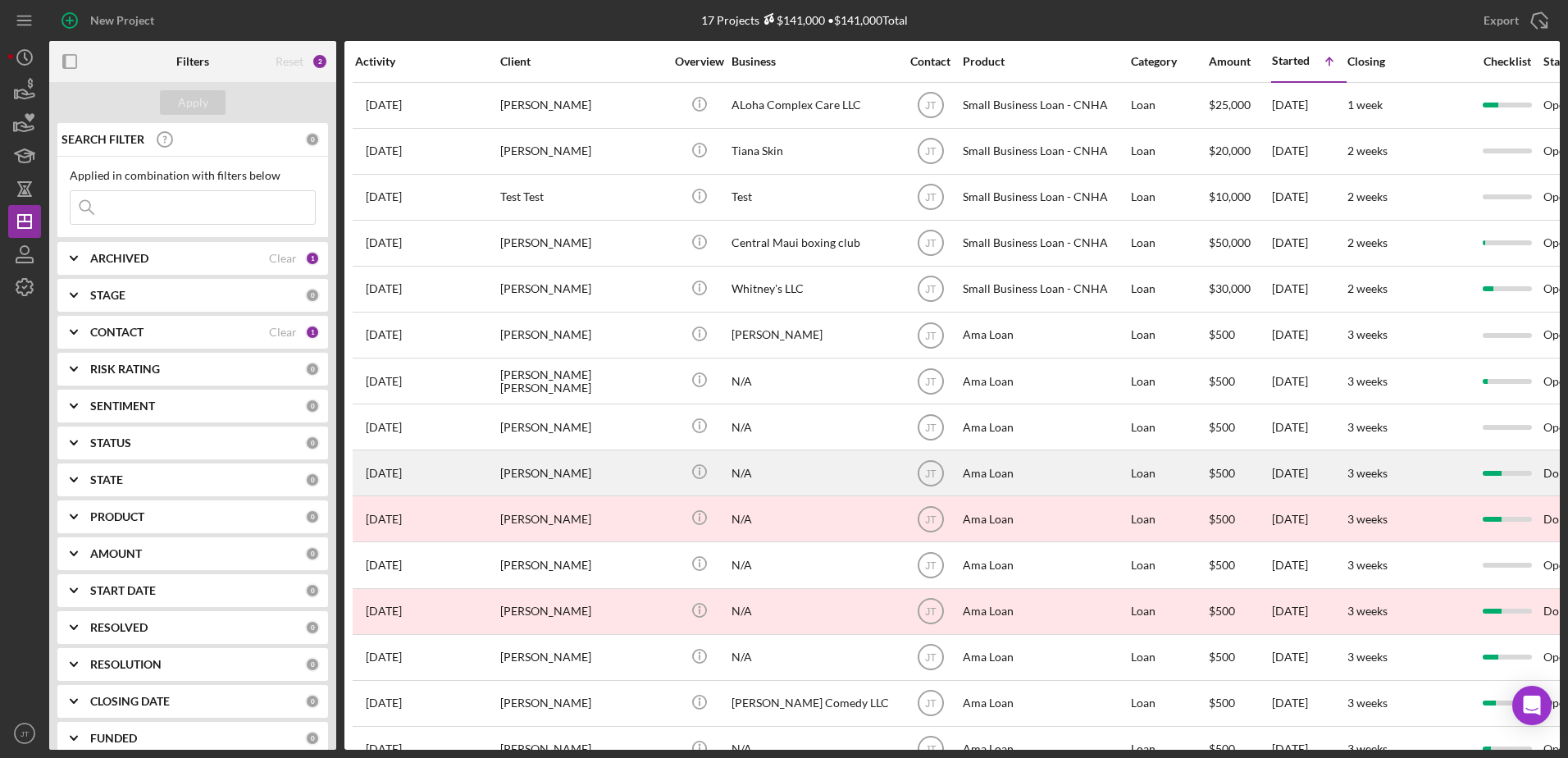
click at [558, 475] on div "[PERSON_NAME]" at bounding box center [581, 472] width 164 height 43
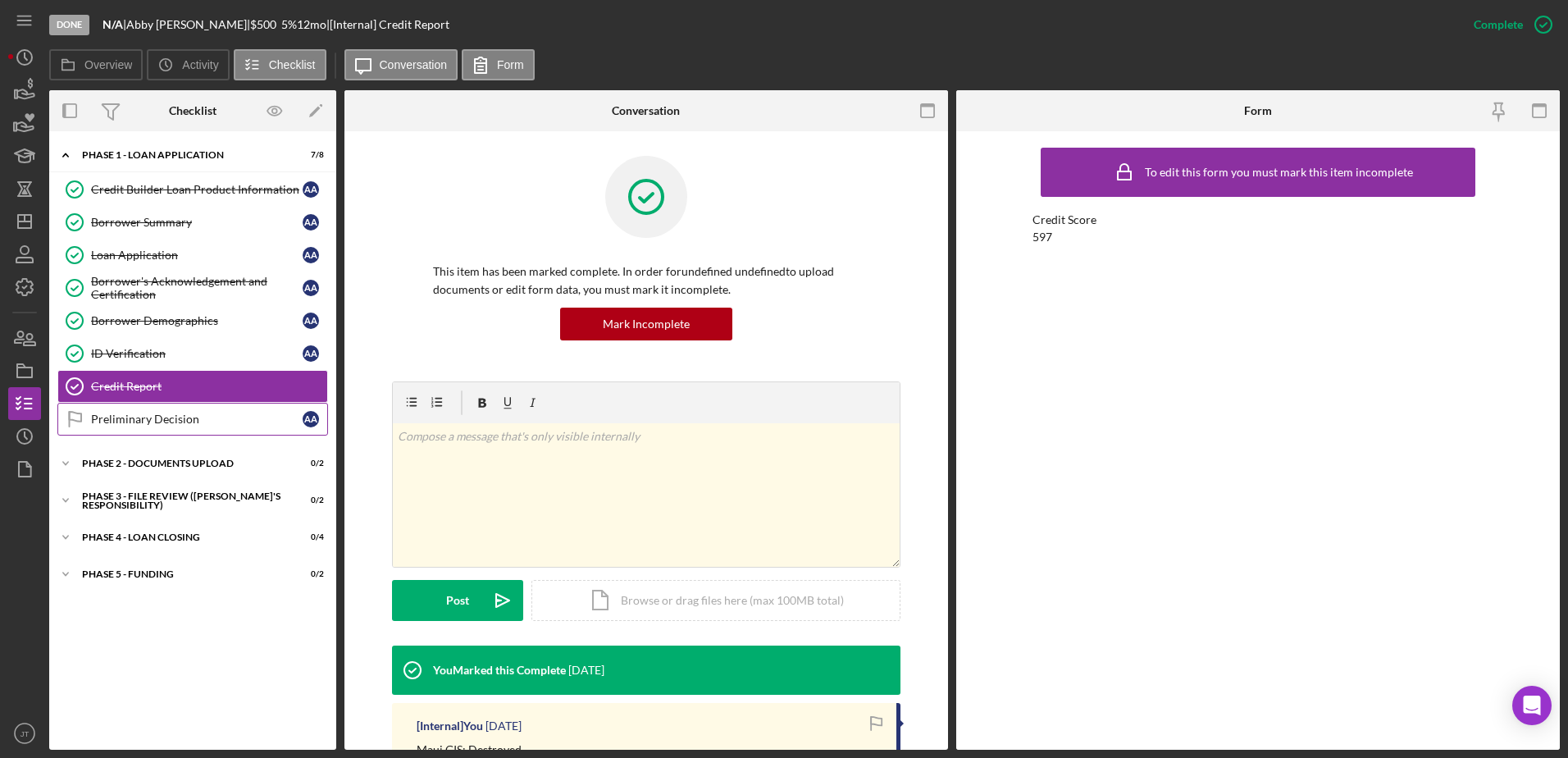
click at [211, 420] on div "Preliminary Decision" at bounding box center [196, 420] width 212 height 13
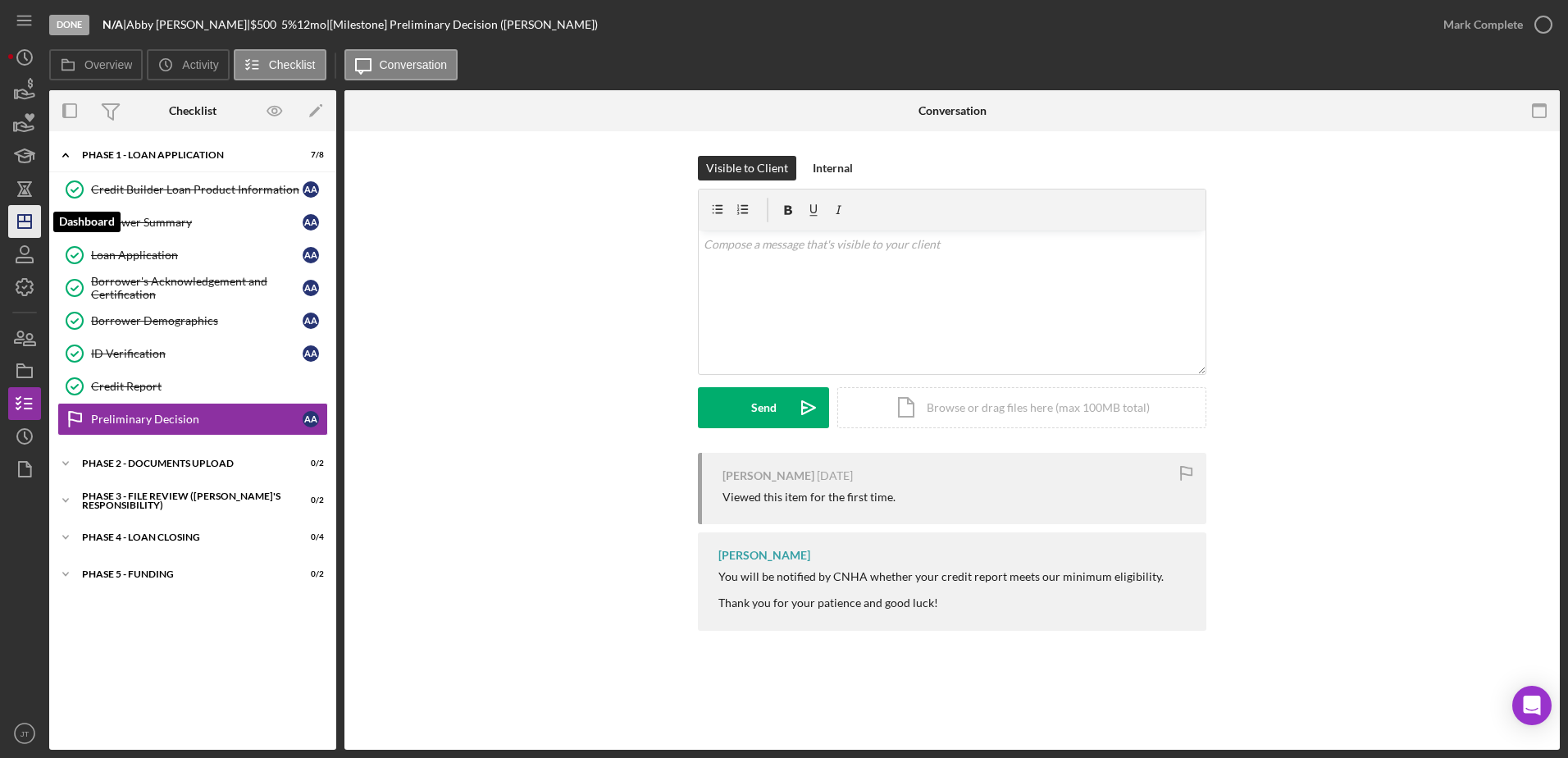
click at [32, 219] on polygon "button" at bounding box center [25, 221] width 13 height 13
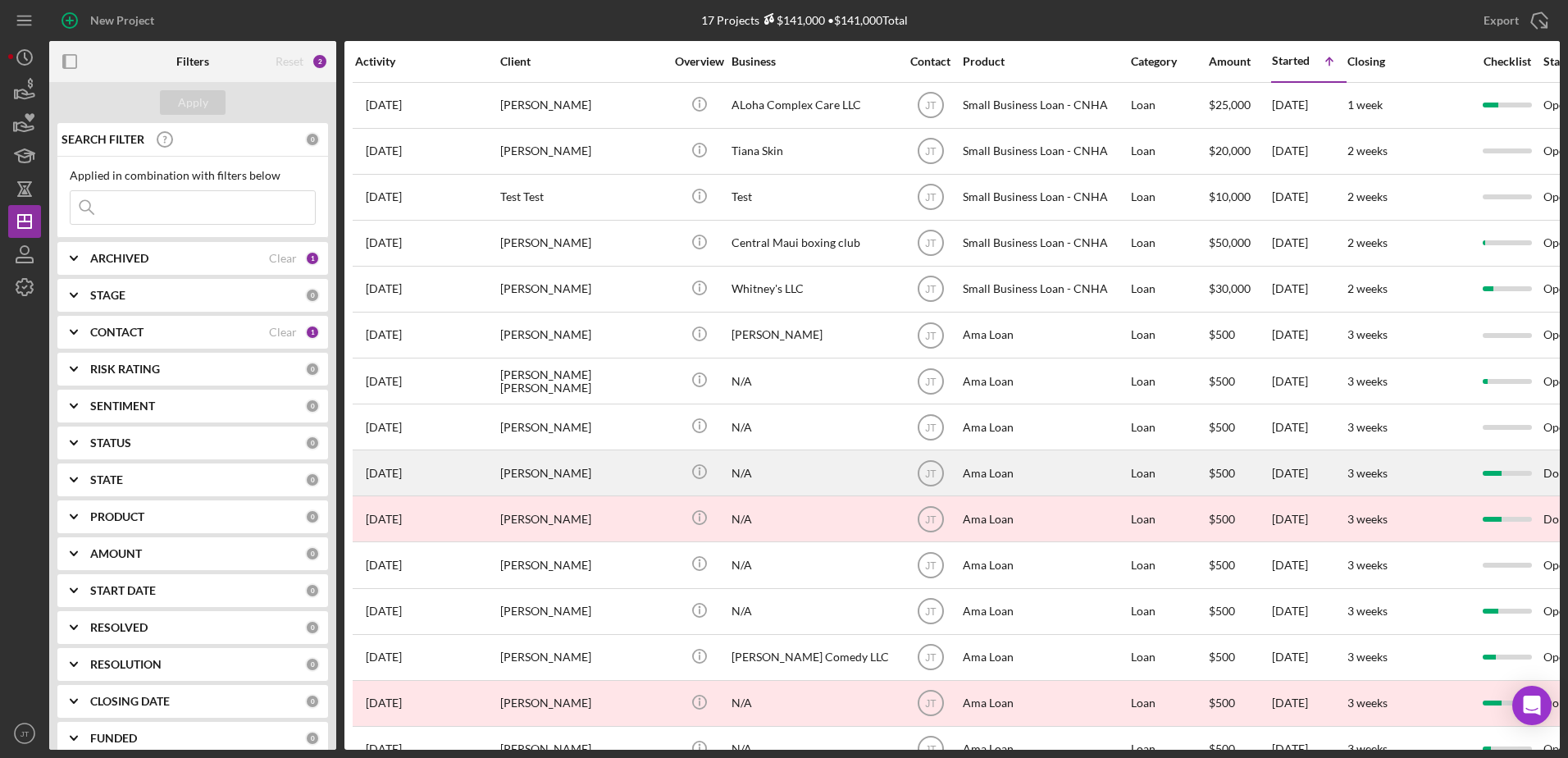
click at [605, 471] on div "[PERSON_NAME]" at bounding box center [581, 472] width 164 height 43
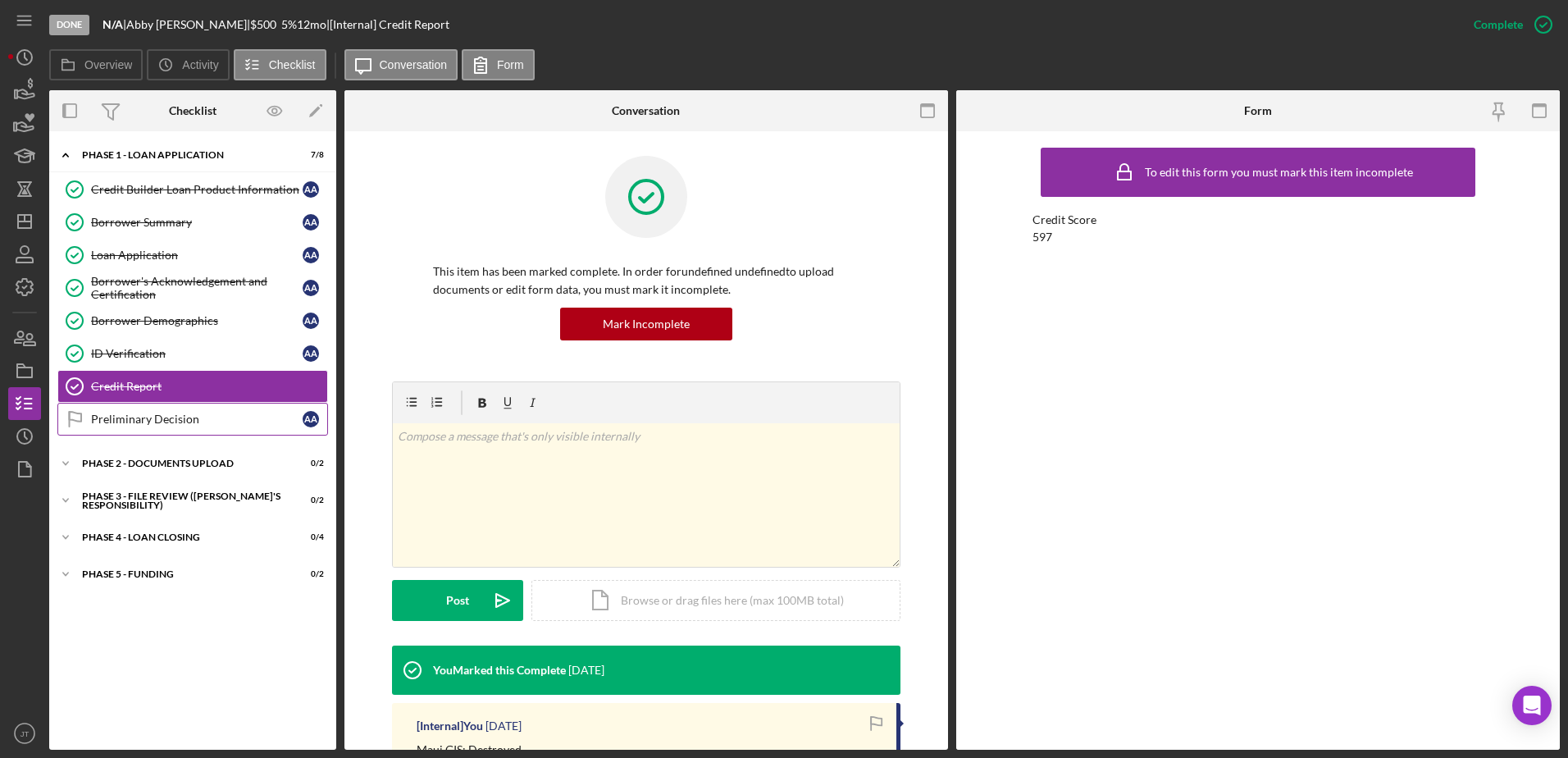
click at [183, 428] on link "Preliminary Decision Preliminary Decision A A" at bounding box center [193, 419] width 271 height 33
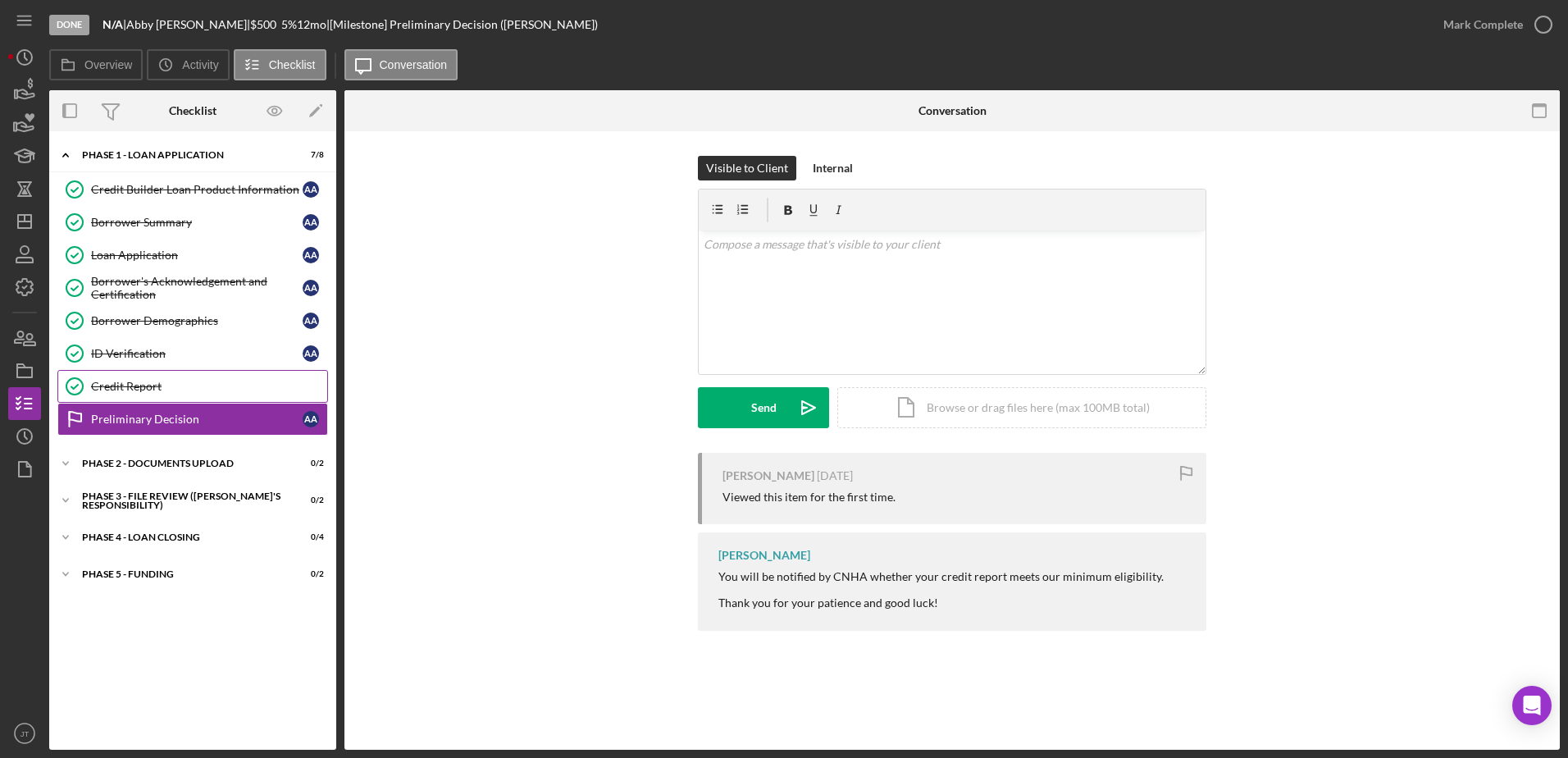
click at [230, 386] on div "Credit Report" at bounding box center [209, 386] width 237 height 13
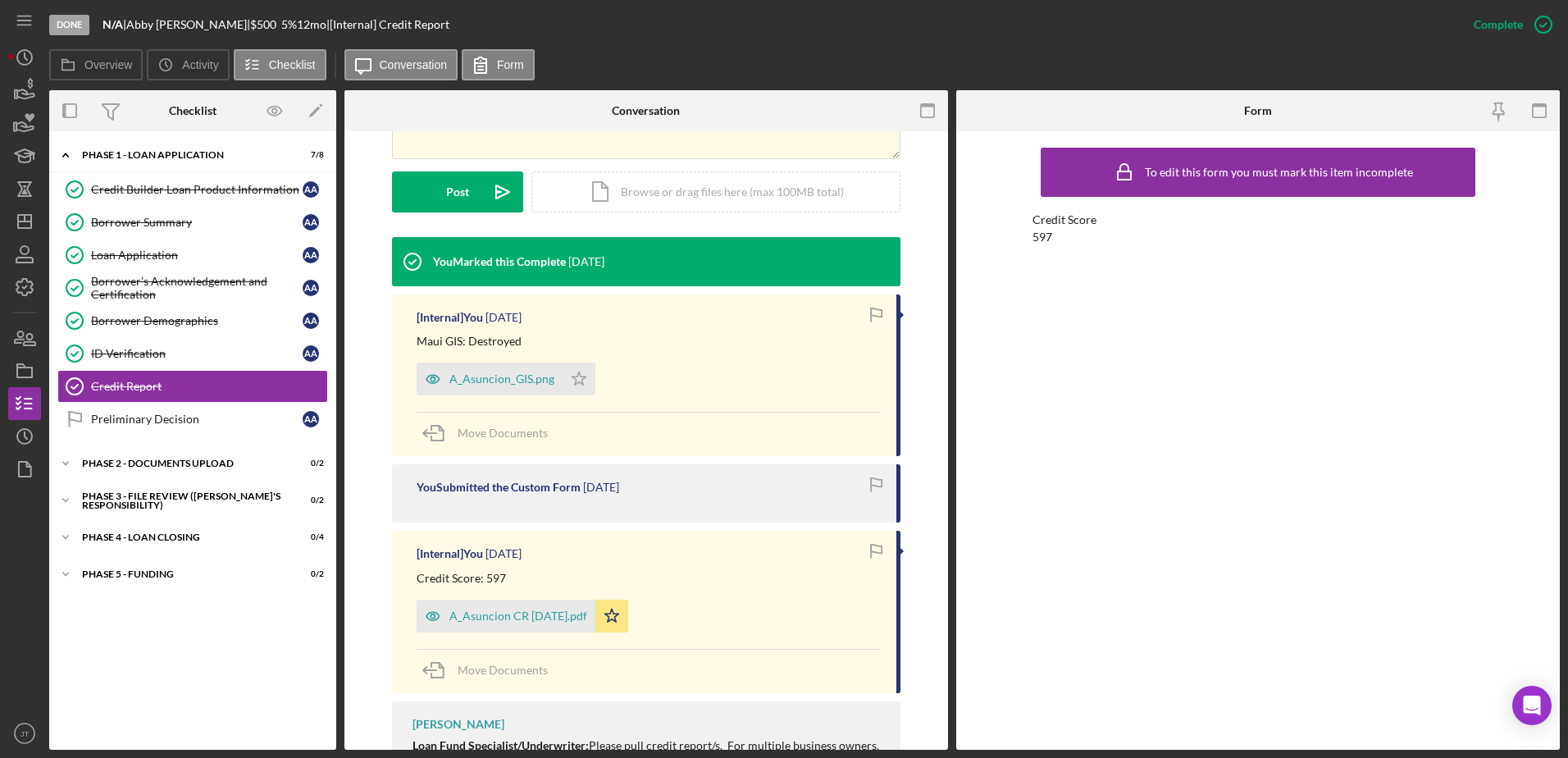
scroll to position [410, 0]
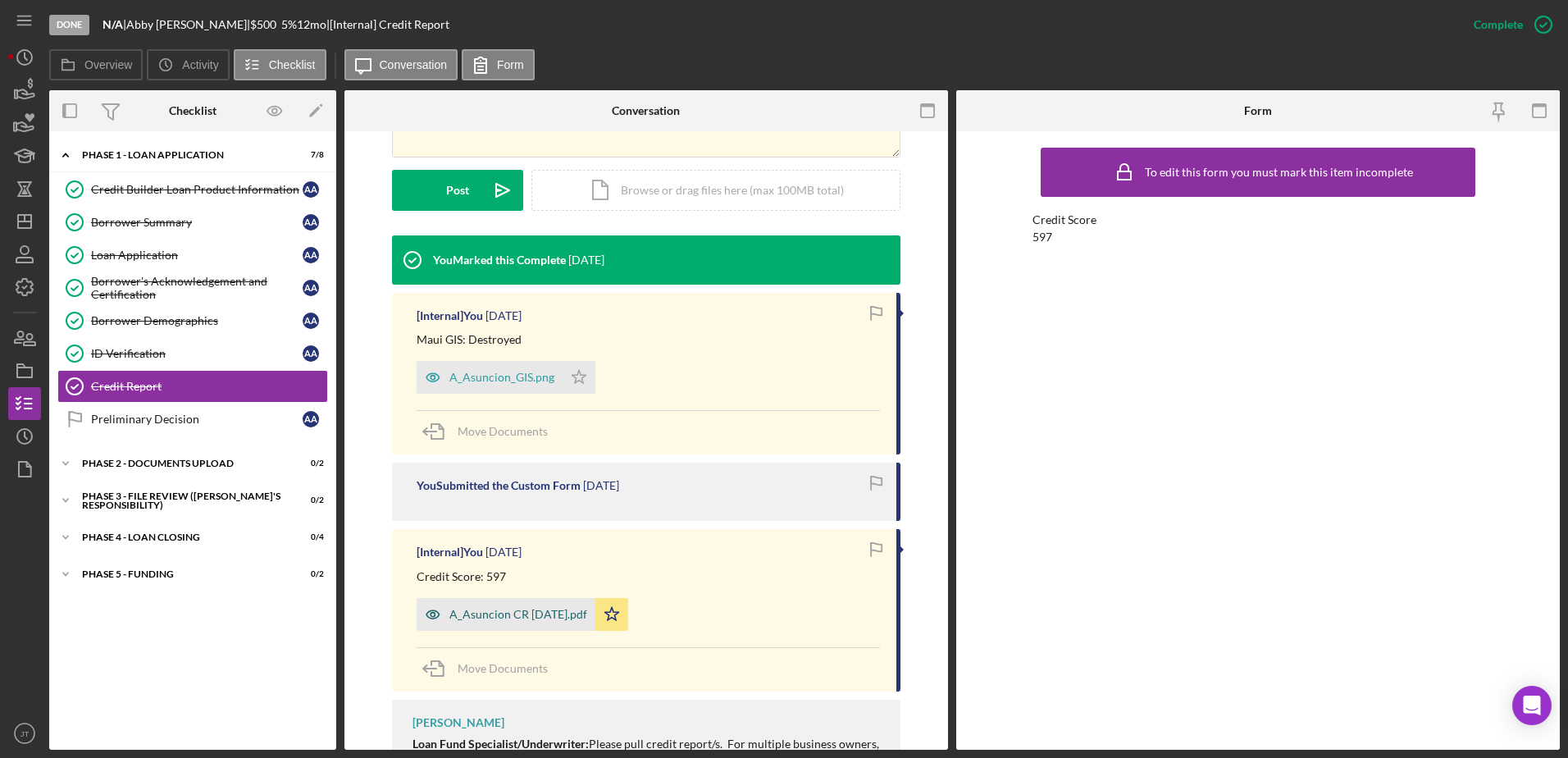
click at [571, 619] on div "A_Asuncion CR [DATE].pdf" at bounding box center [518, 614] width 138 height 13
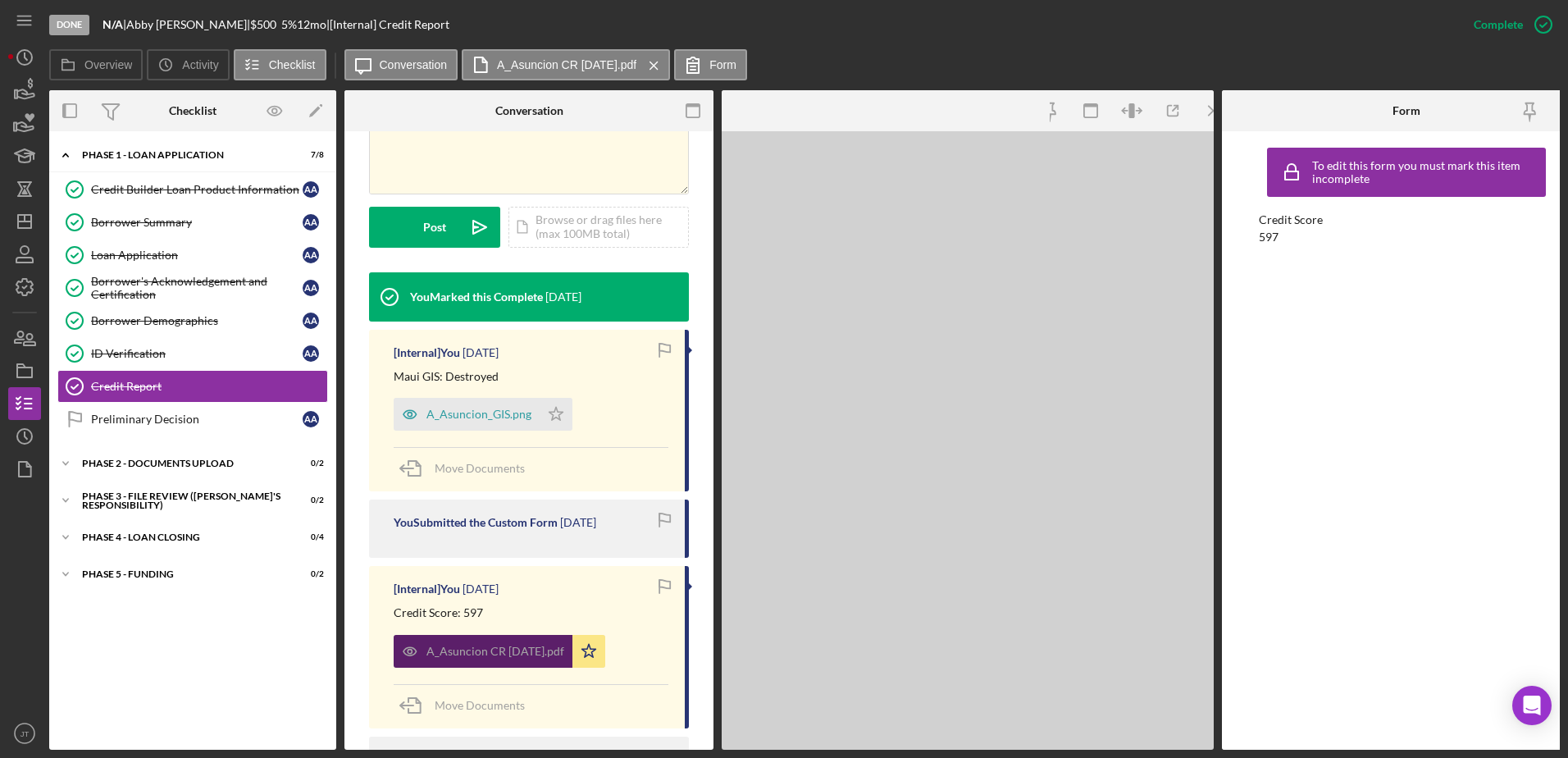
scroll to position [428, 0]
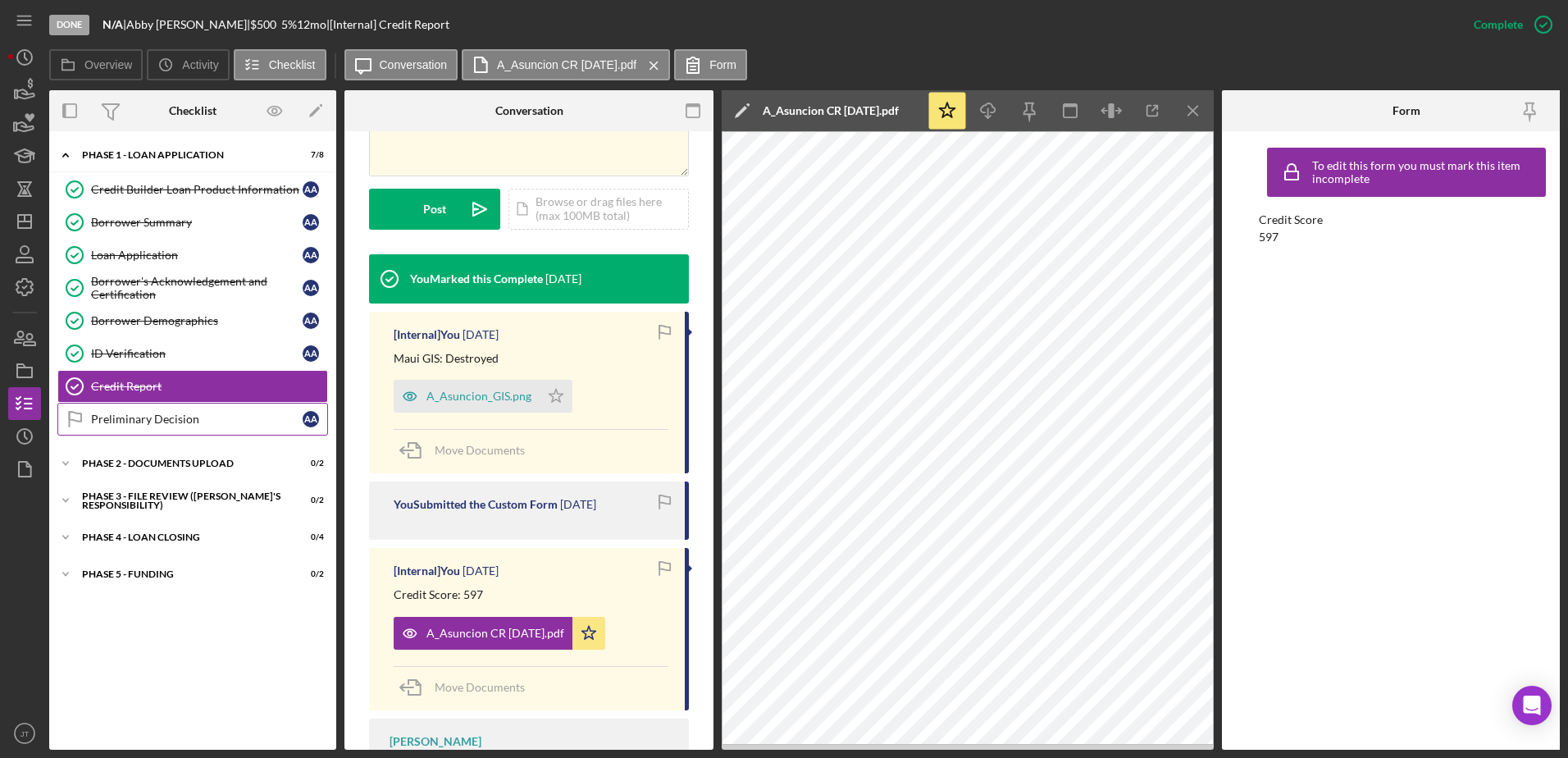
click at [217, 427] on link "Preliminary Decision Preliminary Decision A A" at bounding box center [193, 419] width 271 height 33
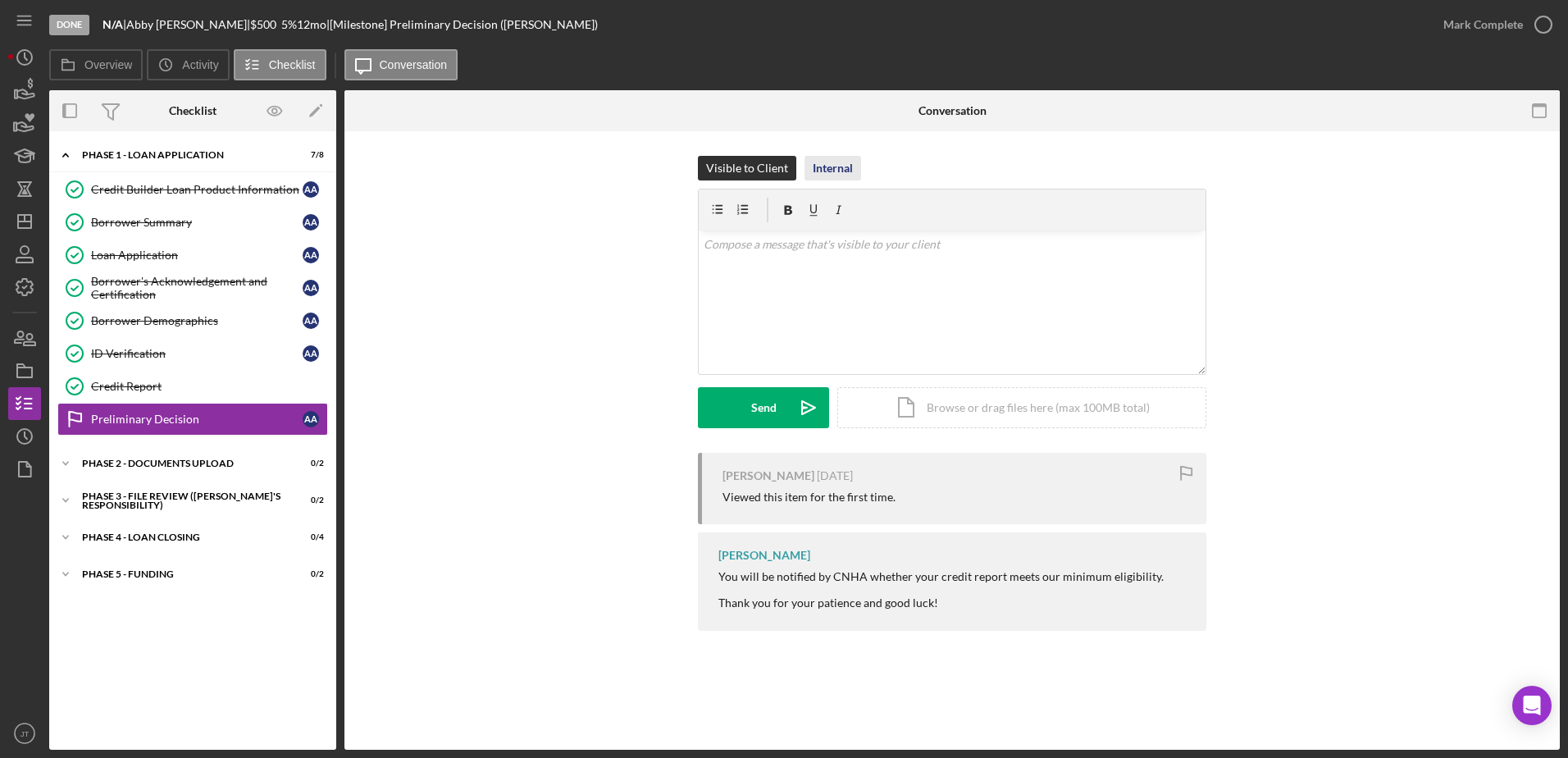
click at [855, 165] on button "Internal" at bounding box center [832, 169] width 57 height 25
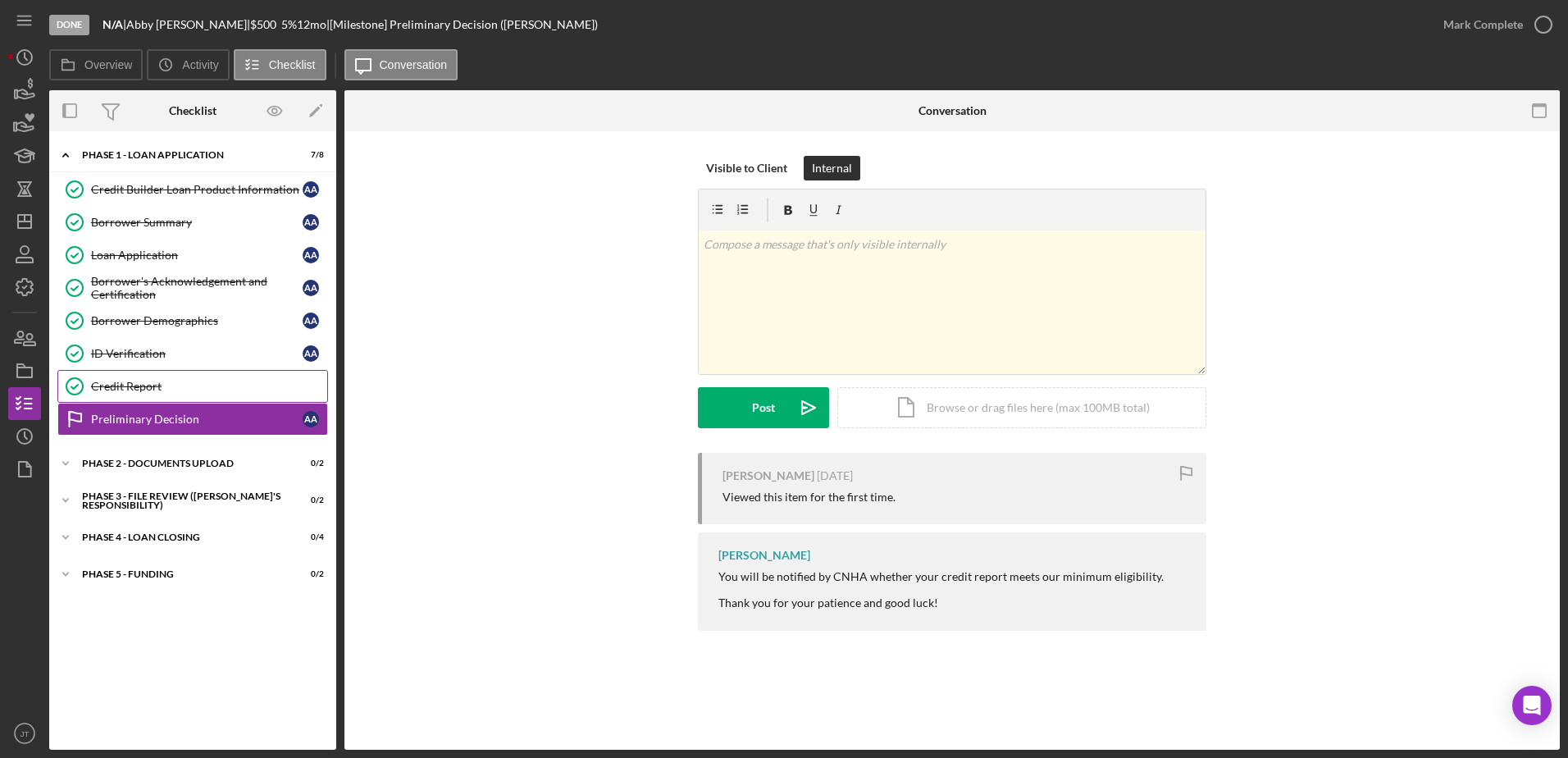
click at [169, 394] on link "Credit Report Credit Report" at bounding box center [193, 386] width 271 height 33
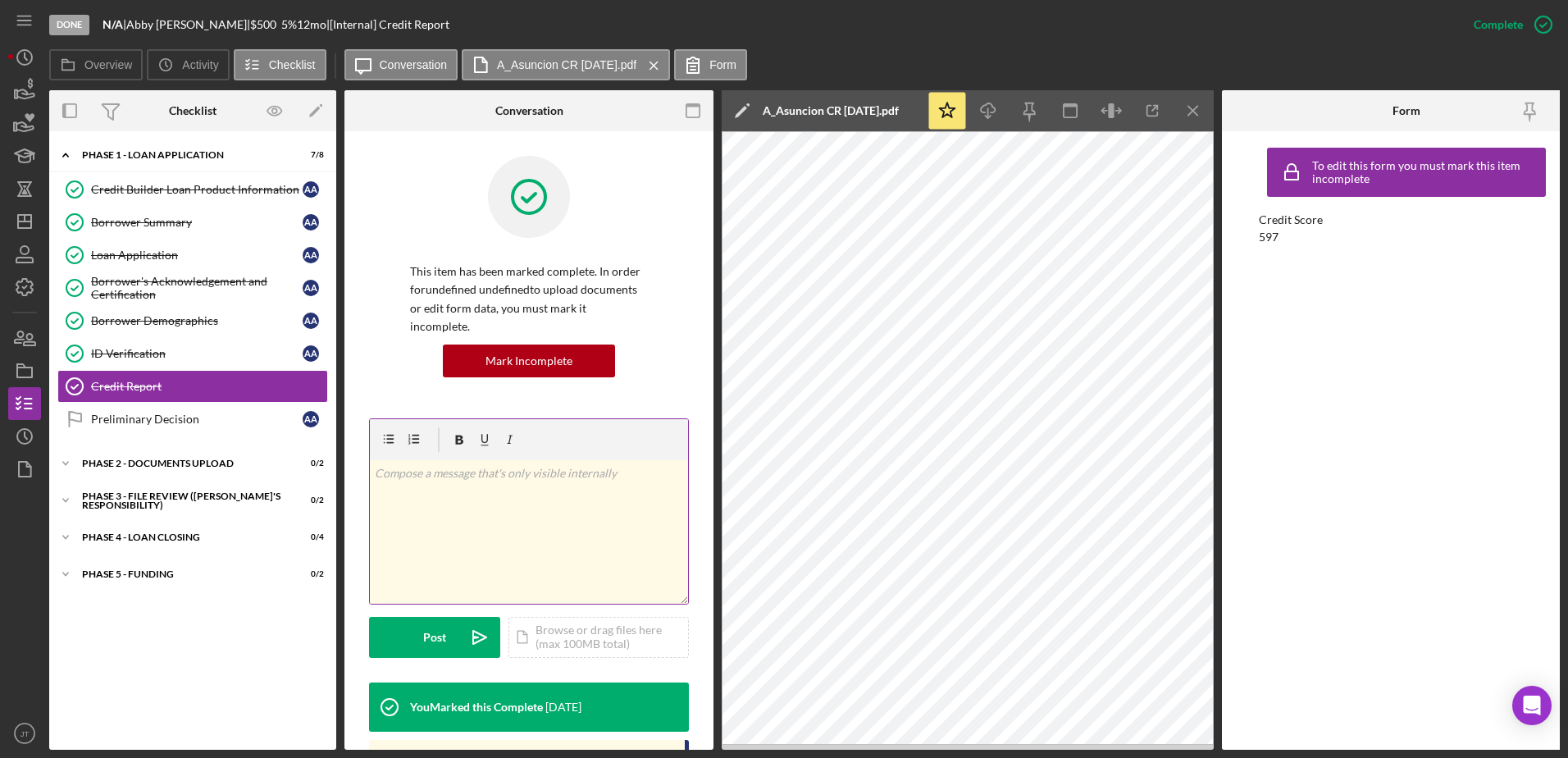
click at [528, 479] on div "v Color teal Color pink Remove color Add row above Add row below Add column bef…" at bounding box center [529, 532] width 318 height 144
click at [482, 465] on p "Findings: Delinquency - $5219" at bounding box center [529, 473] width 309 height 18
click at [556, 467] on div "v Color teal Color pink Remove color Add row above Add row below Add column bef…" at bounding box center [529, 532] width 318 height 144
drag, startPoint x: 543, startPoint y: 453, endPoint x: 352, endPoint y: 459, distance: 191.1
click at [352, 459] on div "This item has been marked complete. In order for undefined undefined to upload …" at bounding box center [529, 771] width 369 height 1280
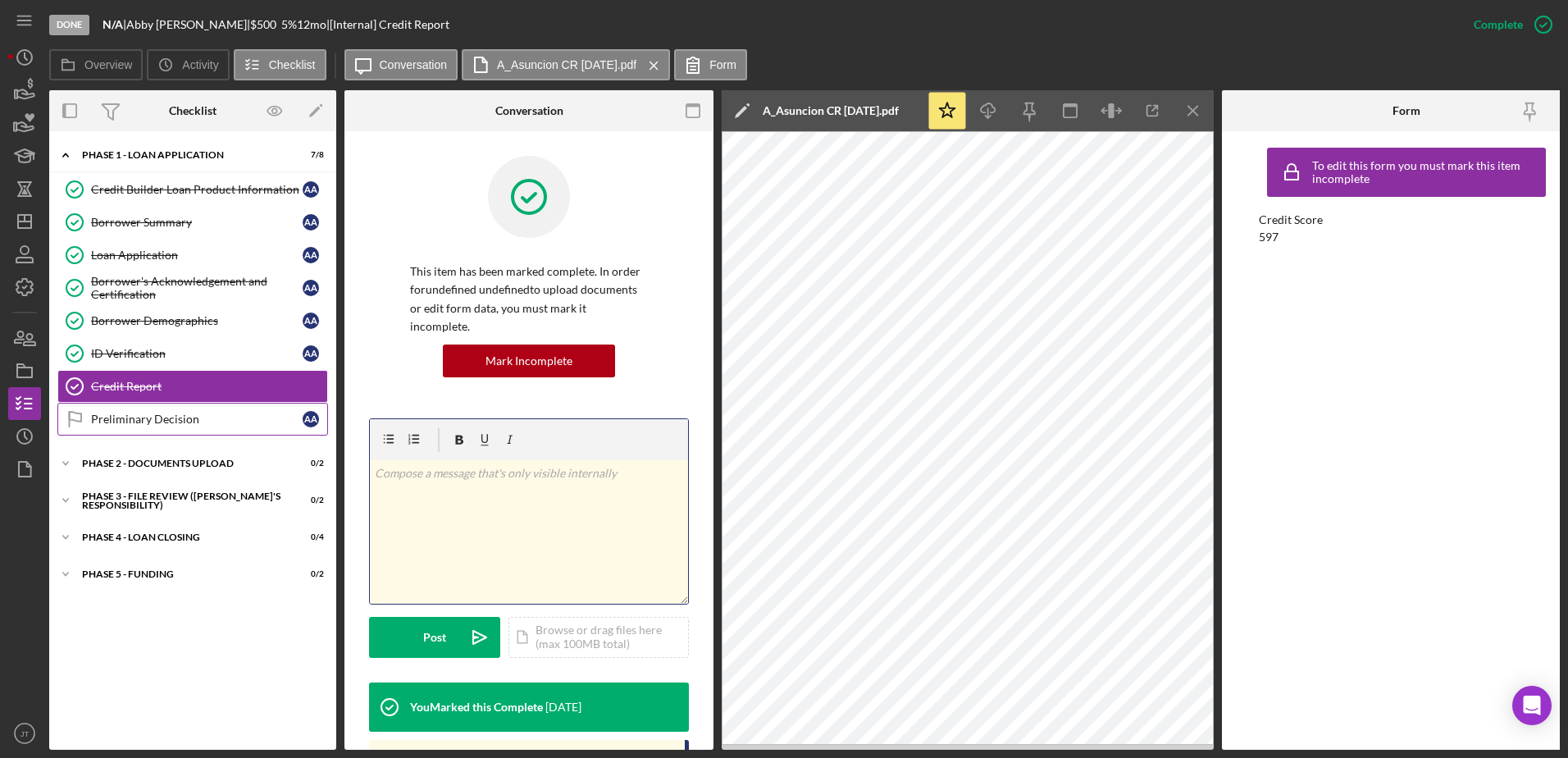
click at [154, 422] on div "Preliminary Decision" at bounding box center [196, 420] width 212 height 13
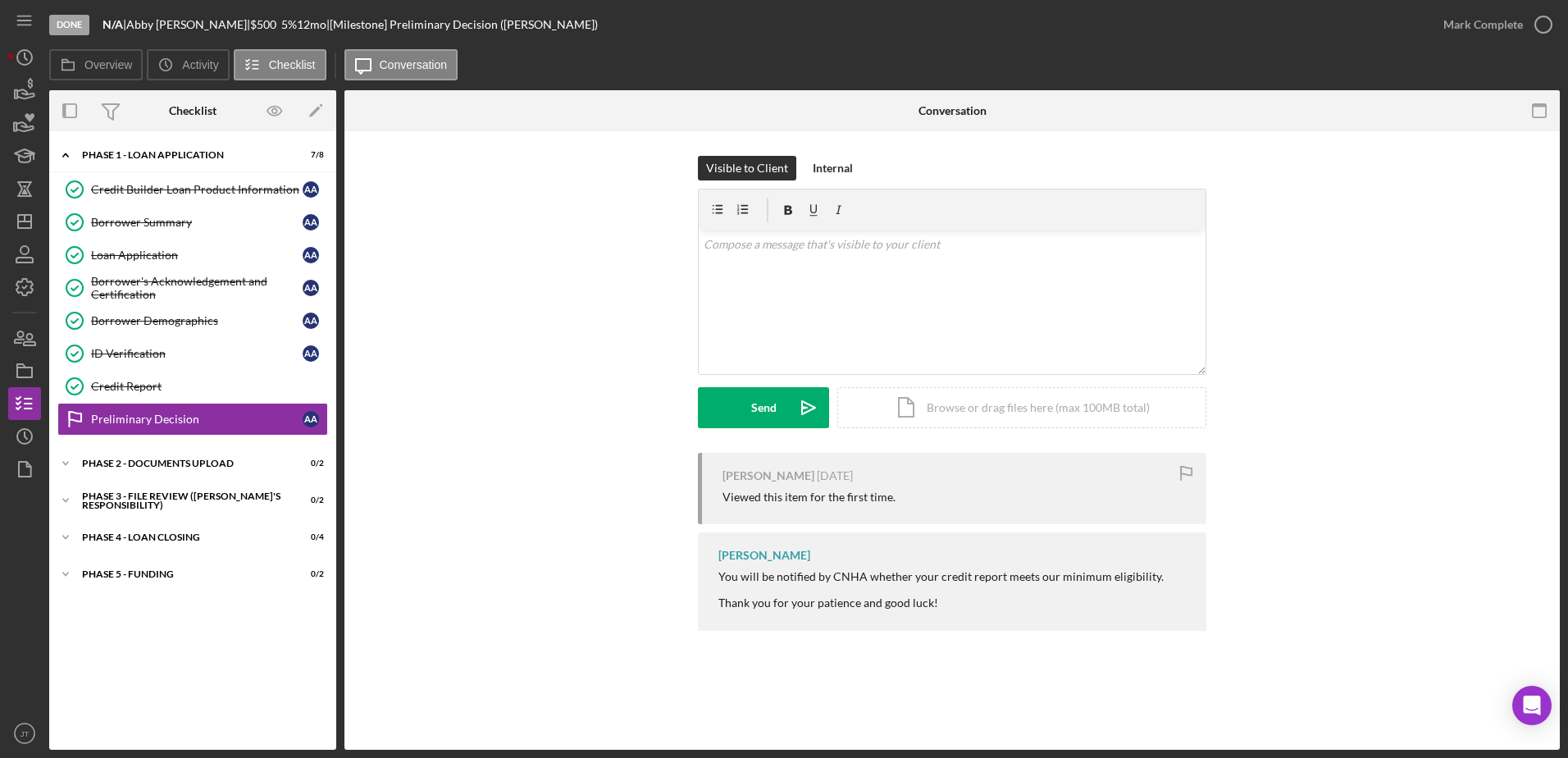
click at [832, 148] on div "Visible to Client Internal v Color teal Color pink Remove color Add row above A…" at bounding box center [952, 398] width 1216 height 533
click at [841, 164] on div "Internal" at bounding box center [832, 169] width 40 height 25
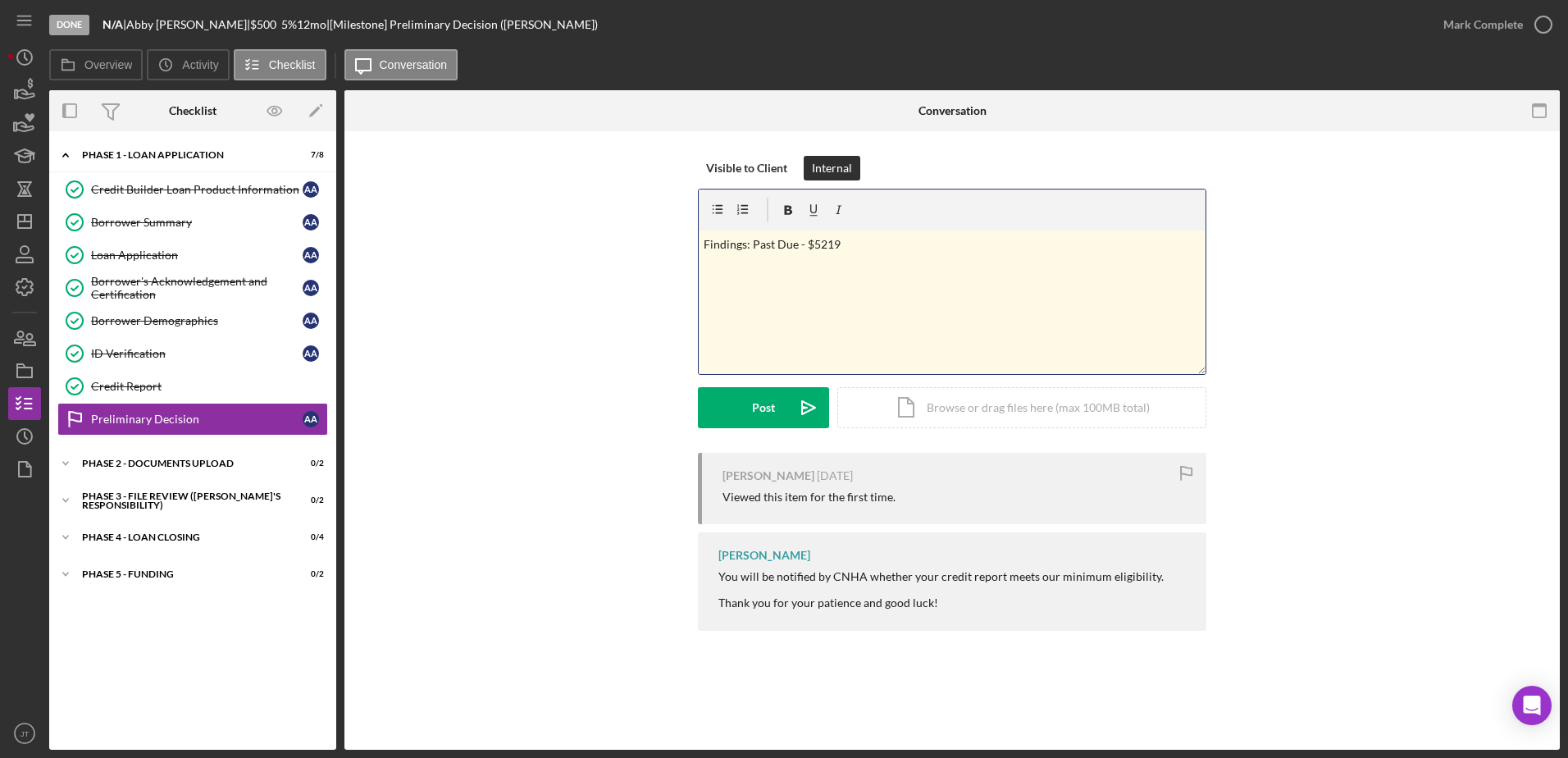
click at [875, 241] on p "Findings: Past Due - $5219" at bounding box center [953, 244] width 498 height 18
click at [855, 245] on p "Findings: Past Due - $5219" at bounding box center [953, 244] width 498 height 18
click at [784, 404] on button "Post Icon/icon-invite-send" at bounding box center [763, 407] width 131 height 41
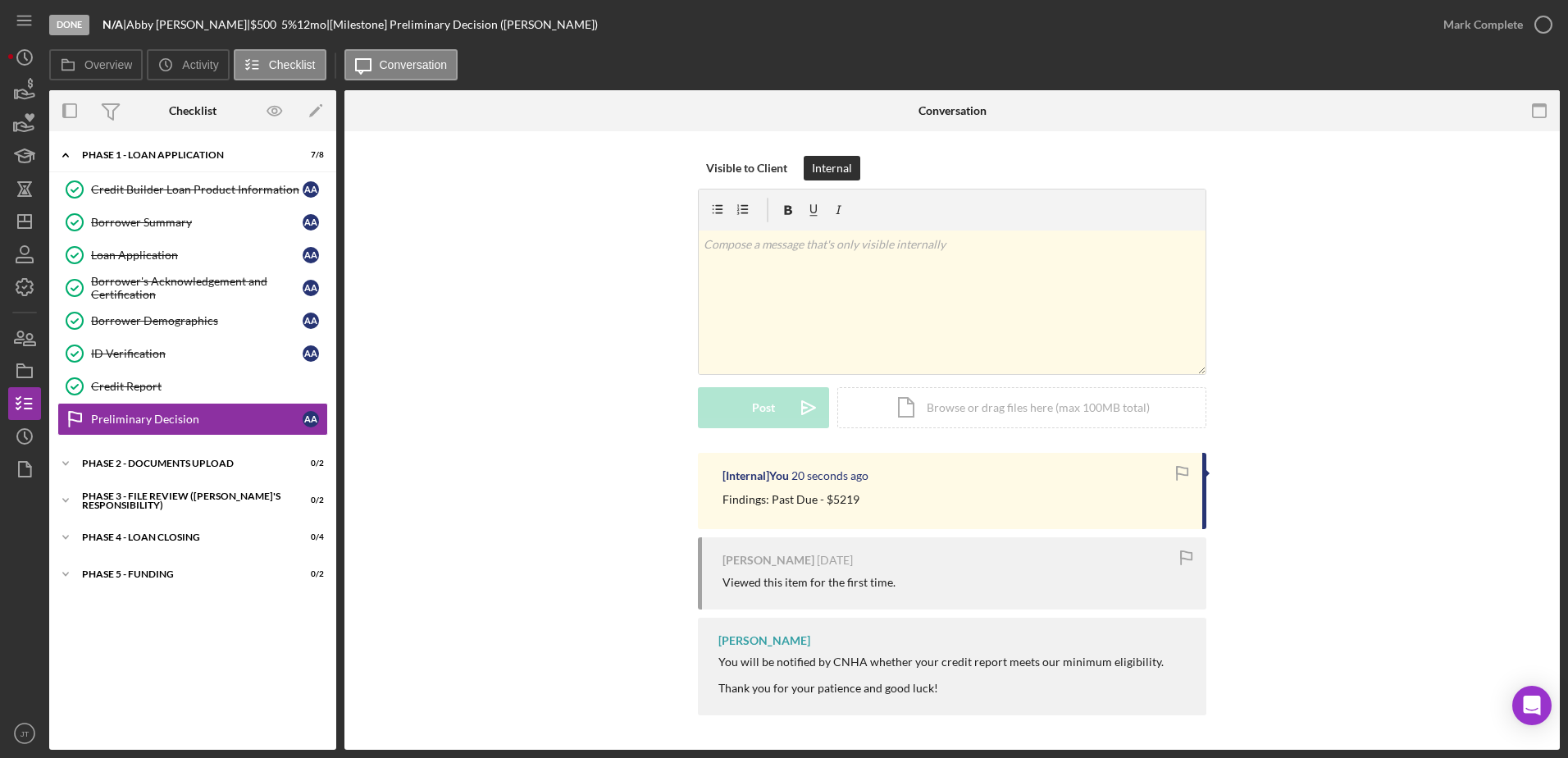
click at [169, 25] on div "[PERSON_NAME] |" at bounding box center [188, 25] width 124 height 13
click at [106, 221] on div "Borrower Summary" at bounding box center [196, 222] width 212 height 13
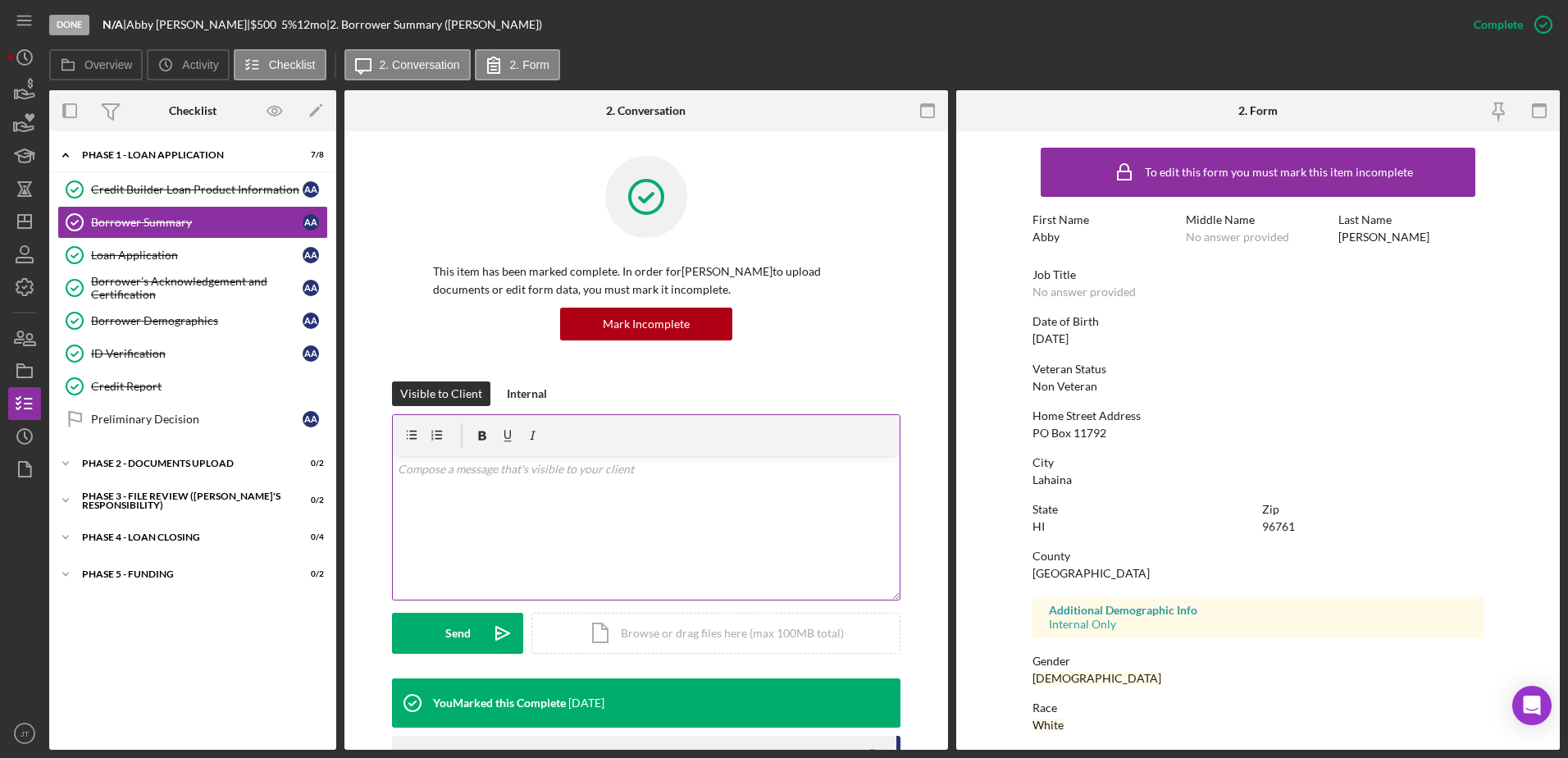
click at [466, 497] on div "v Color teal Color pink Remove color Add row above Add row below Add column bef…" at bounding box center [646, 528] width 507 height 144
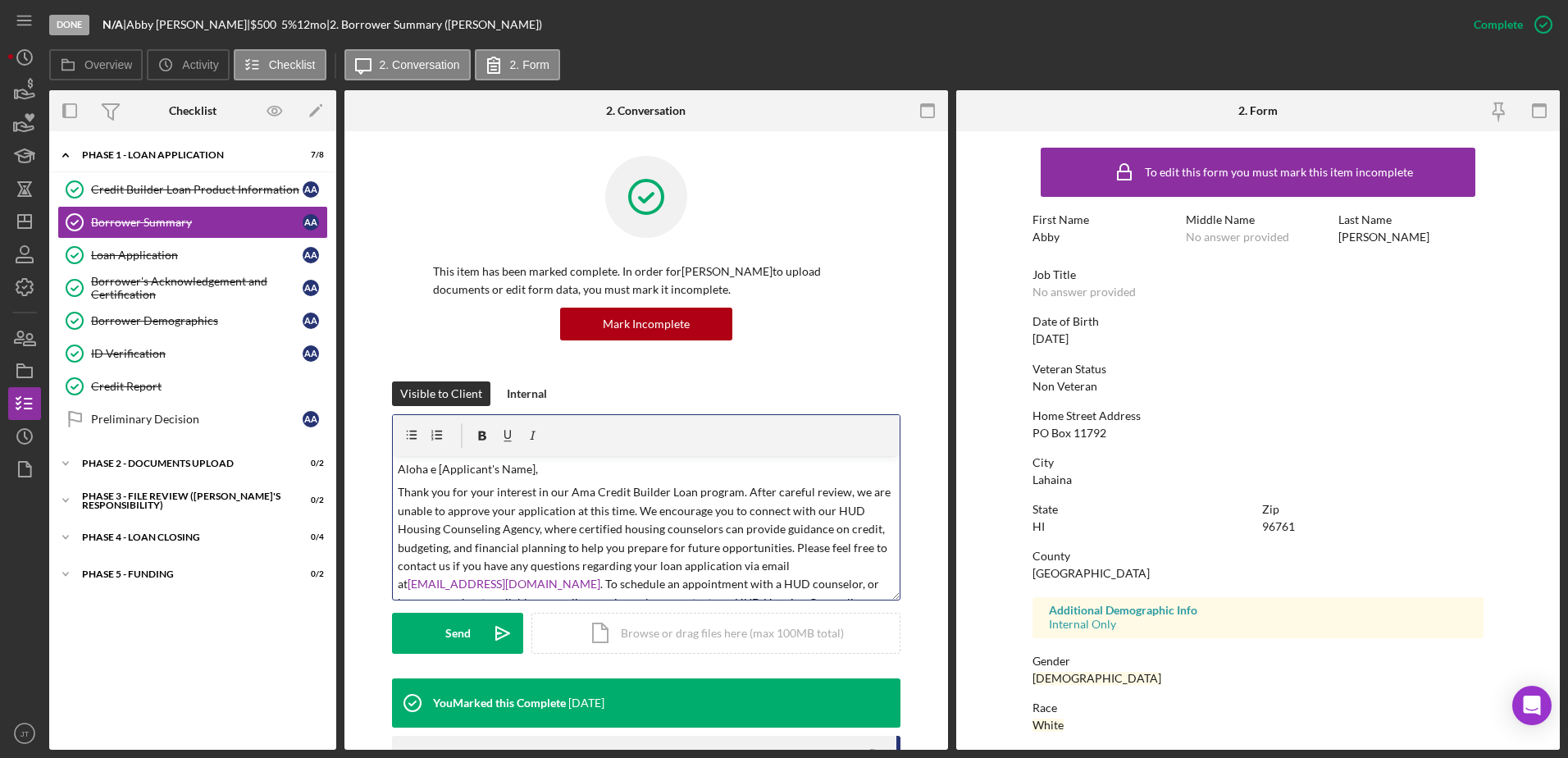
click at [531, 469] on p "Aloha e [Applicant's Name]," at bounding box center [647, 469] width 498 height 18
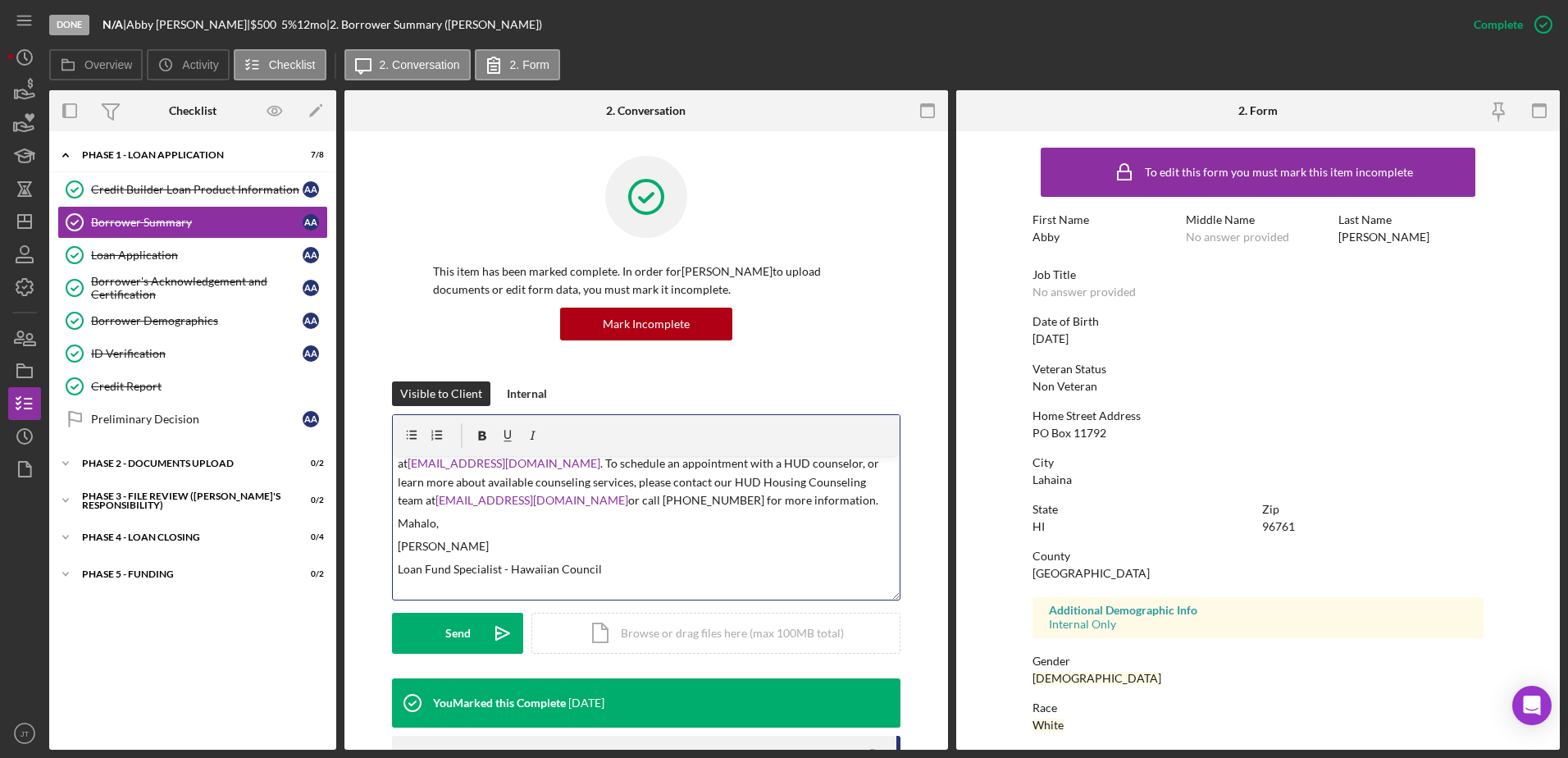
scroll to position [127, 0]
click at [589, 557] on circle at bounding box center [594, 557] width 10 height 10
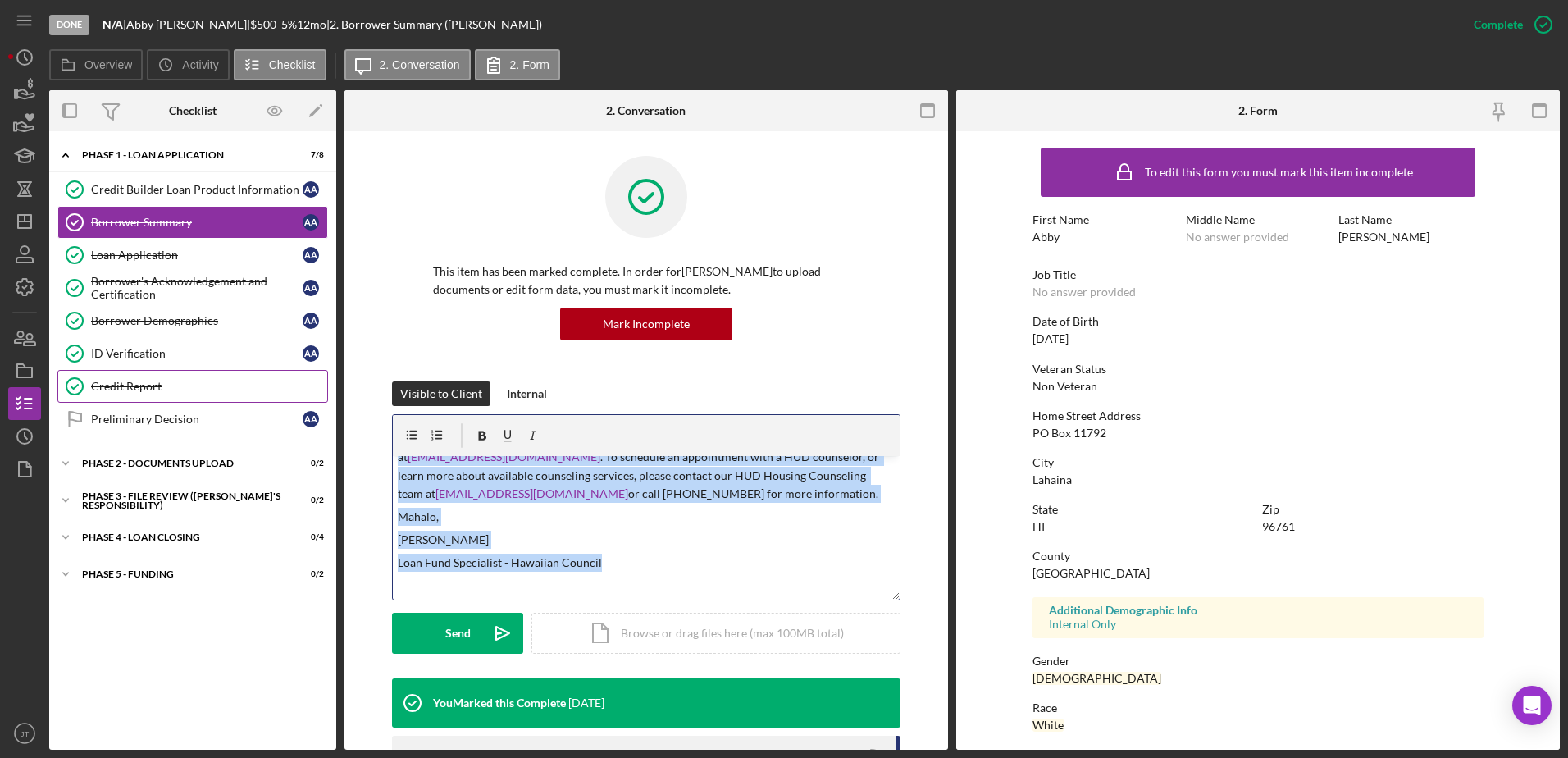
scroll to position [0, 0]
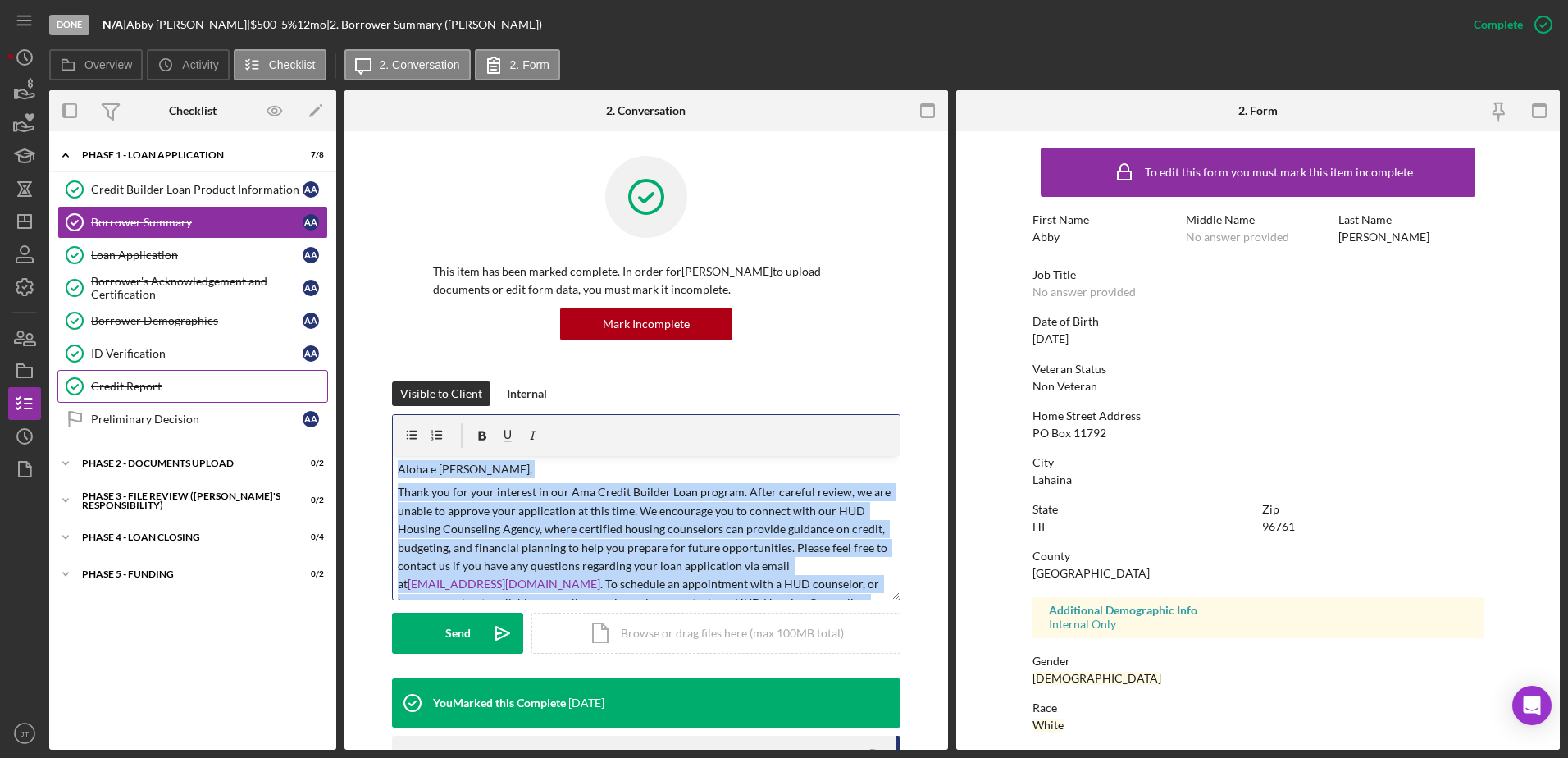
drag, startPoint x: 641, startPoint y: 571, endPoint x: 296, endPoint y: 390, distance: 389.6
click at [296, 390] on div "Overview Internal Workflow Stage Done Icon/Dropdown Arrow Archive (can unarchiv…" at bounding box center [804, 420] width 1511 height 659
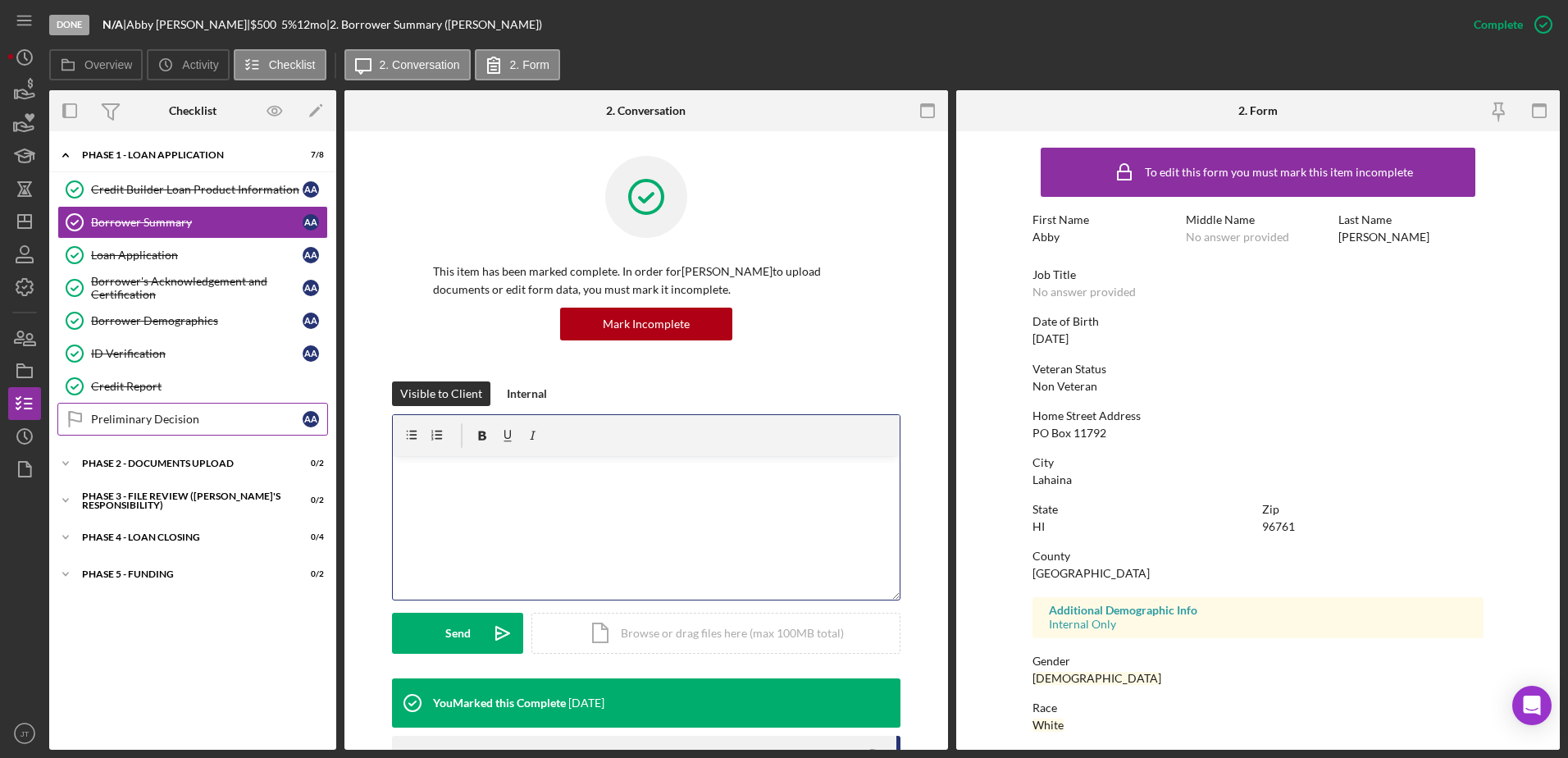
click at [164, 410] on link "Preliminary Decision Preliminary Decision A A" at bounding box center [193, 419] width 271 height 33
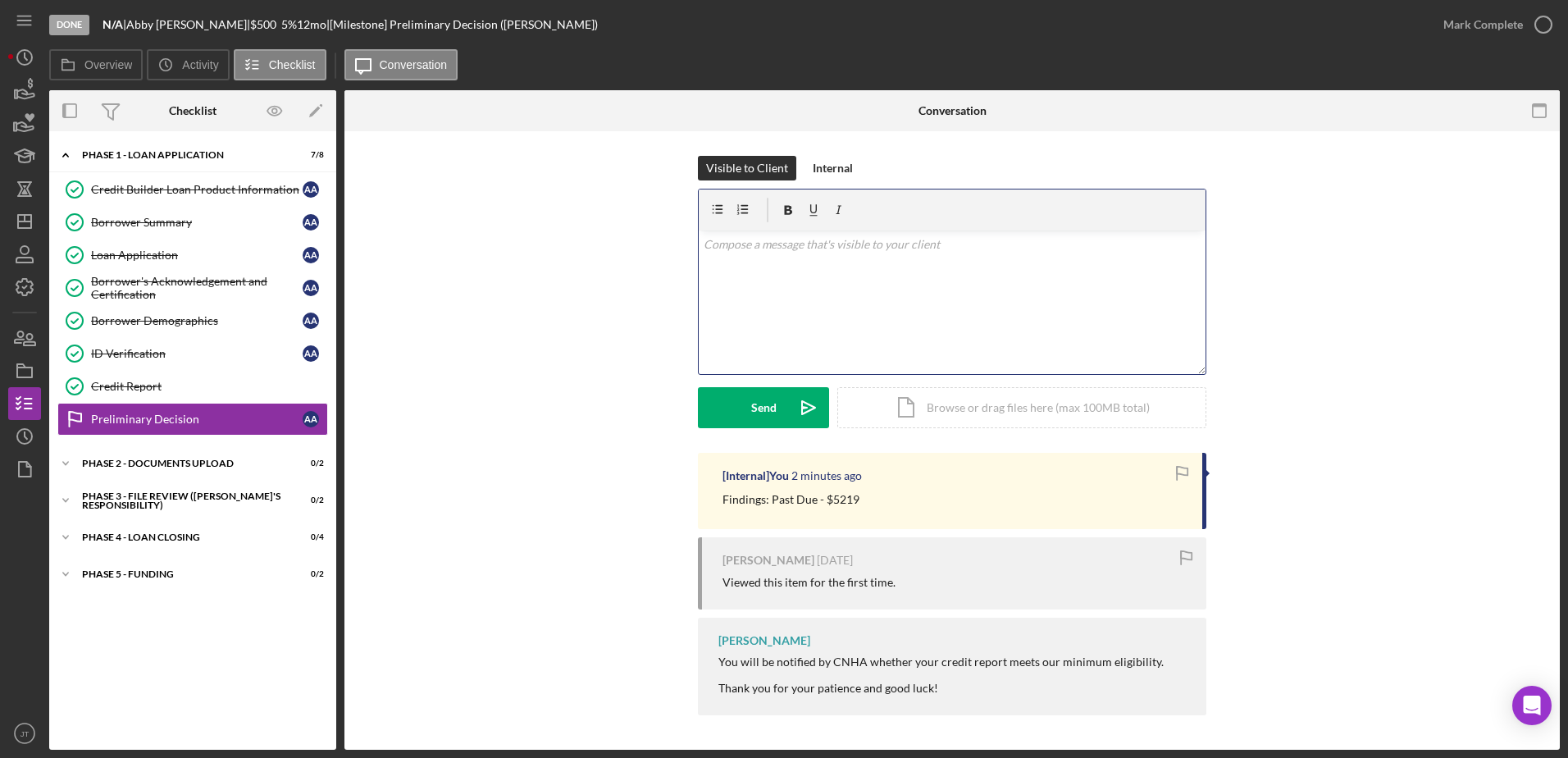
paste div
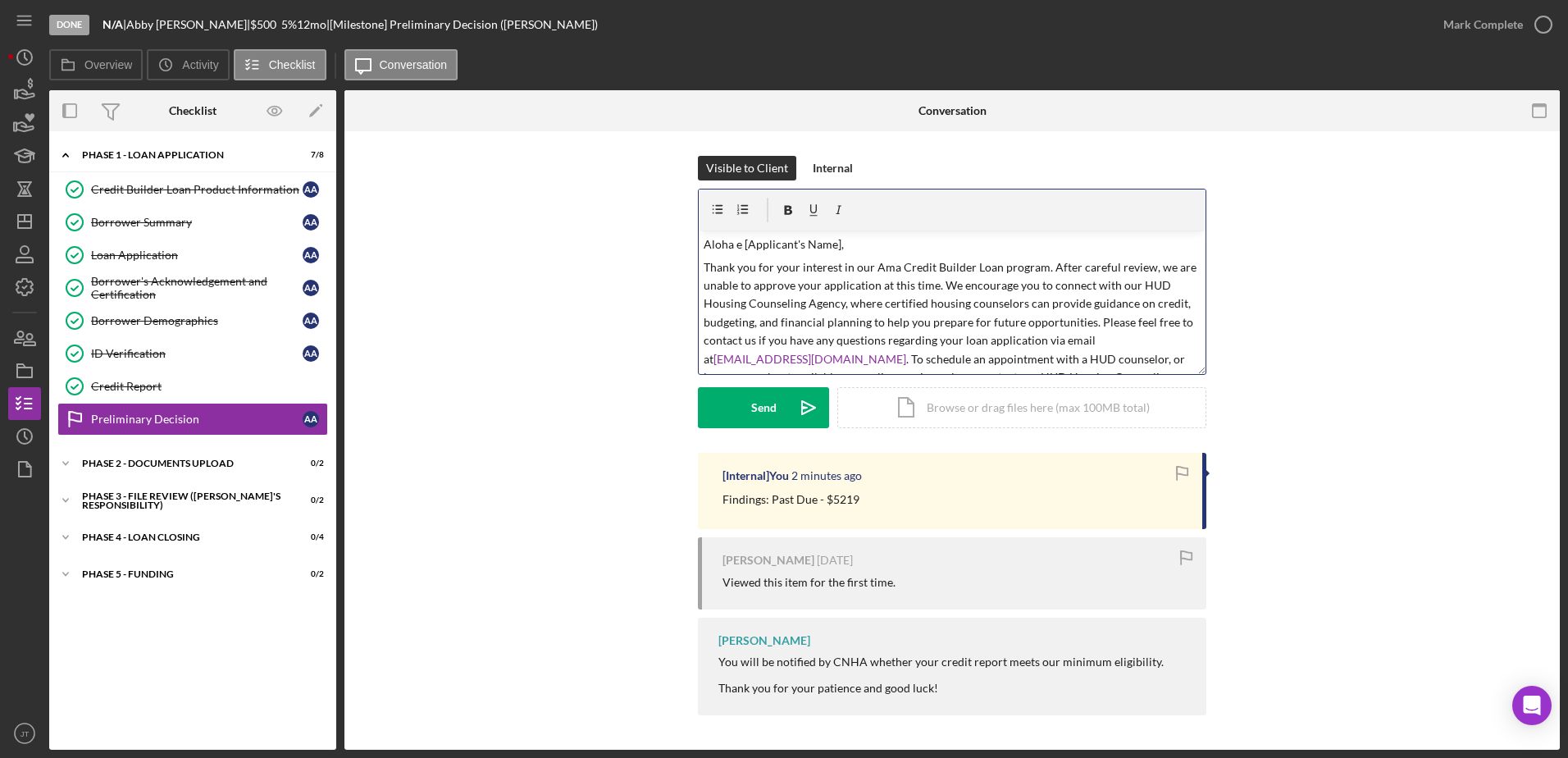
click at [837, 245] on p "Aloha e [Applicant's Name]," at bounding box center [953, 244] width 498 height 18
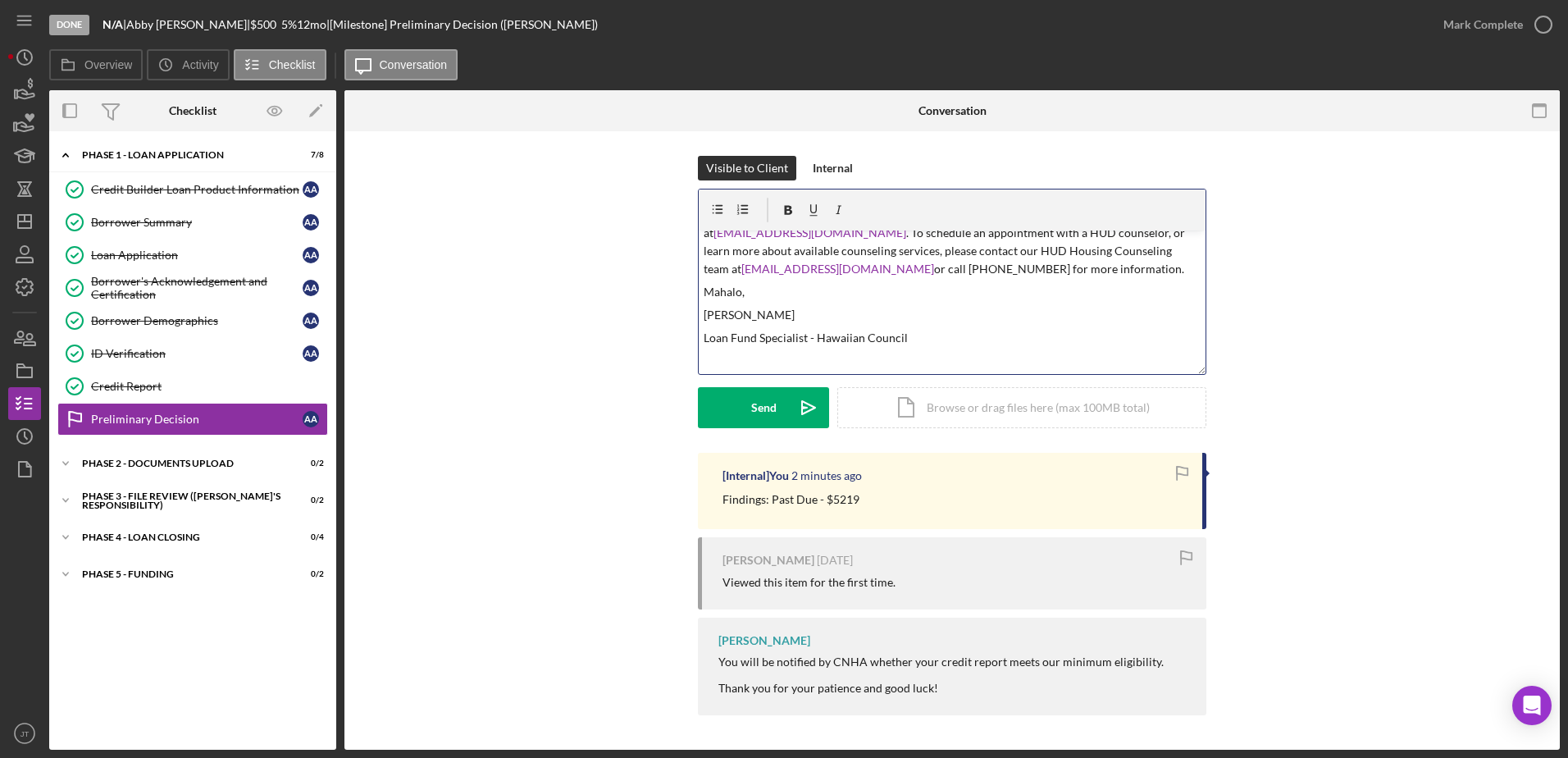
scroll to position [127, 0]
click at [788, 410] on icon "Icon/icon-invite-send" at bounding box center [808, 407] width 41 height 41
click at [777, 400] on button "Send Icon/icon-invite-send" at bounding box center [763, 407] width 131 height 41
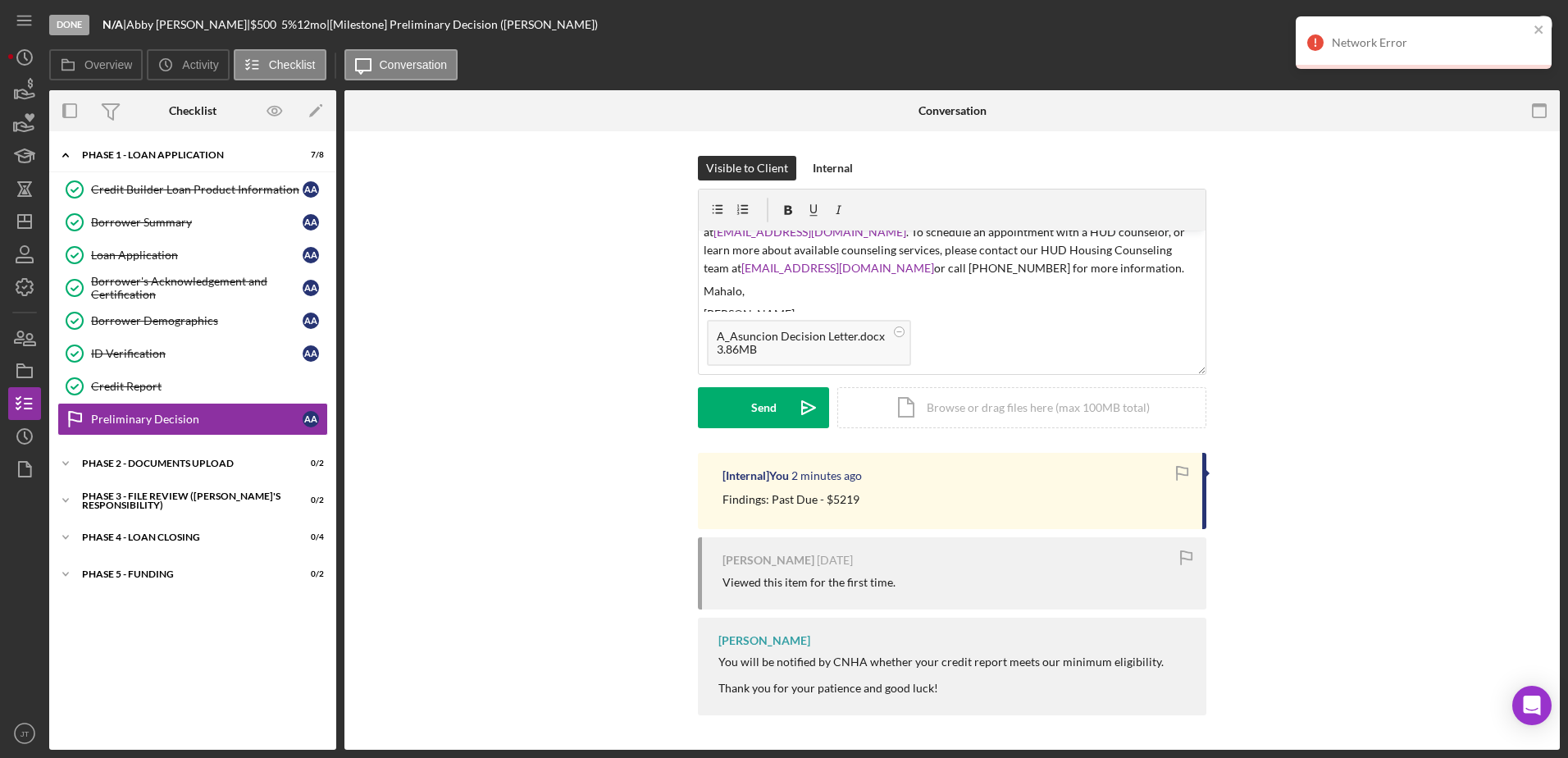
click at [1514, 385] on div "Visible to Client Internal v Color teal Color pink Remove color Add row above A…" at bounding box center [951, 305] width 1166 height 297
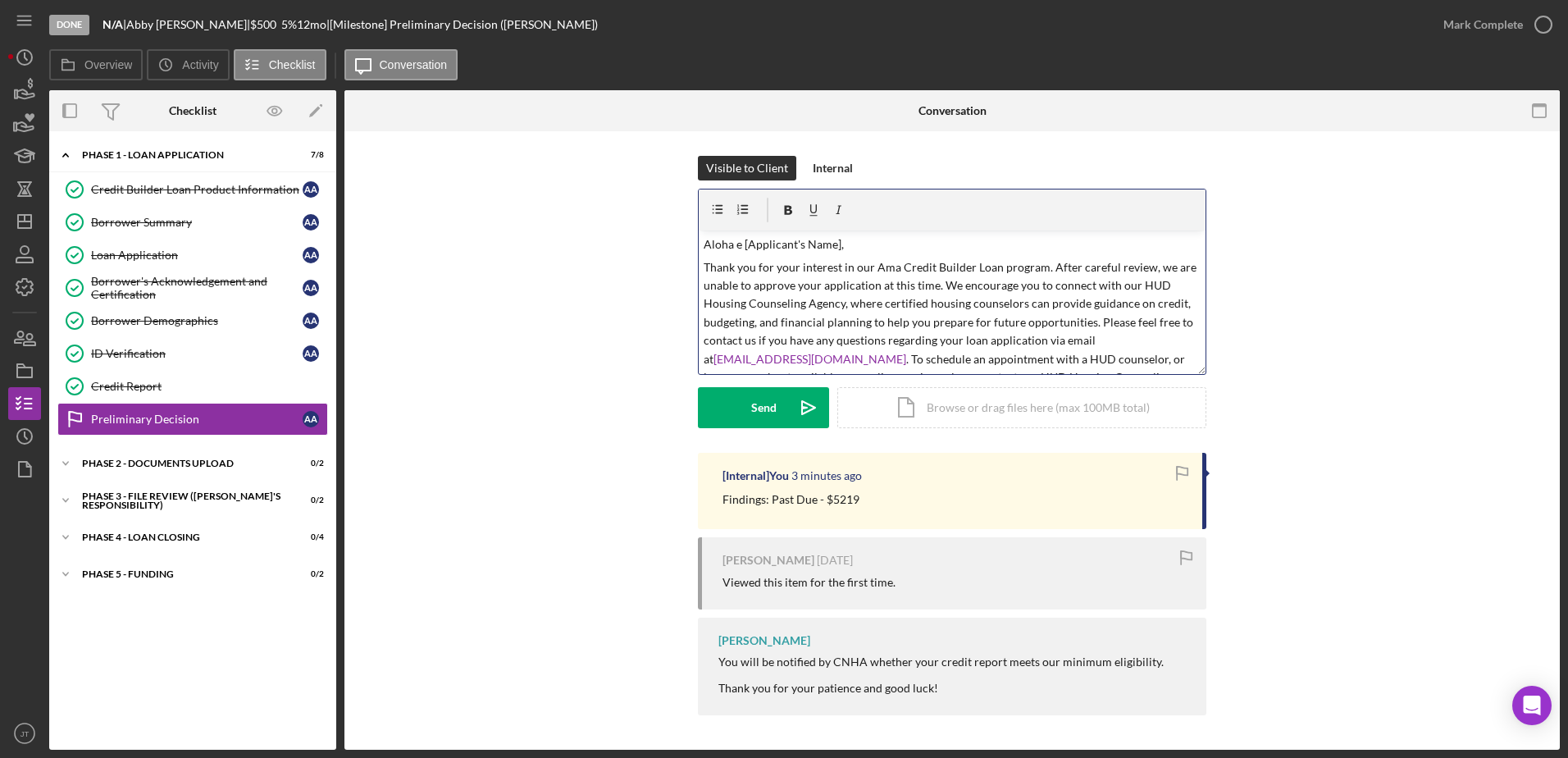
click at [835, 243] on p "Aloha e [Applicant's Name]," at bounding box center [953, 244] width 498 height 18
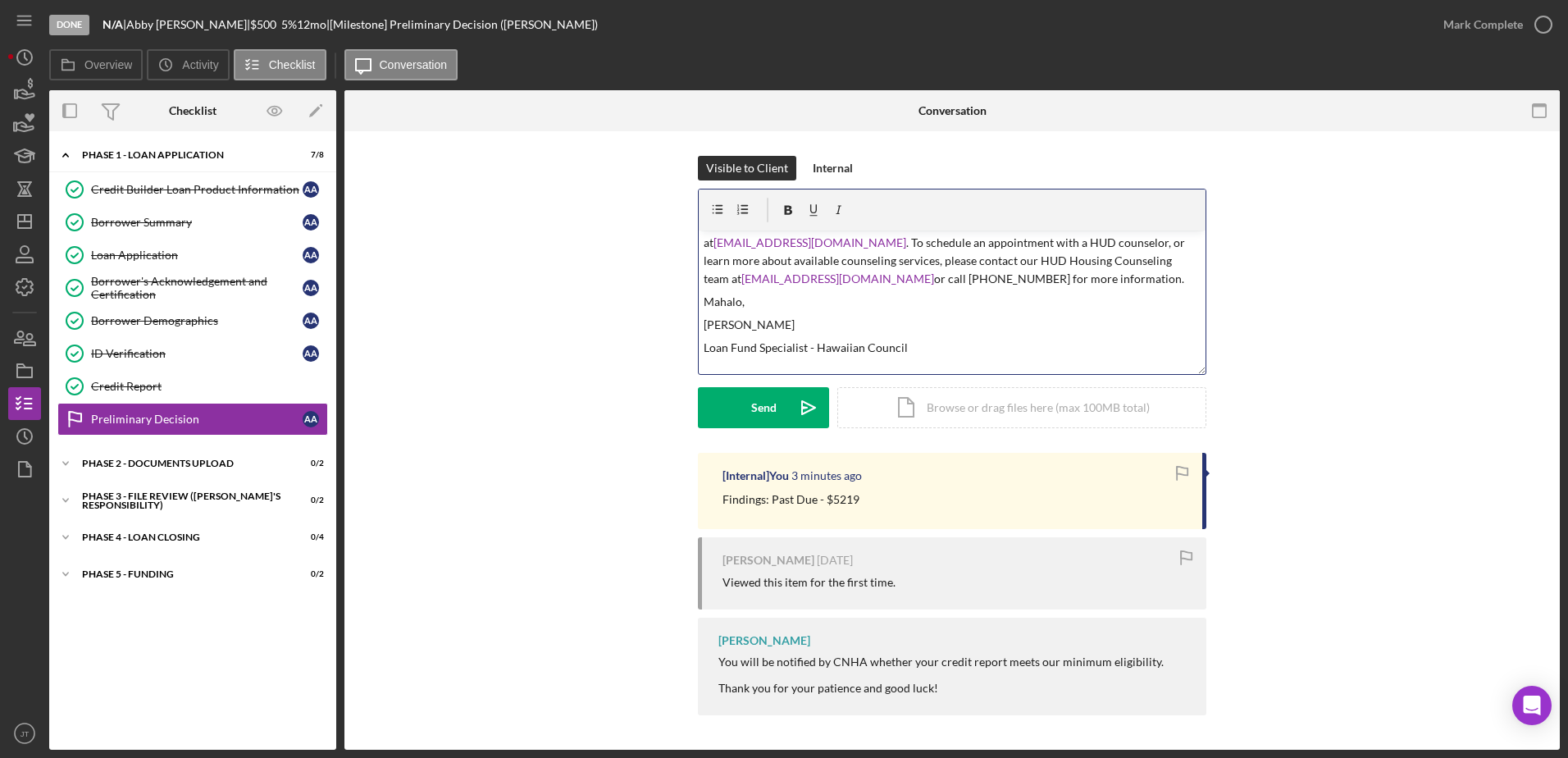
scroll to position [127, 0]
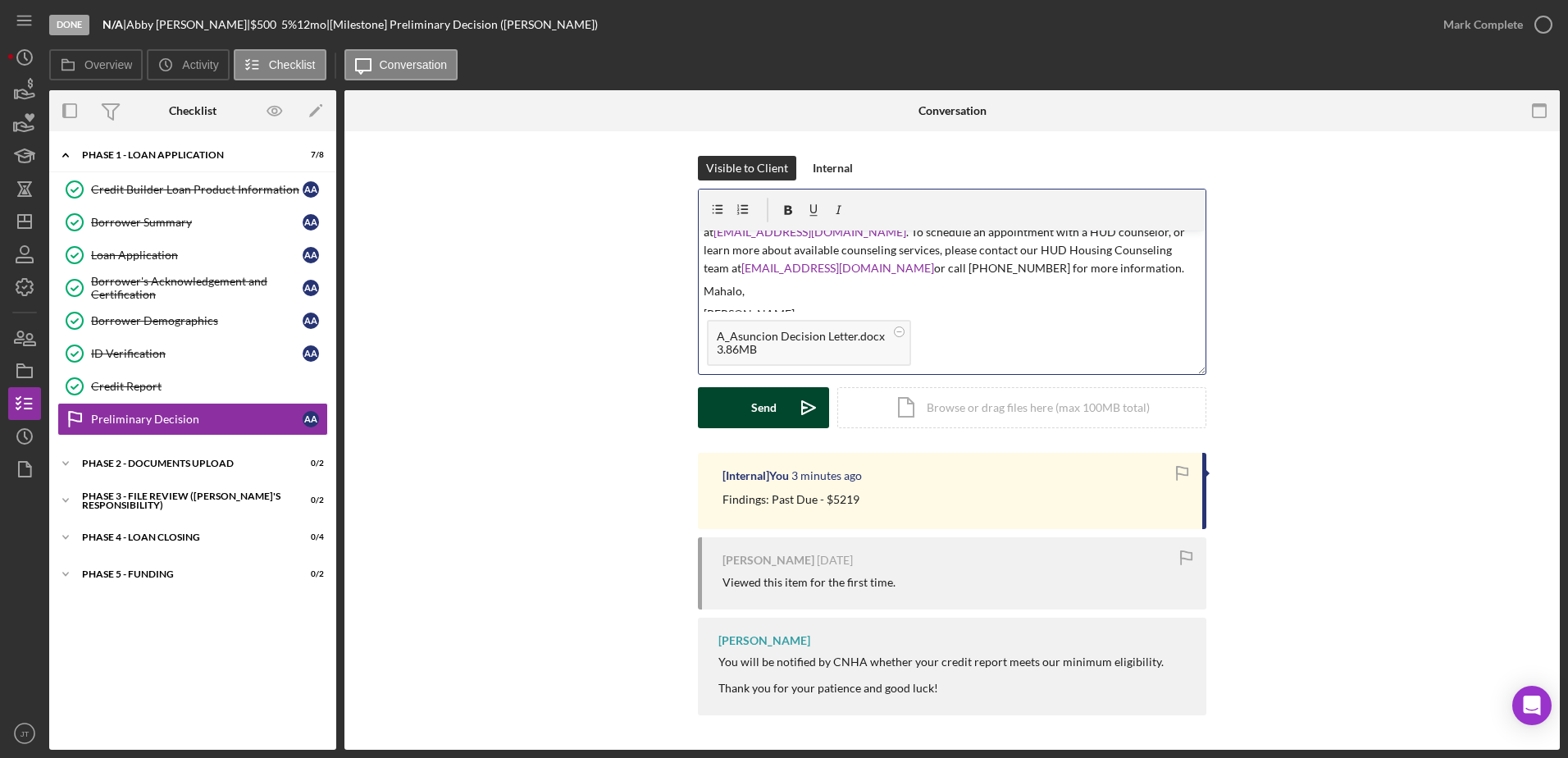
click at [739, 417] on button "Send Icon/icon-invite-send" at bounding box center [763, 407] width 131 height 41
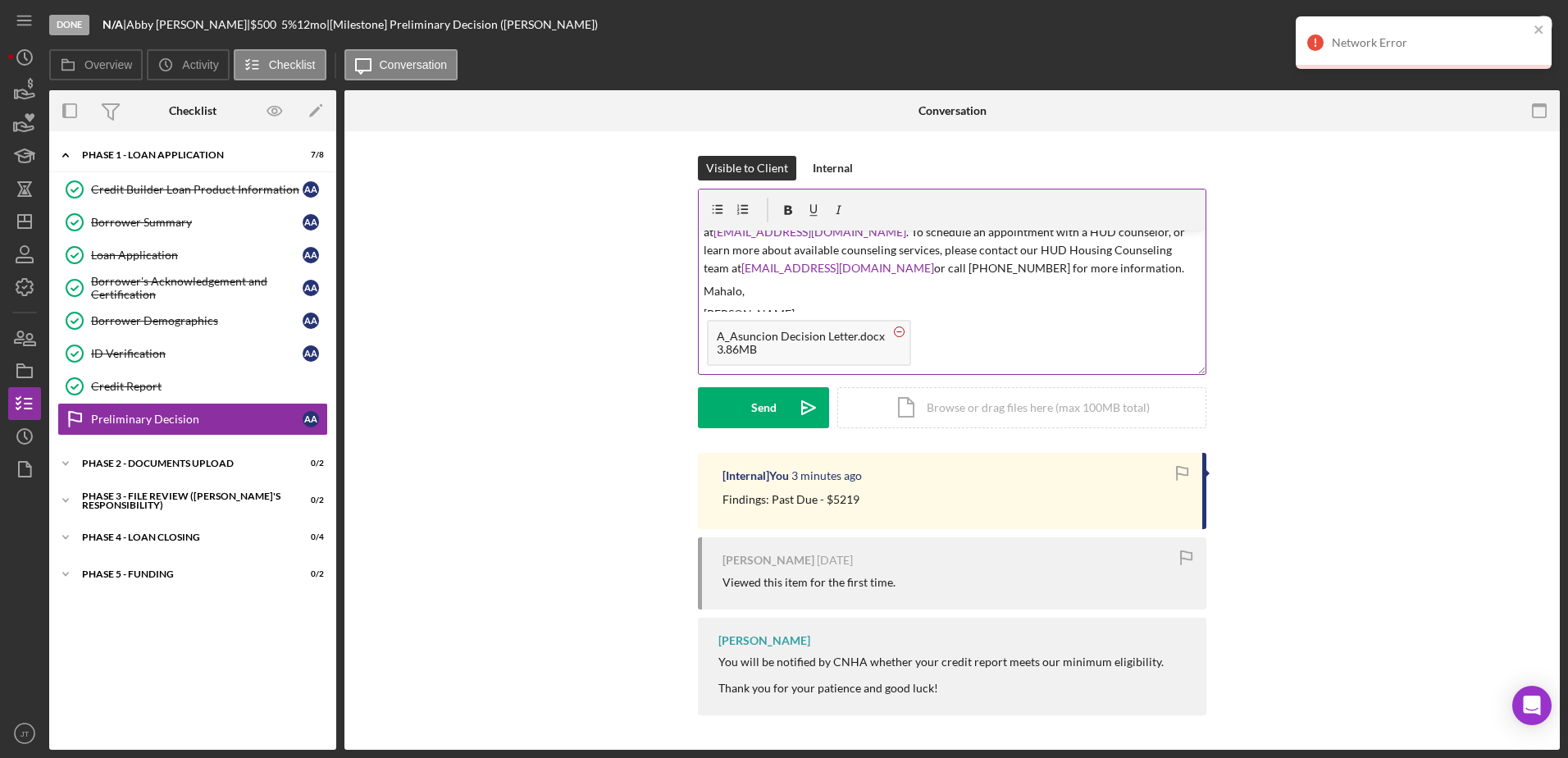
click at [898, 333] on circle at bounding box center [899, 332] width 10 height 10
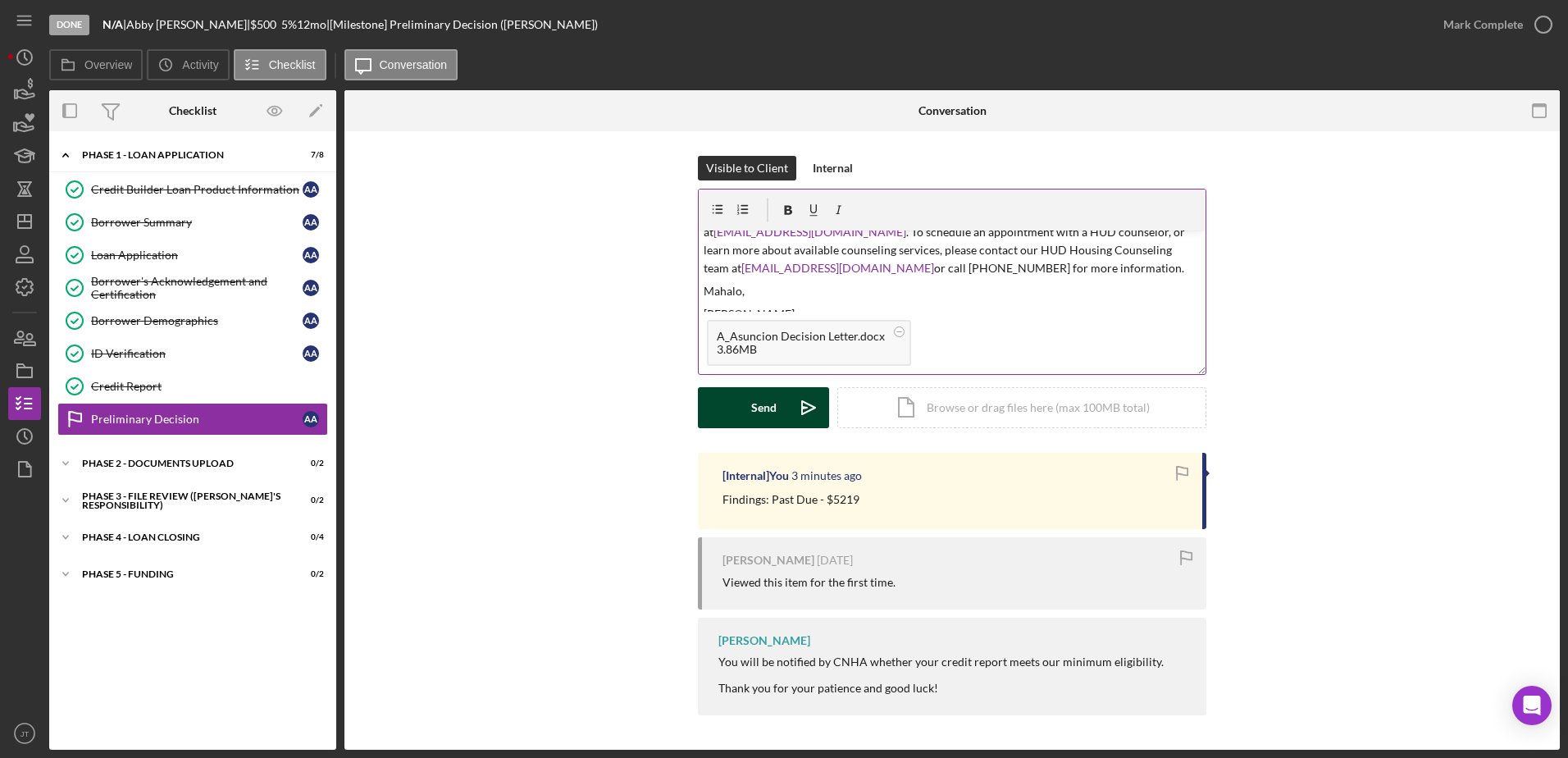
click at [757, 410] on div "Send" at bounding box center [763, 407] width 26 height 41
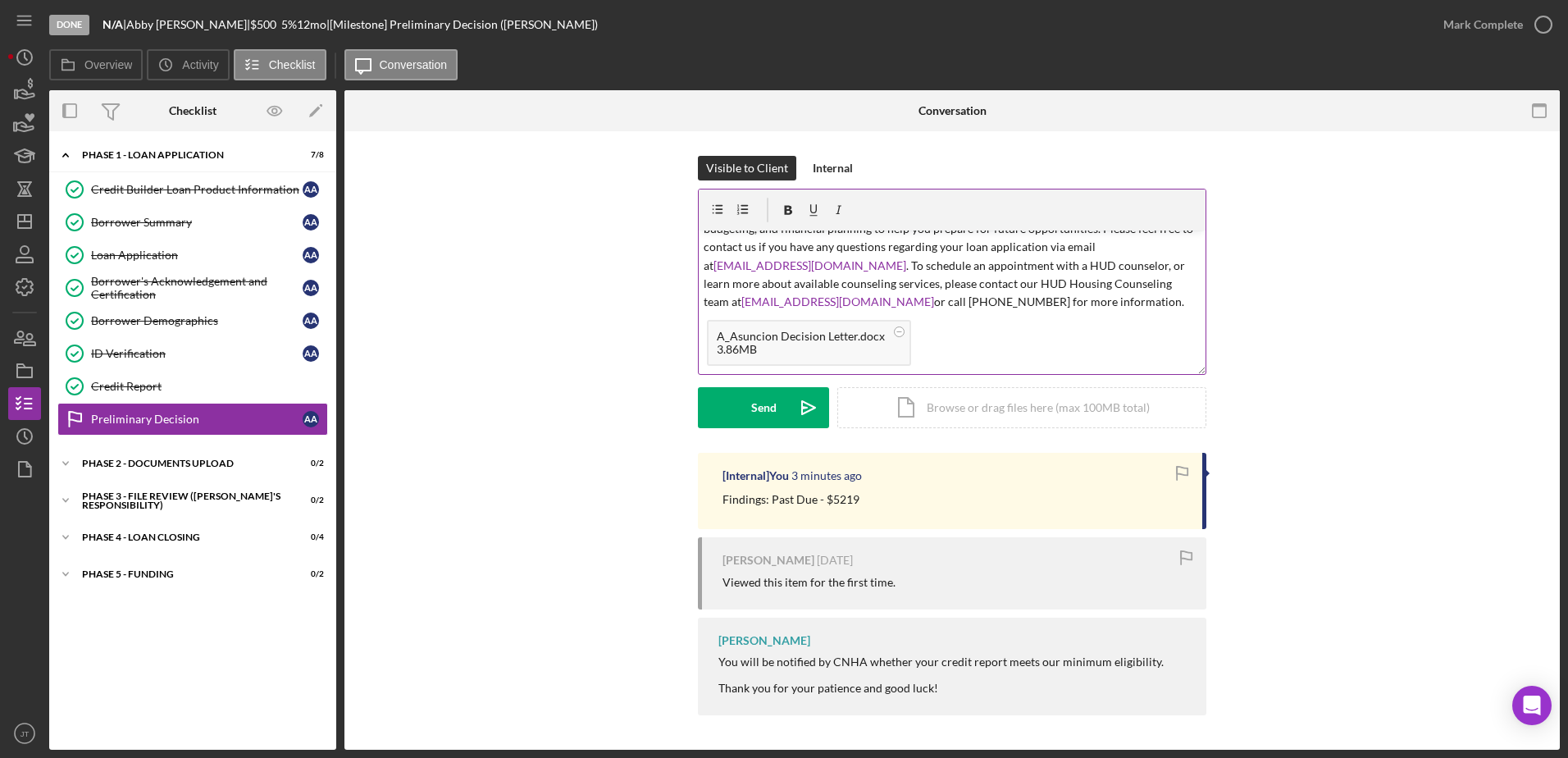
scroll to position [0, 0]
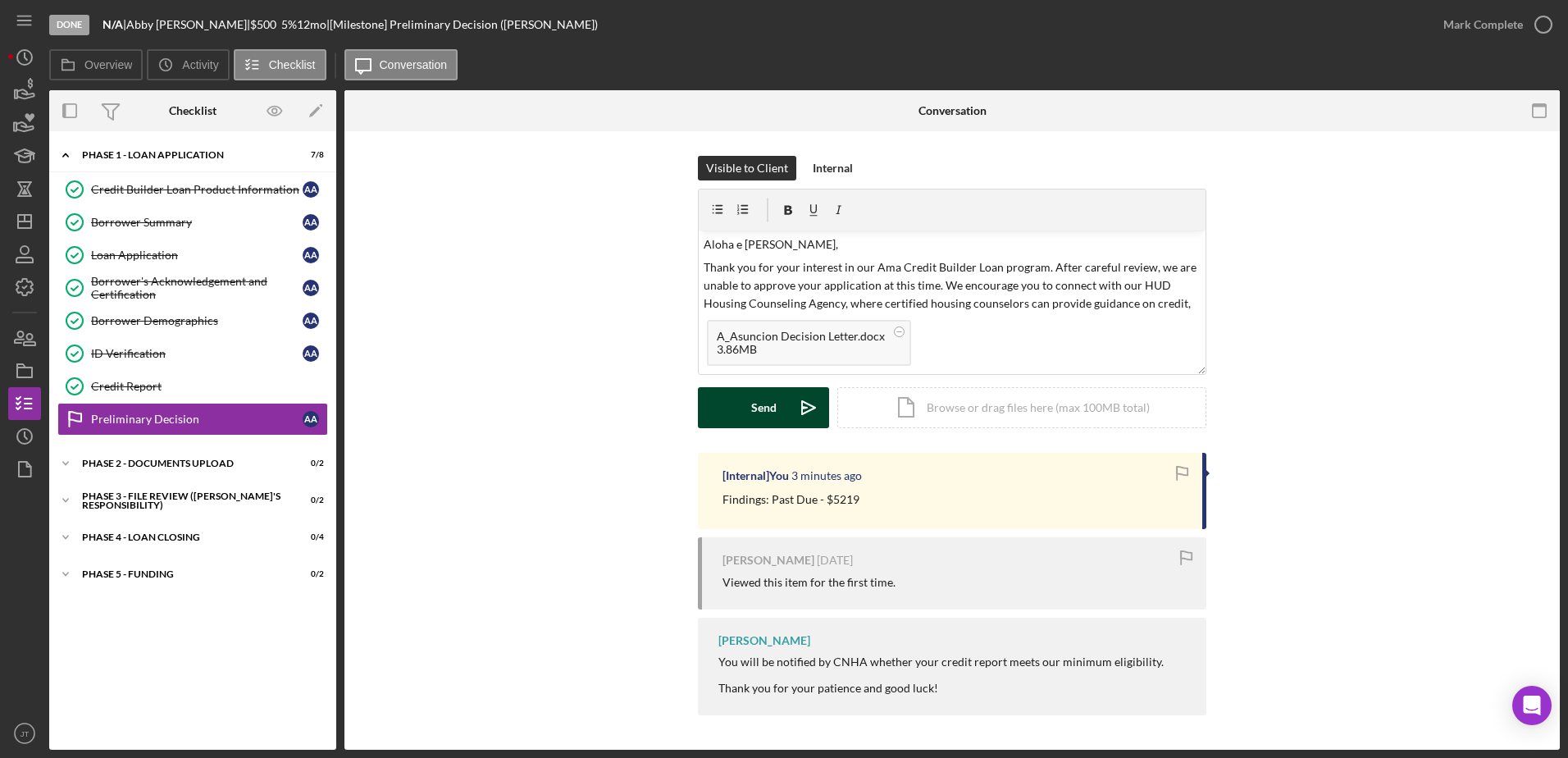
click at [768, 420] on div "Send" at bounding box center [763, 407] width 26 height 41
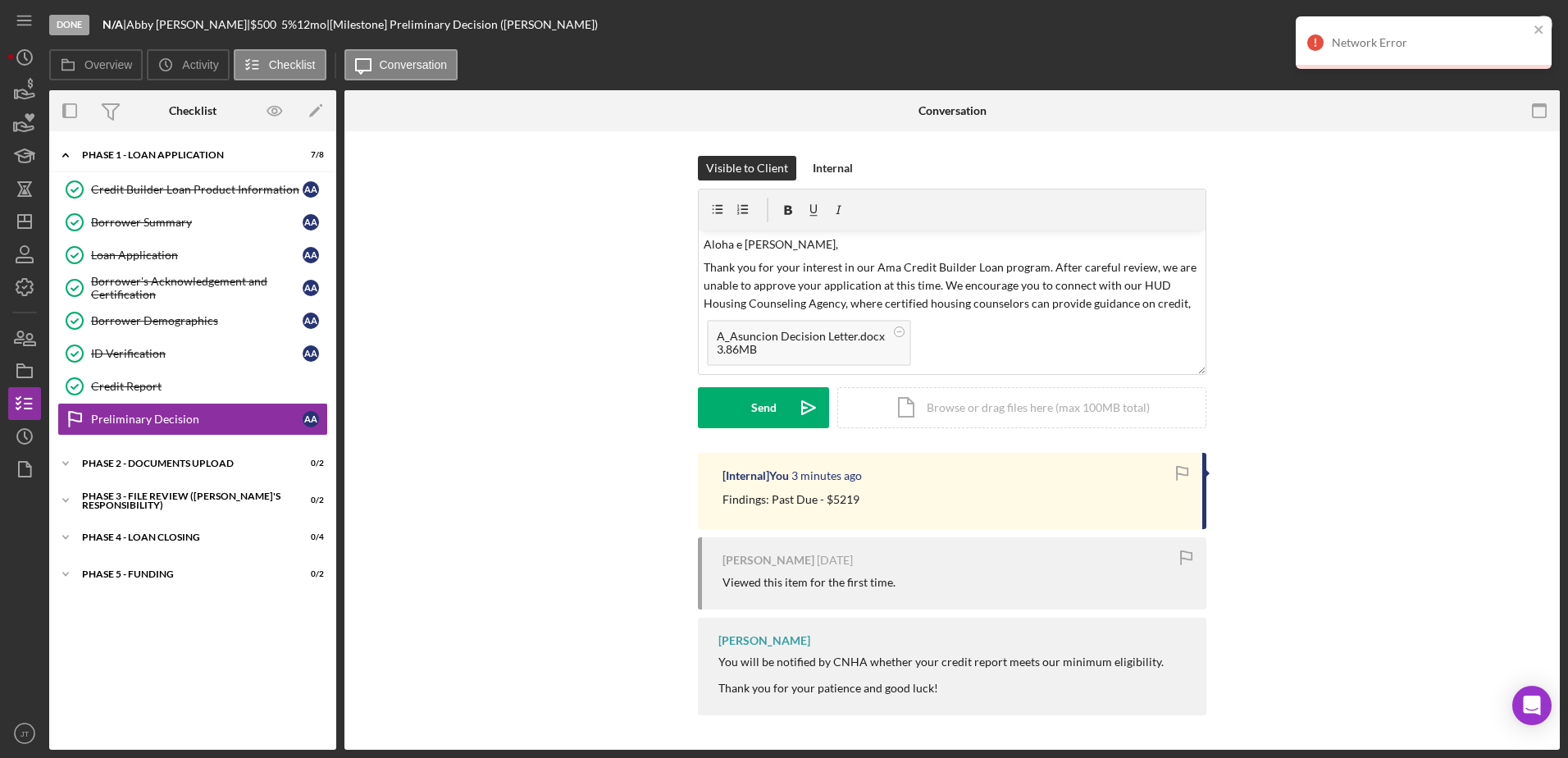
click at [1548, 28] on div "Network Error" at bounding box center [1423, 42] width 256 height 53
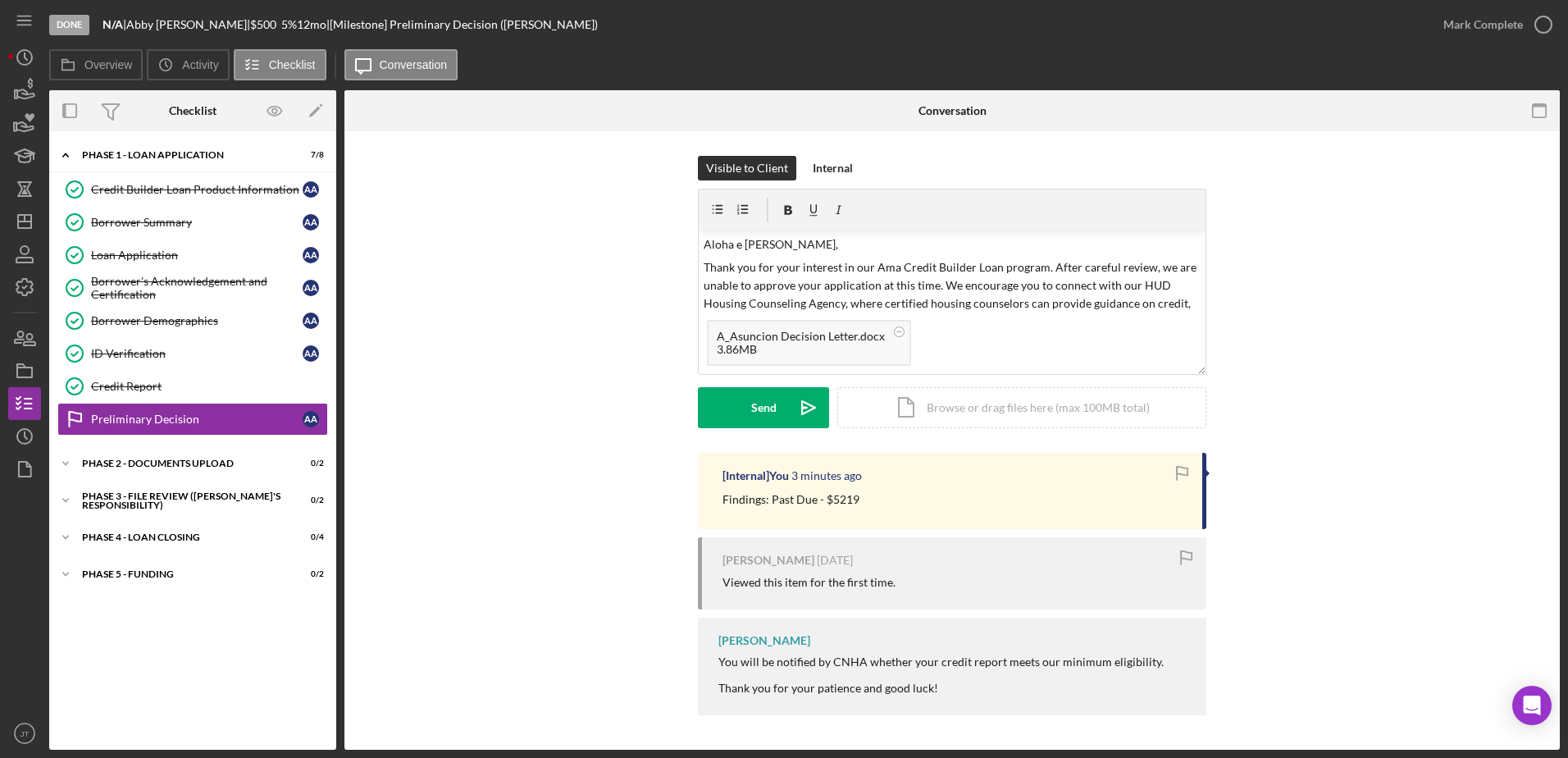
click at [1417, 356] on div "Visible to Client Internal v Color teal Color pink Remove color Add row above A…" at bounding box center [951, 305] width 1166 height 297
click at [889, 331] on icon at bounding box center [898, 332] width 20 height 20
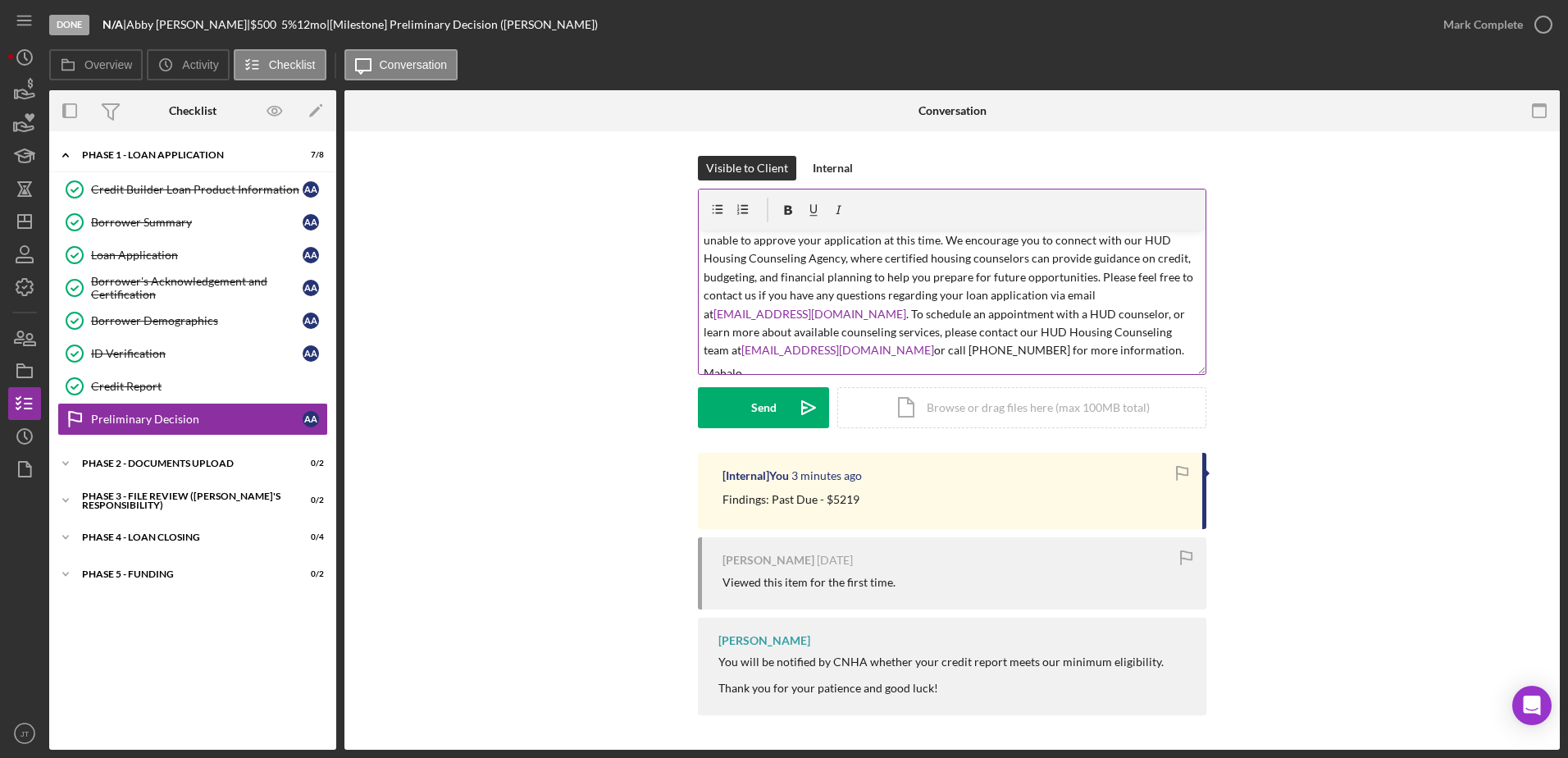
scroll to position [127, 0]
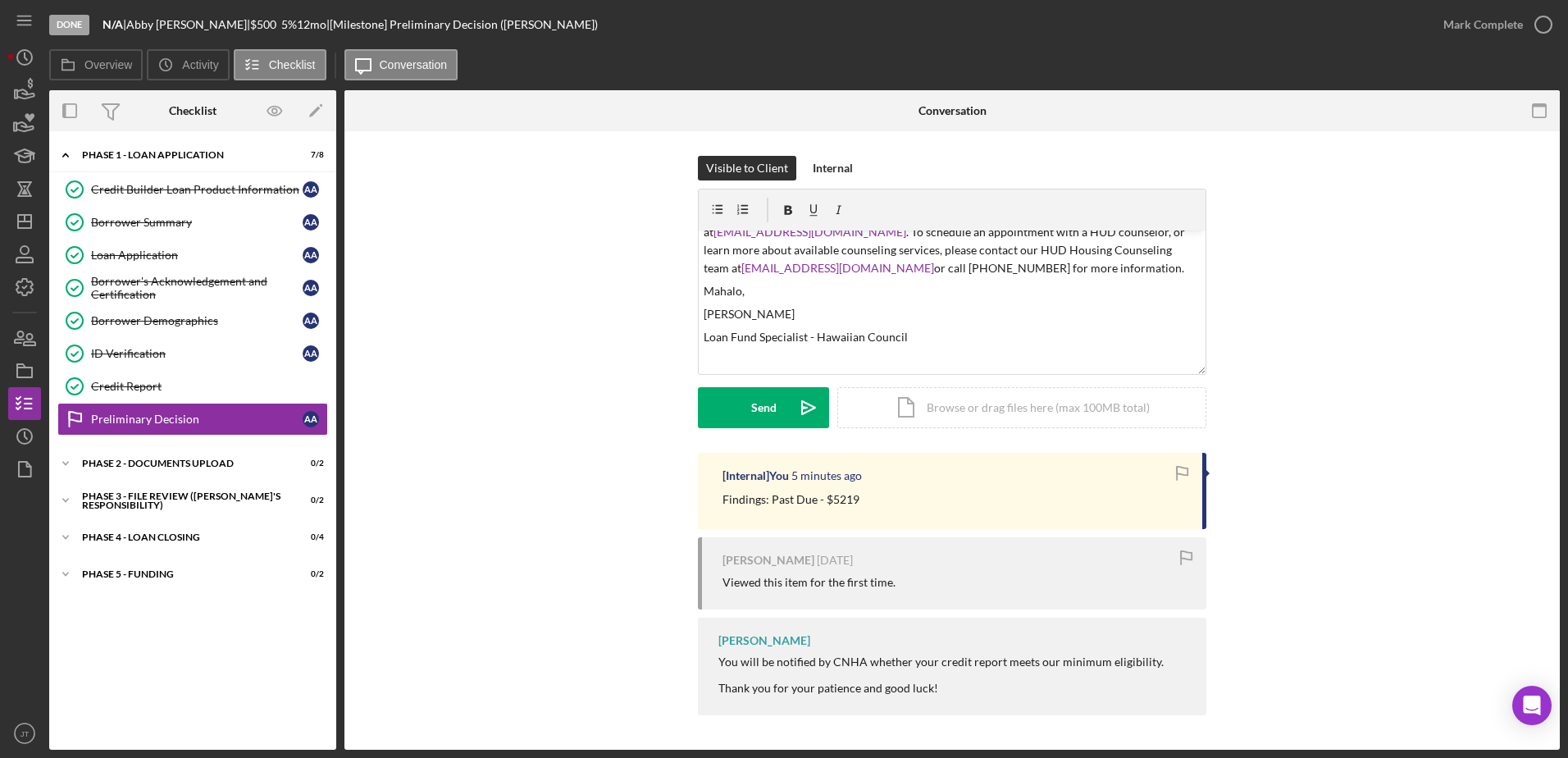
click at [1335, 386] on div "Visible to Client Internal v Color teal Color pink Remove color Add row above A…" at bounding box center [951, 305] width 1166 height 297
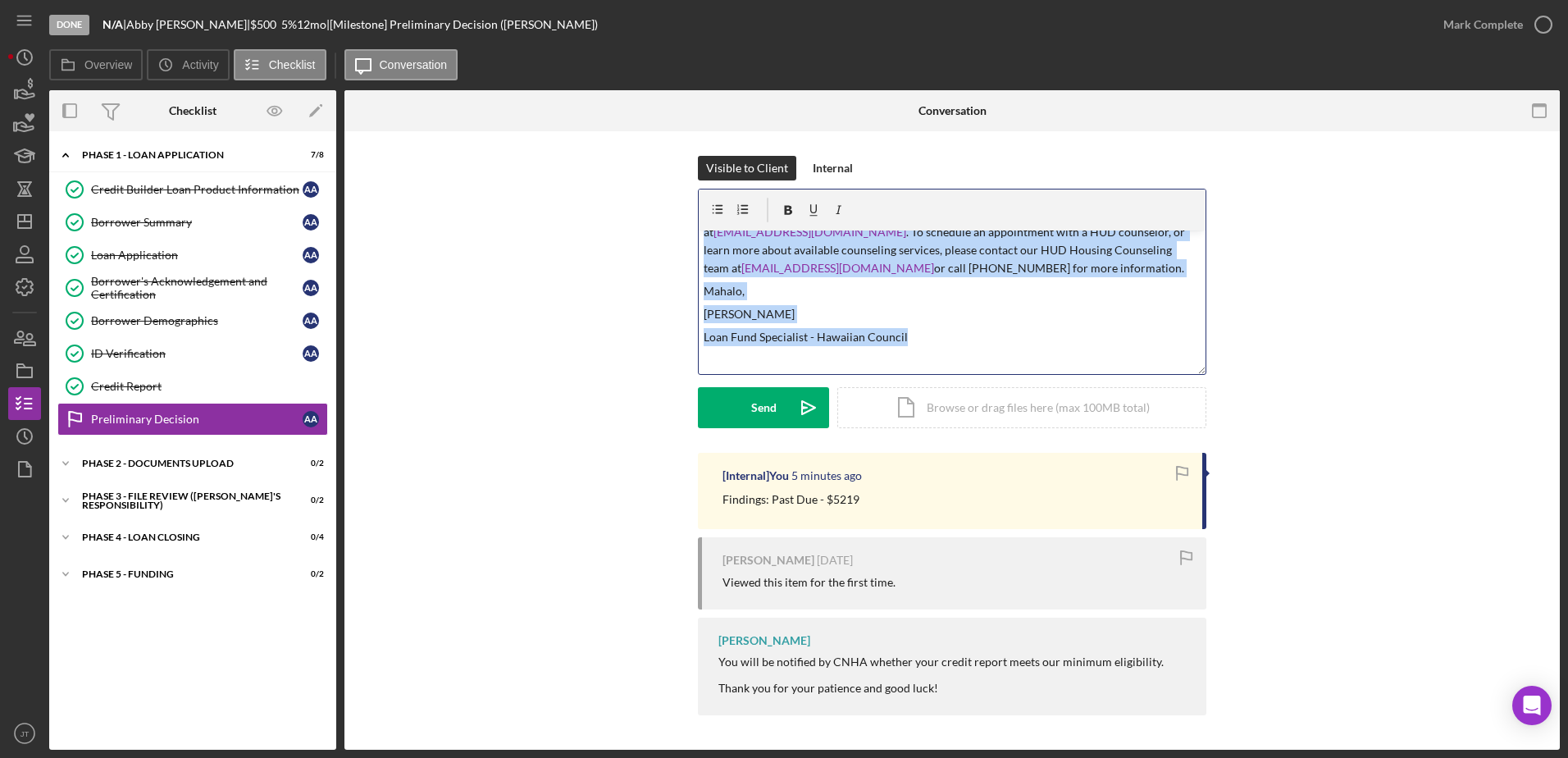
scroll to position [0, 0]
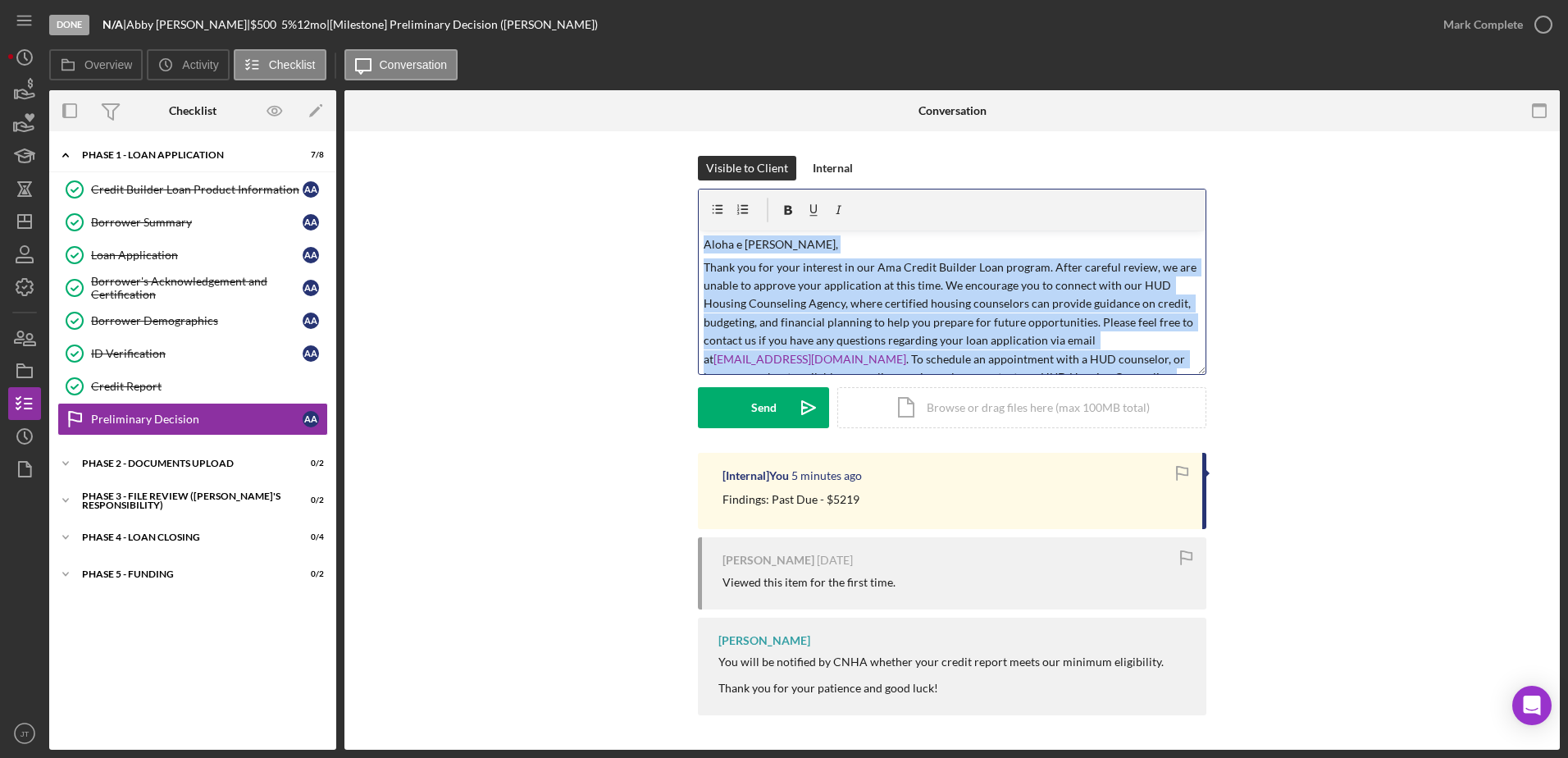
drag, startPoint x: 920, startPoint y: 331, endPoint x: 667, endPoint y: 181, distance: 294.1
click at [667, 181] on div "Visible to Client Internal v Color teal Color pink Remove color Add row above A…" at bounding box center [951, 305] width 1166 height 297
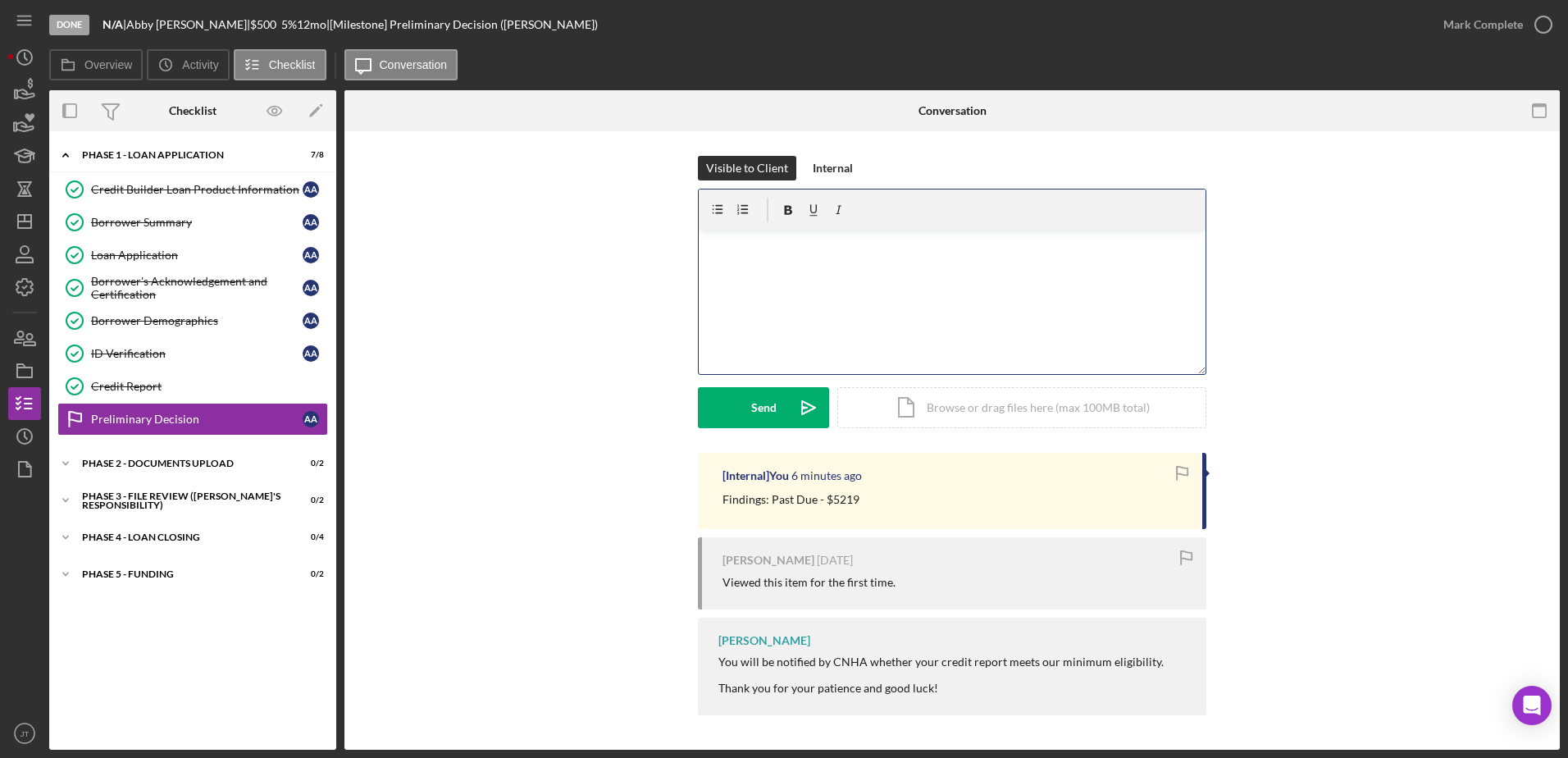
click at [1512, 296] on div "Visible to Client Internal v Color teal Color pink Remove color Add row above A…" at bounding box center [951, 305] width 1166 height 297
